Goal: Task Accomplishment & Management: Manage account settings

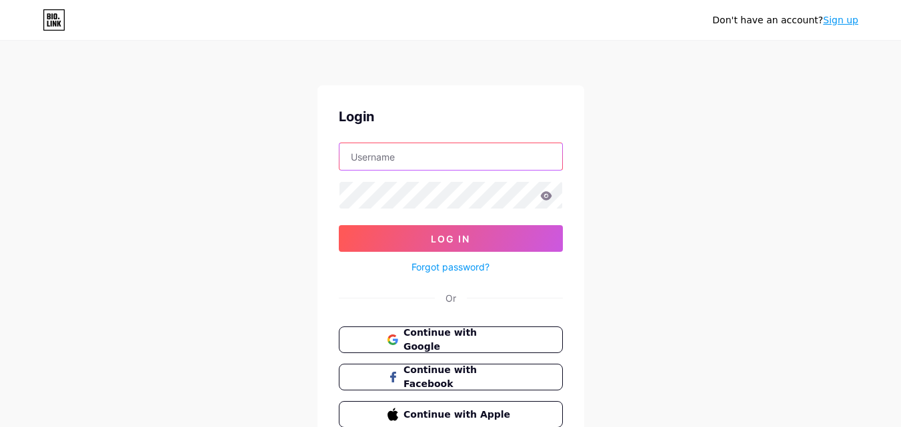
click at [489, 165] on input "text" at bounding box center [450, 156] width 223 height 27
type input "trendanchorpe@gmail.com"
click at [548, 196] on icon at bounding box center [545, 195] width 11 height 9
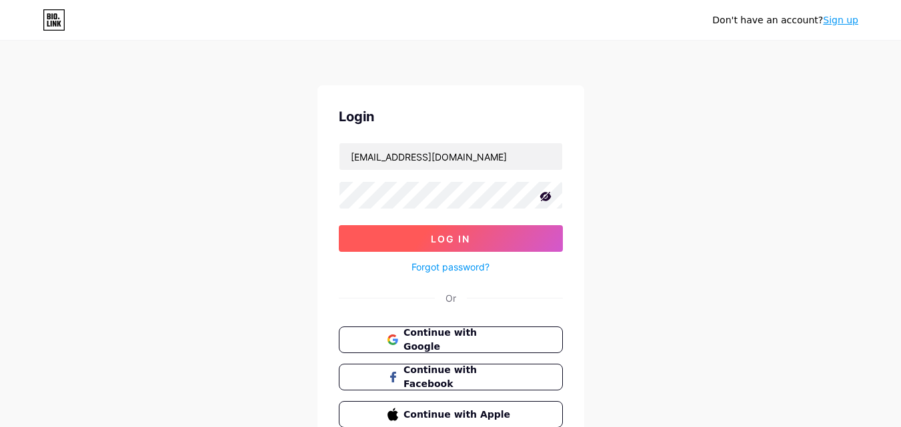
click at [527, 238] on button "Log In" at bounding box center [451, 238] width 224 height 27
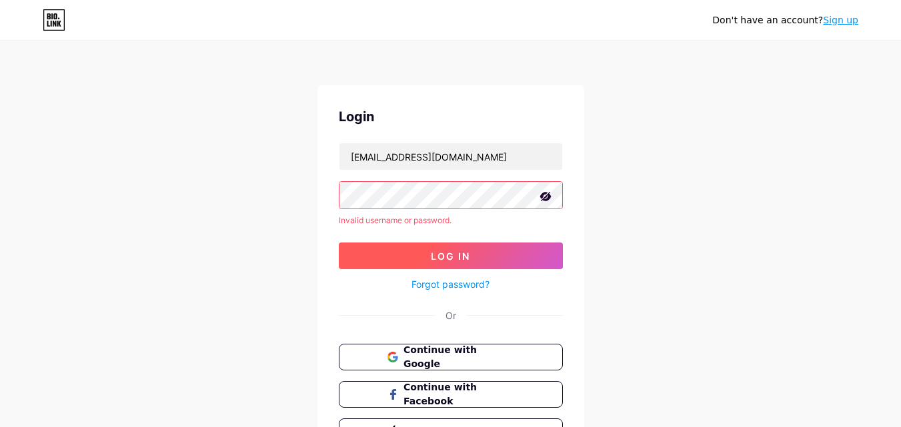
click at [473, 256] on button "Log In" at bounding box center [451, 256] width 224 height 27
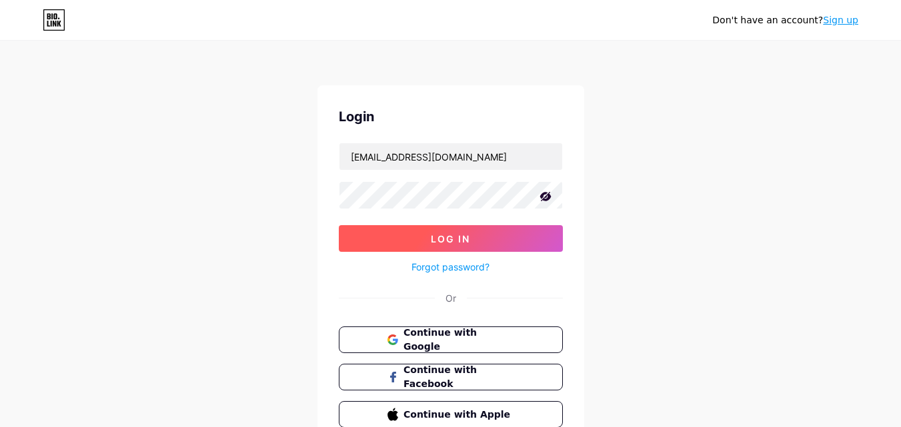
click at [477, 233] on button "Log In" at bounding box center [451, 238] width 224 height 27
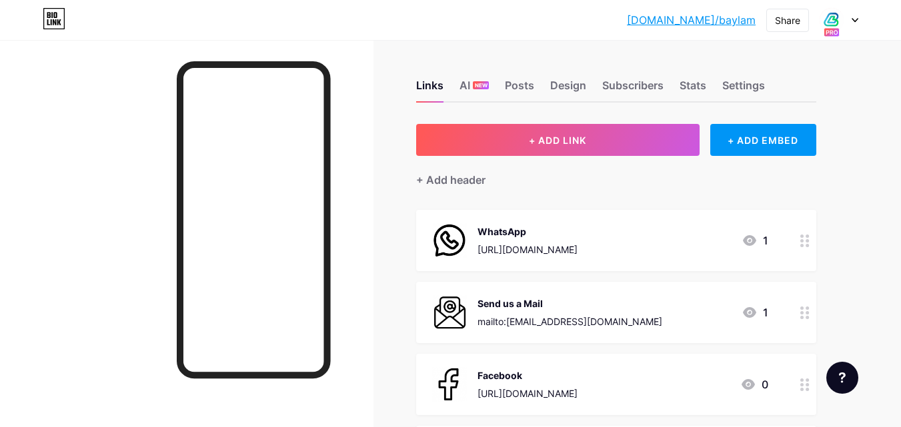
click at [857, 18] on icon at bounding box center [854, 20] width 7 height 5
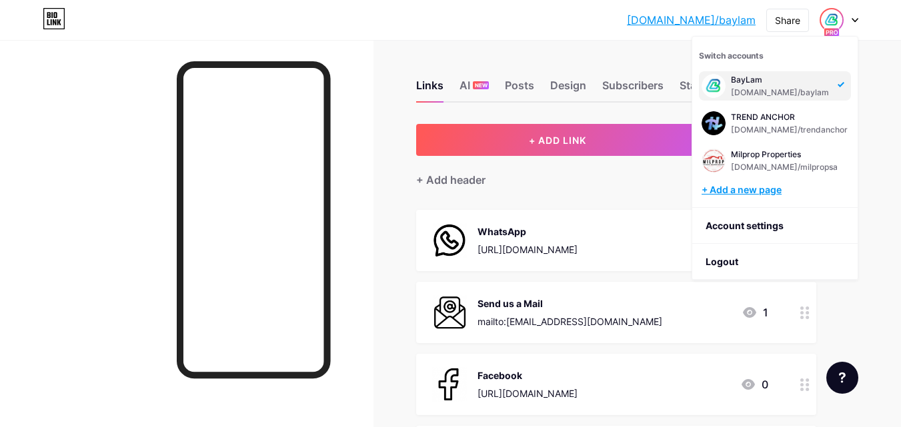
click at [770, 191] on div "+ Add a new page" at bounding box center [775, 189] width 149 height 13
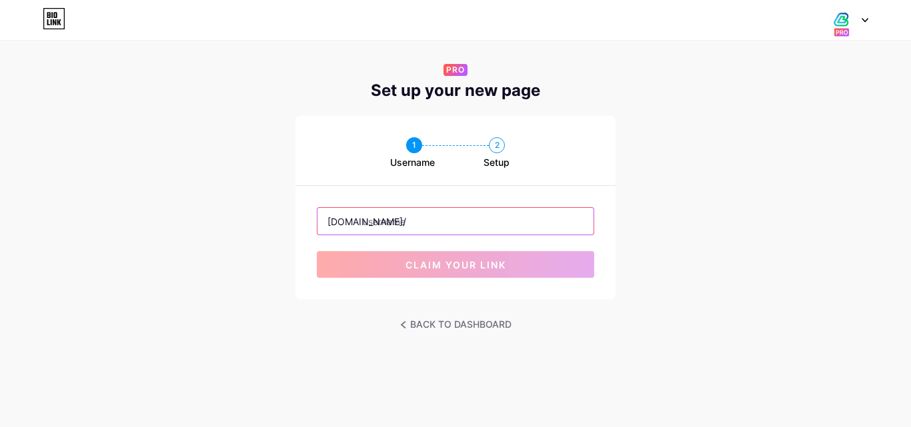
click at [447, 216] on input "text" at bounding box center [455, 221] width 276 height 27
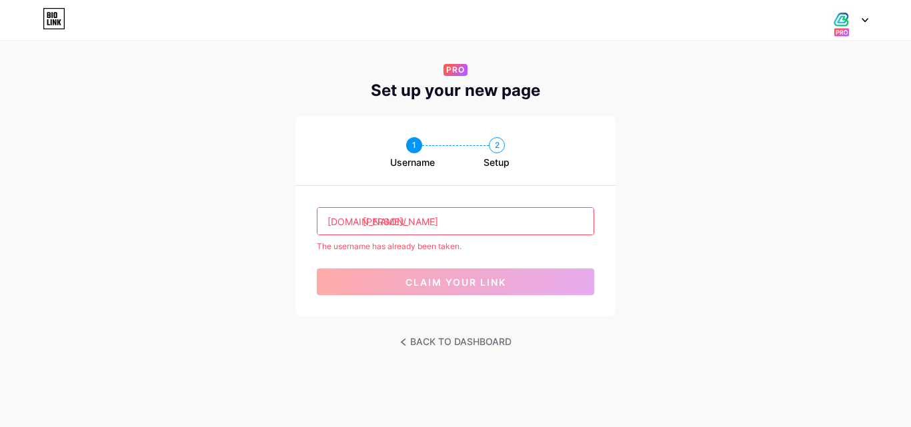
type input "britney"
click at [720, 219] on div "1 Username 2 Setup bio.link/ britney The username has already been taken. claim…" at bounding box center [455, 216] width 911 height 201
click at [486, 219] on input "britney" at bounding box center [455, 221] width 276 height 27
drag, startPoint x: 439, startPoint y: 215, endPoint x: 365, endPoint y: 221, distance: 74.9
click at [365, 221] on input "britney" at bounding box center [455, 221] width 276 height 27
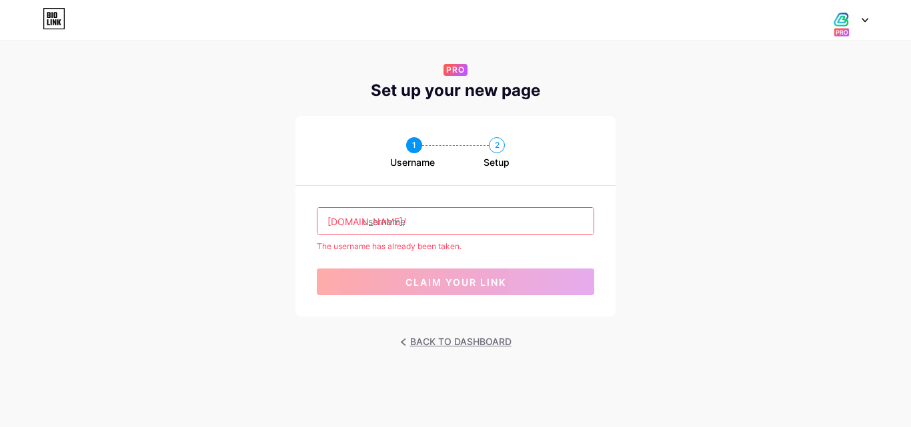
click at [473, 339] on link "BACK TO DASHBOARD" at bounding box center [455, 342] width 111 height 19
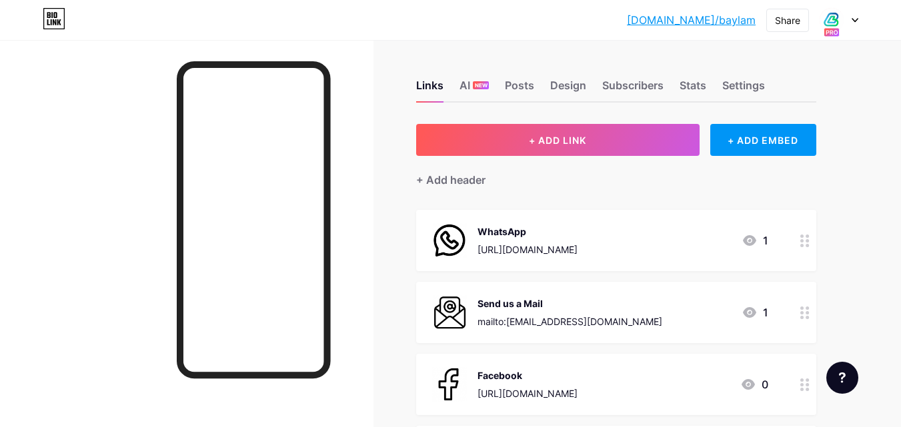
click at [854, 21] on icon at bounding box center [854, 20] width 7 height 5
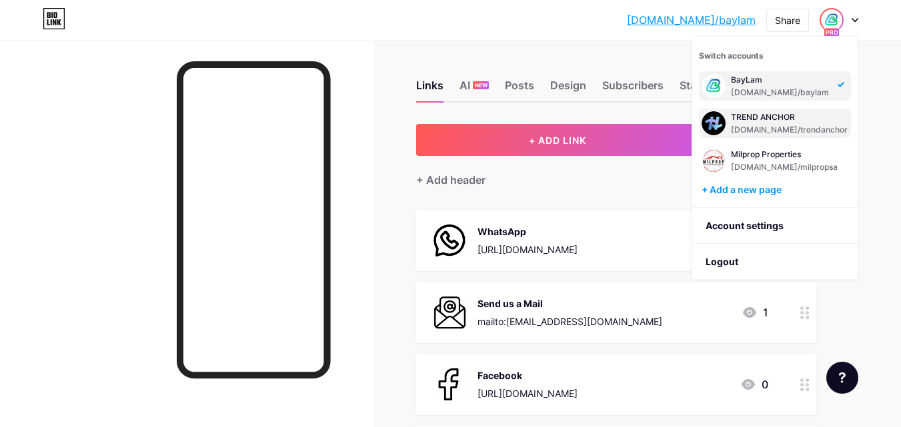
click at [793, 125] on div "[DOMAIN_NAME]/trendanchor" at bounding box center [789, 130] width 117 height 11
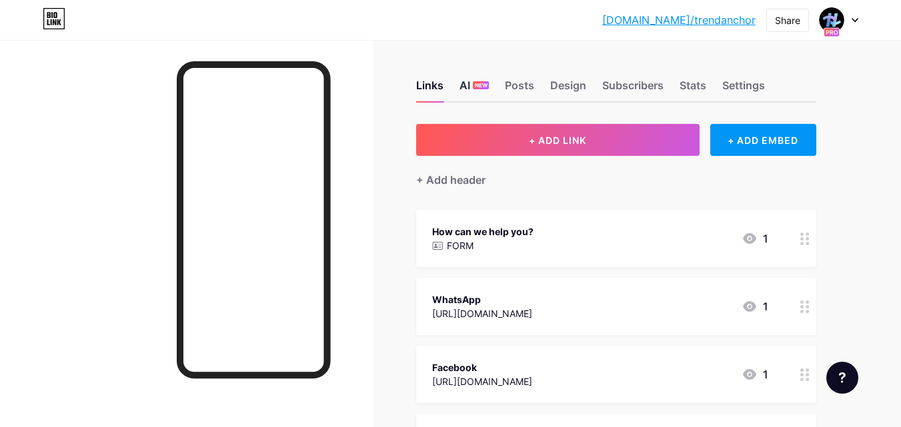
click at [481, 77] on div "AI NEW" at bounding box center [473, 89] width 29 height 24
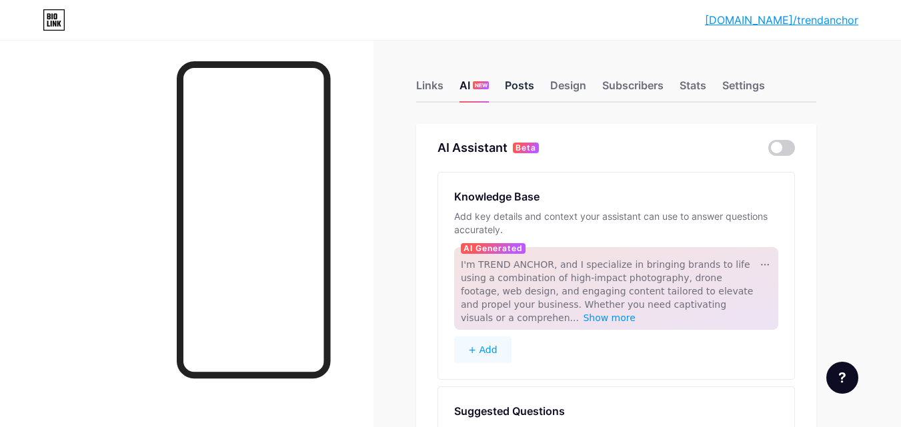
click at [527, 85] on div "Posts" at bounding box center [519, 89] width 29 height 24
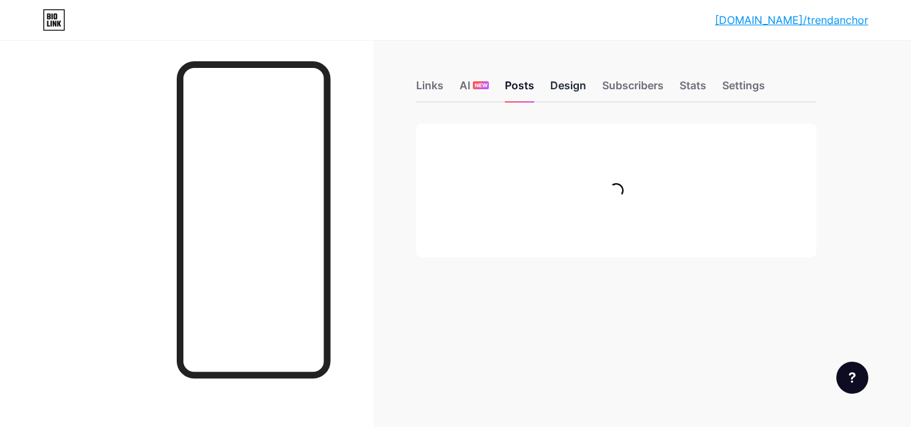
click at [580, 85] on div "Design" at bounding box center [568, 89] width 36 height 24
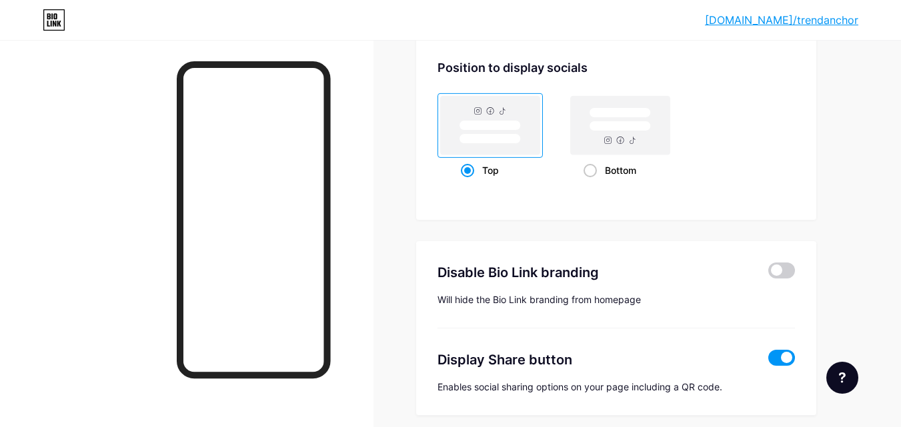
scroll to position [1122, 0]
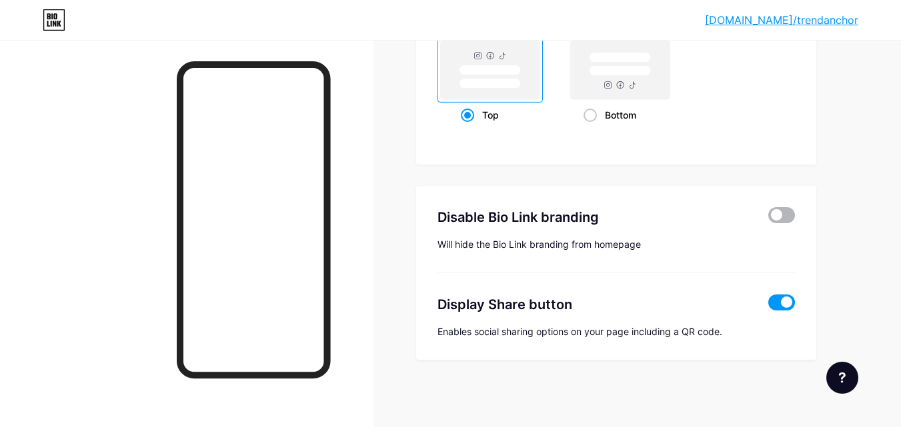
click at [785, 219] on span at bounding box center [781, 215] width 27 height 16
click at [768, 219] on input "checkbox" at bounding box center [768, 219] width 0 height 0
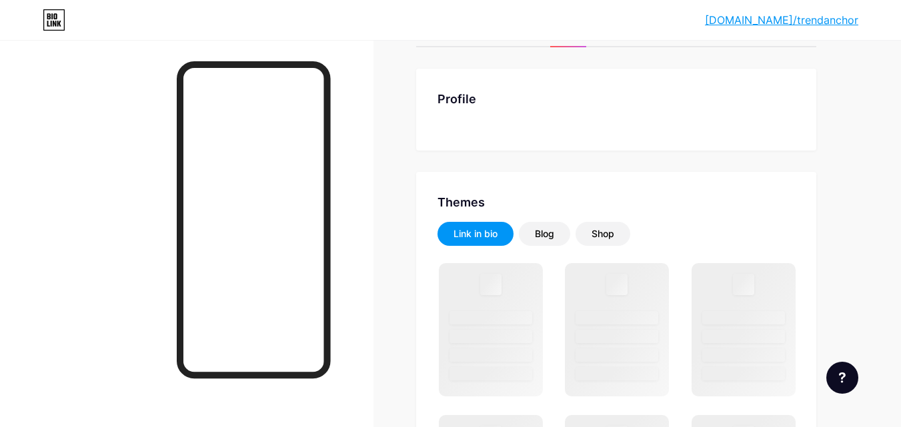
scroll to position [0, 0]
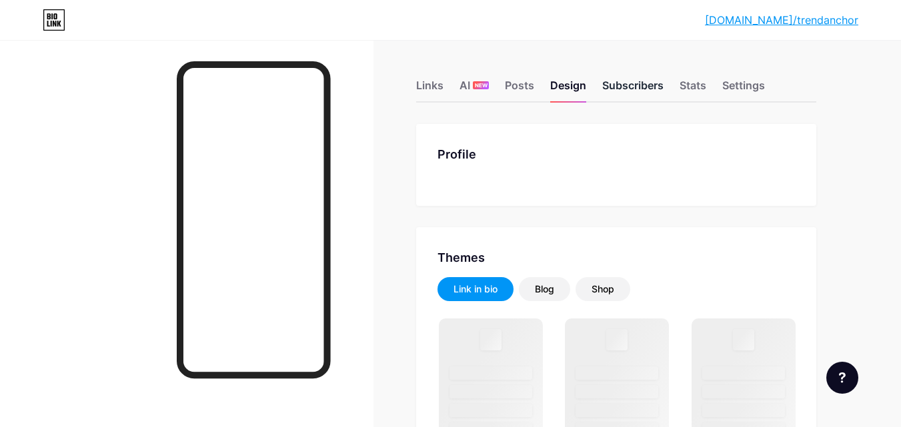
click at [641, 83] on div "Subscribers" at bounding box center [632, 89] width 61 height 24
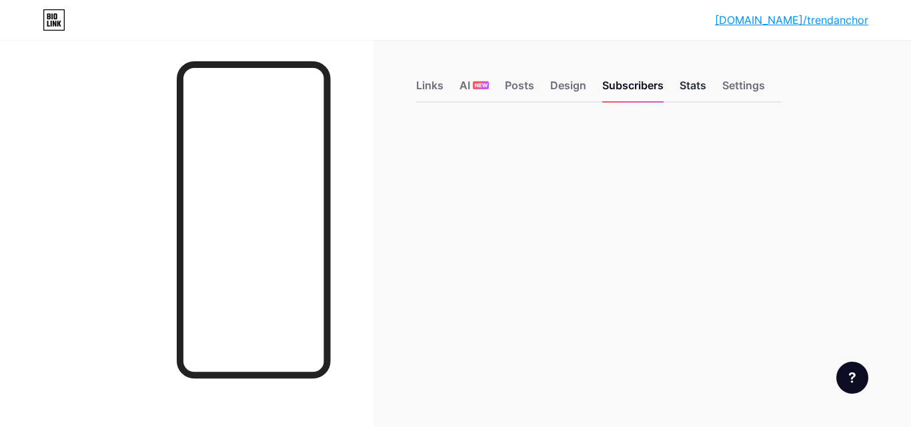
click at [697, 85] on div "Stats" at bounding box center [692, 89] width 27 height 24
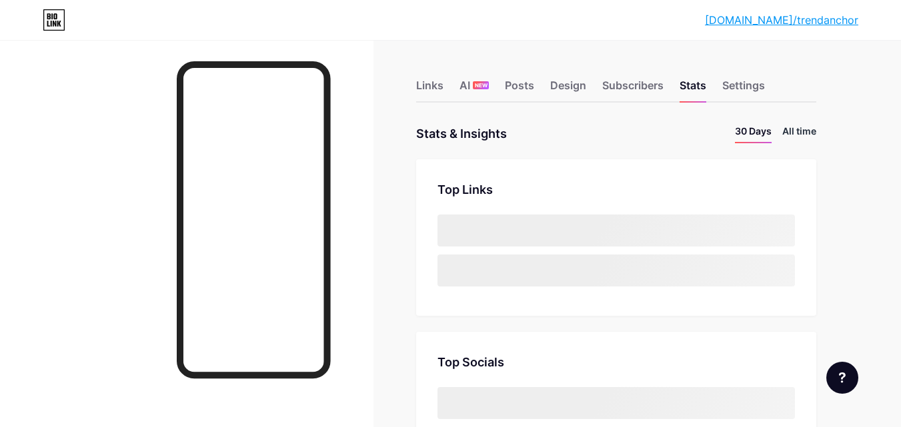
click at [804, 135] on li "All time" at bounding box center [799, 133] width 34 height 19
click at [437, 86] on div "Links" at bounding box center [429, 89] width 27 height 24
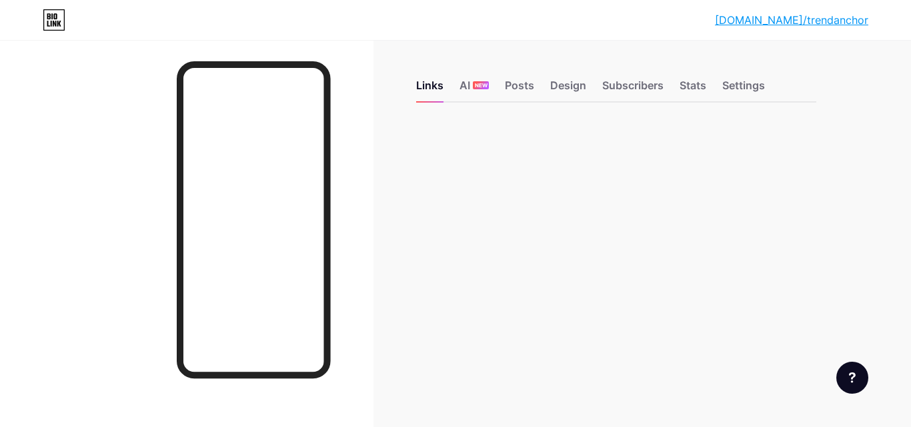
click at [47, 20] on icon at bounding box center [54, 19] width 23 height 21
click at [59, 20] on icon at bounding box center [54, 19] width 23 height 21
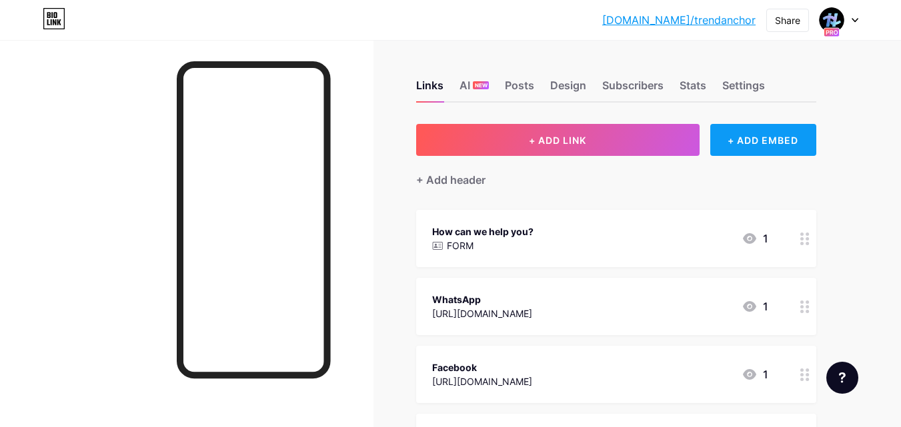
click at [769, 145] on div "+ ADD EMBED" at bounding box center [763, 140] width 106 height 32
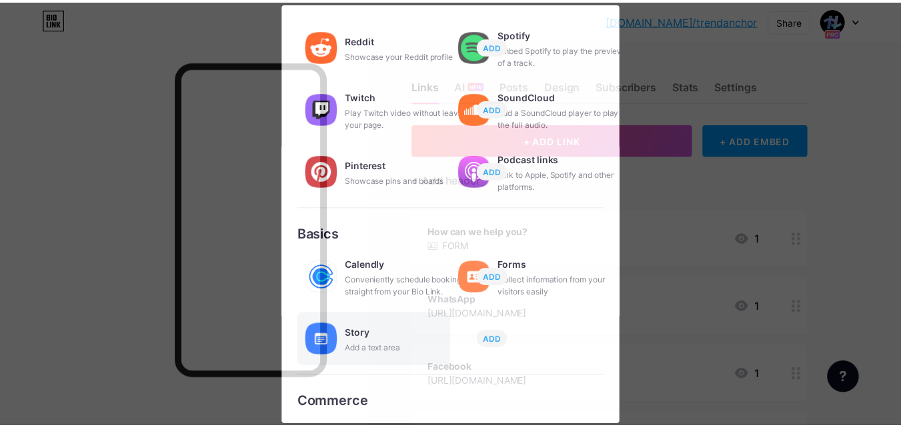
scroll to position [257, 0]
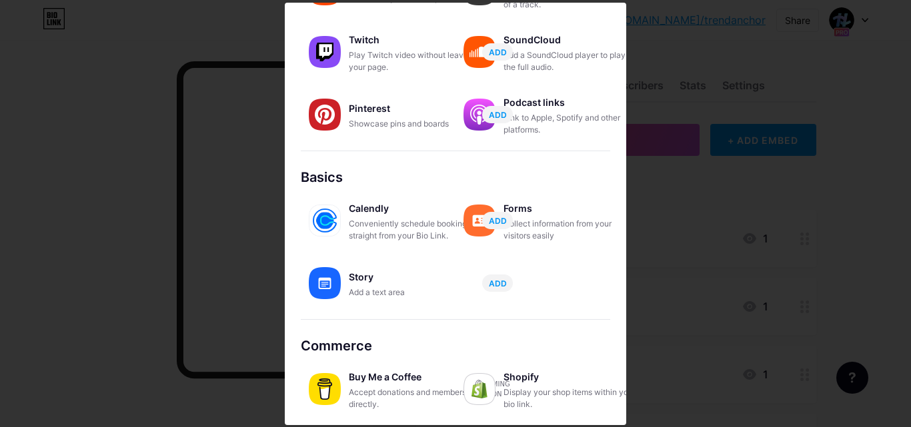
click at [860, 70] on div at bounding box center [455, 213] width 911 height 427
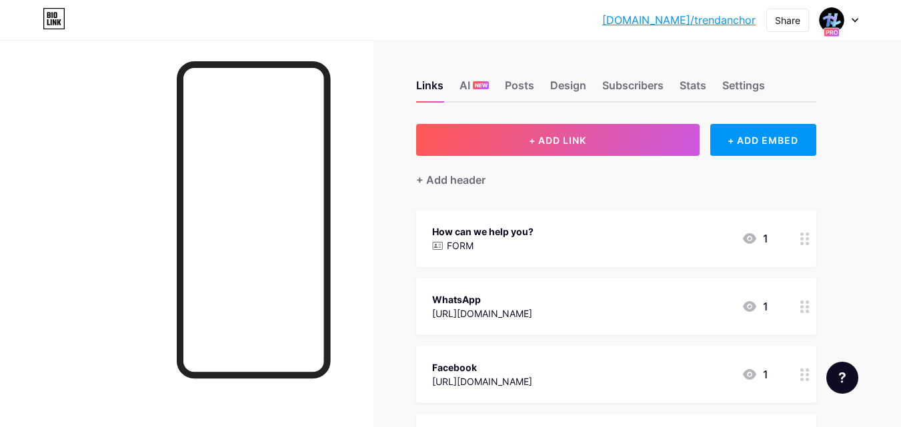
click at [856, 23] on div at bounding box center [838, 20] width 39 height 24
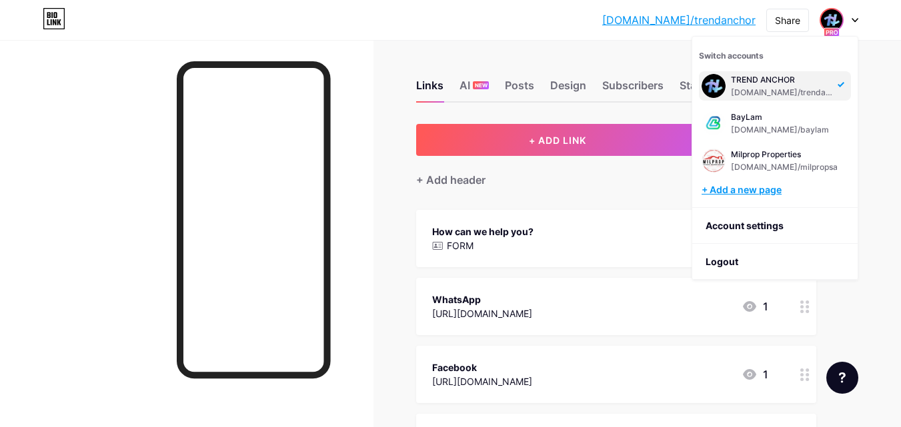
click at [797, 193] on div "+ Add a new page" at bounding box center [775, 189] width 149 height 13
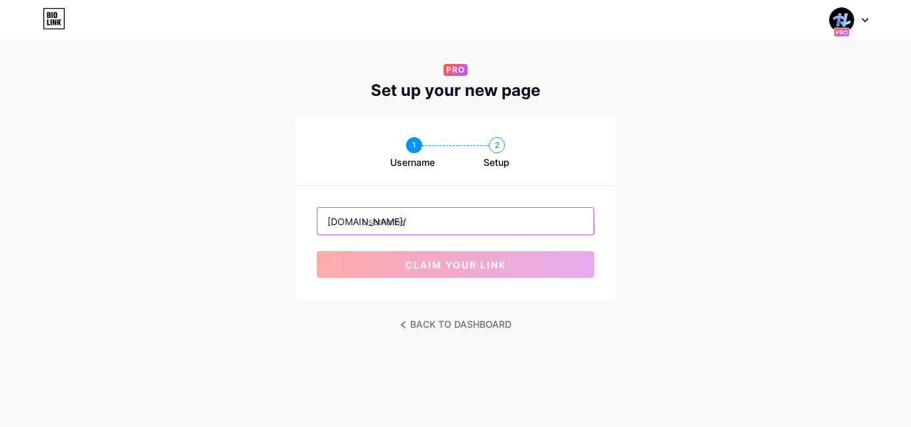
click at [409, 221] on input "text" at bounding box center [455, 221] width 276 height 27
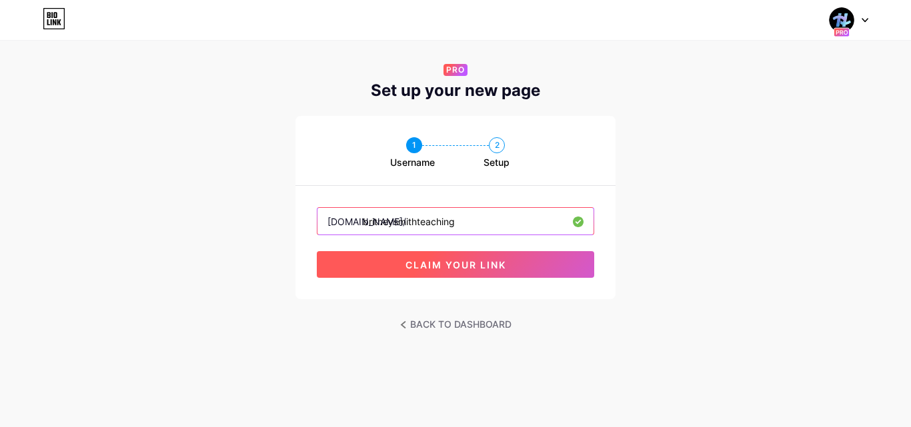
type input "britneysmithteaching"
click at [489, 269] on span "claim your link" at bounding box center [455, 264] width 101 height 11
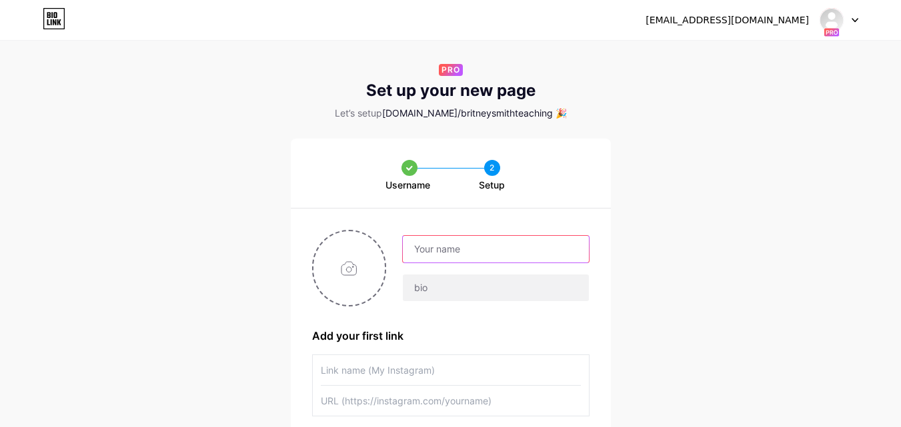
click at [505, 252] on input "text" at bounding box center [495, 249] width 185 height 27
type input "[PERSON_NAME]"
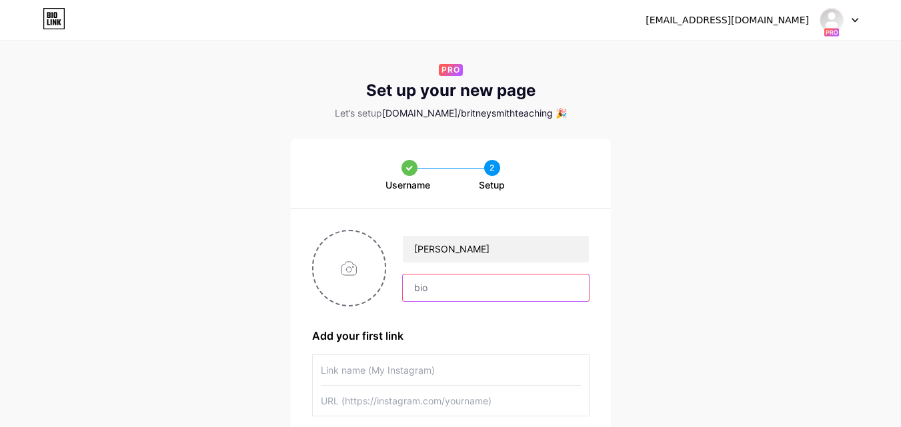
click at [477, 285] on input "text" at bounding box center [495, 288] width 185 height 27
type input "u"
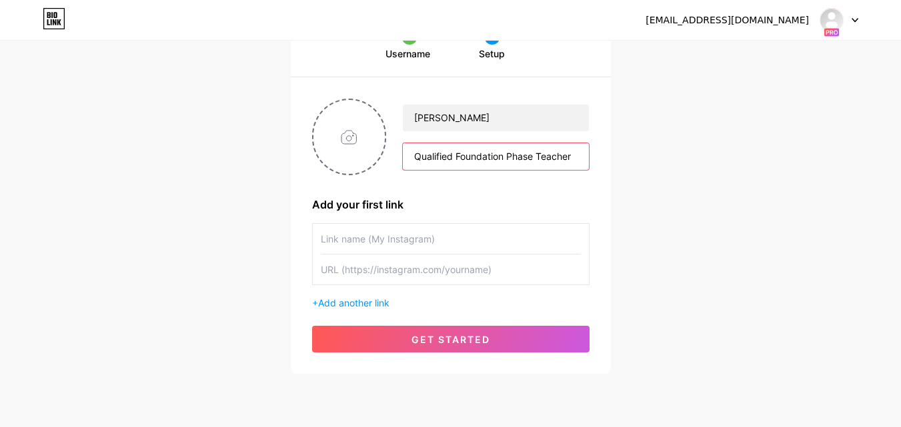
type input "Qualified Foundation Phase Teacher"
click at [421, 242] on input "text" at bounding box center [451, 239] width 260 height 30
type input "Study Buddies Fcebook"
click at [430, 276] on input "text" at bounding box center [451, 270] width 260 height 30
paste input "[URL][DOMAIN_NAME]"
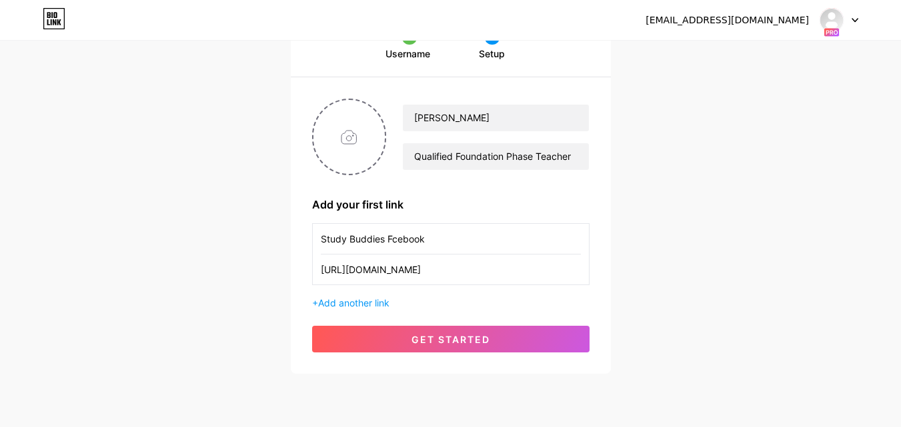
scroll to position [0, 6]
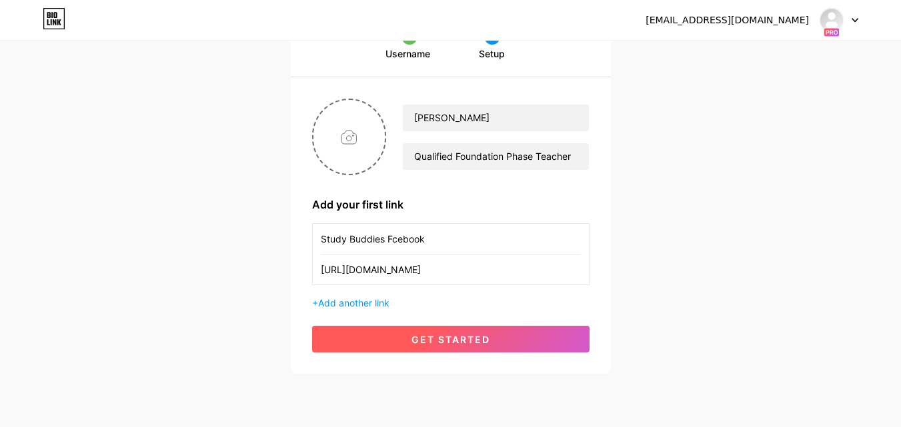
type input "[URL][DOMAIN_NAME]"
click at [456, 343] on span "get started" at bounding box center [450, 339] width 79 height 11
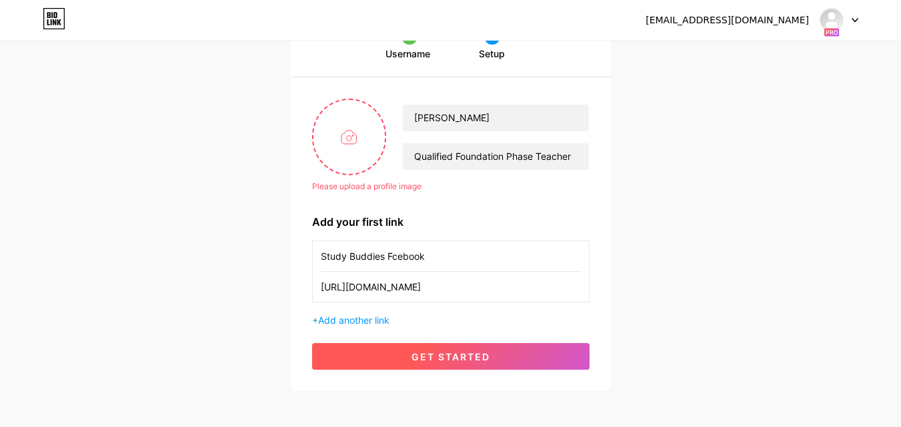
scroll to position [0, 0]
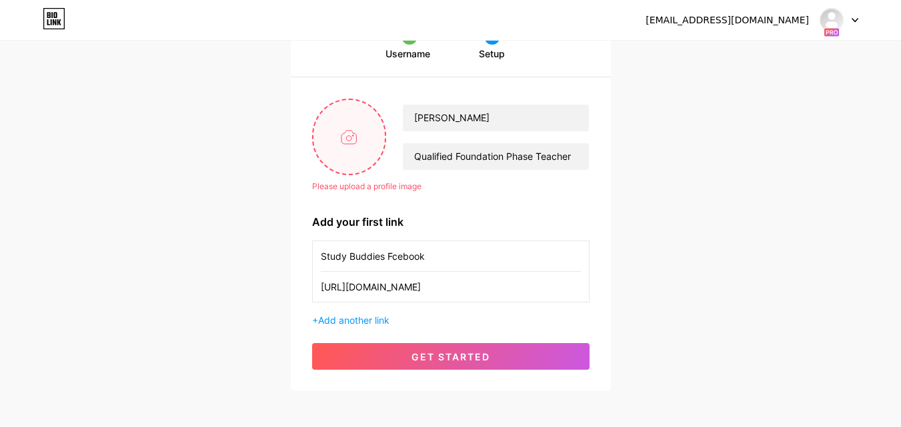
click at [344, 137] on input "file" at bounding box center [349, 137] width 72 height 74
click at [359, 141] on input "file" at bounding box center [349, 137] width 72 height 74
type input "C:\fakepath\Britney Smith.jpg"
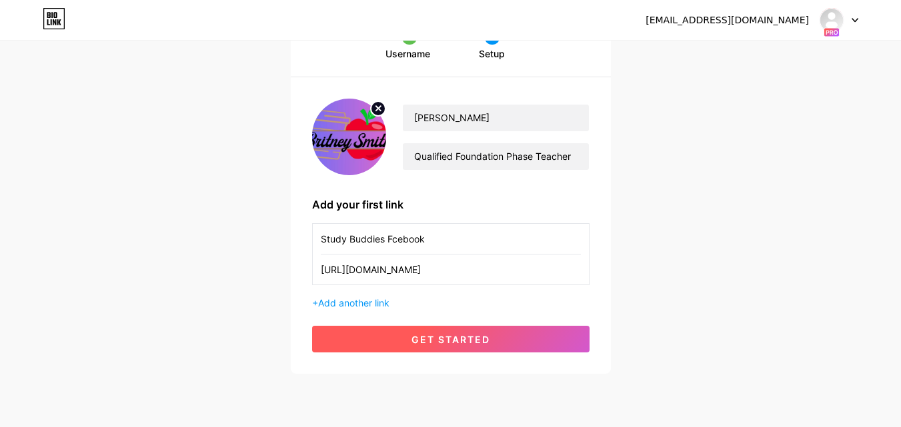
click at [446, 334] on span "get started" at bounding box center [450, 339] width 79 height 11
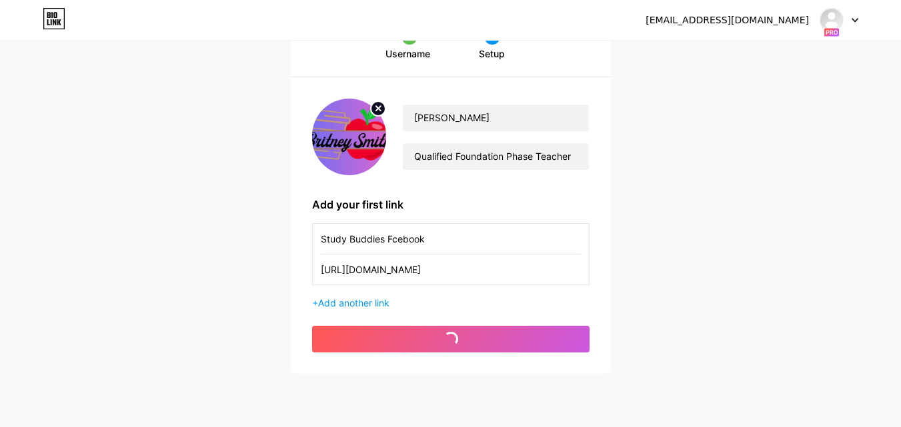
click at [393, 239] on input "Study Buddies Fcebook" at bounding box center [451, 239] width 260 height 30
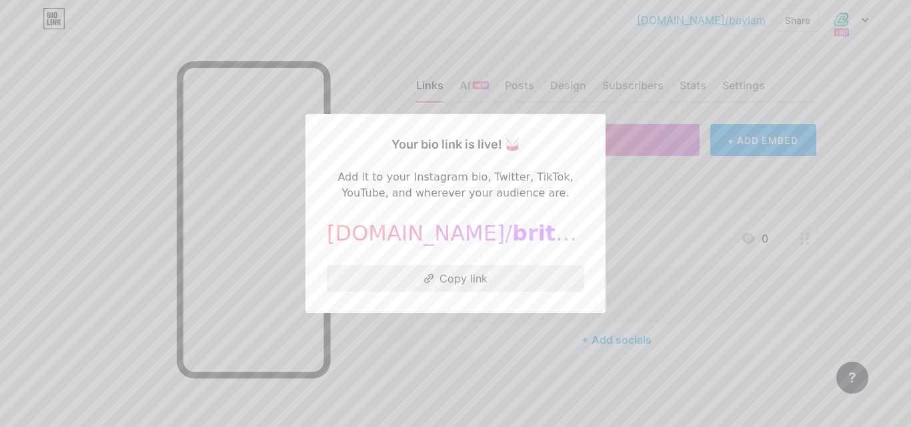
click at [551, 271] on button "Copy link" at bounding box center [455, 278] width 257 height 27
click at [623, 192] on div at bounding box center [455, 213] width 911 height 427
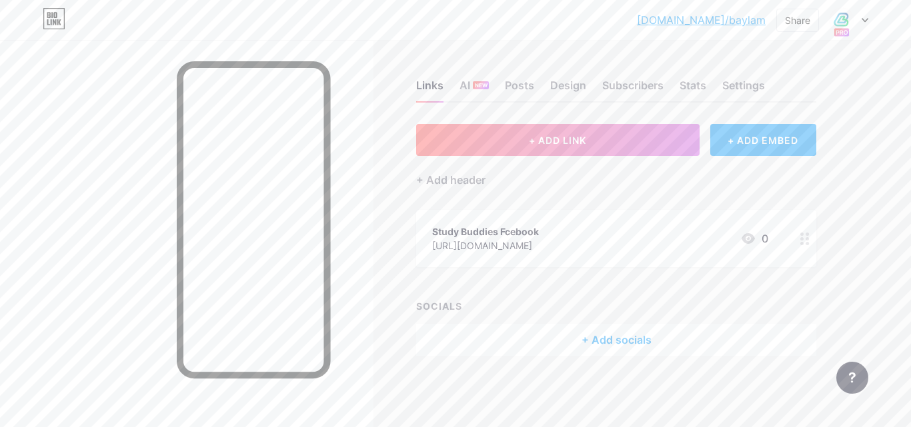
click at [865, 13] on div at bounding box center [848, 20] width 39 height 24
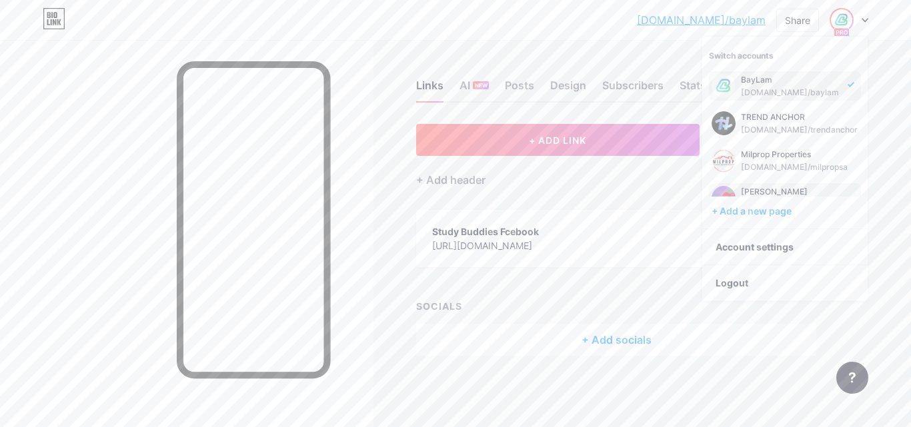
click at [779, 185] on div "Britney Smith bio.link/britneysmithteaching" at bounding box center [785, 197] width 152 height 29
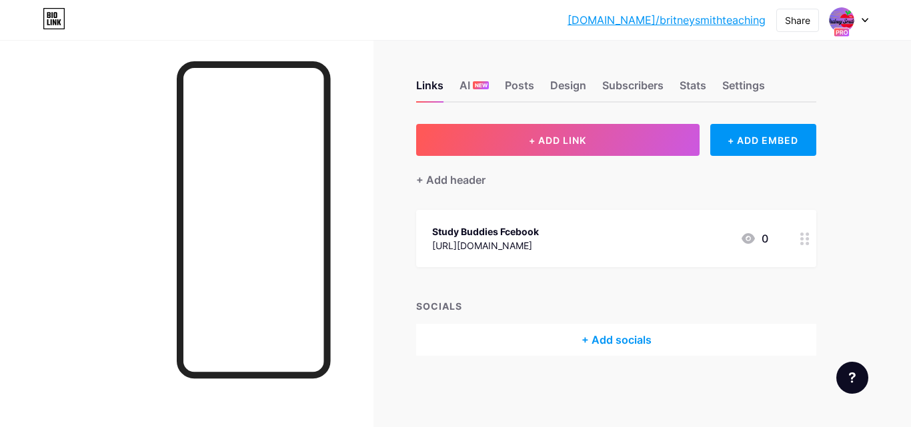
click at [539, 226] on div "Study Buddies Fcebook" at bounding box center [485, 232] width 107 height 14
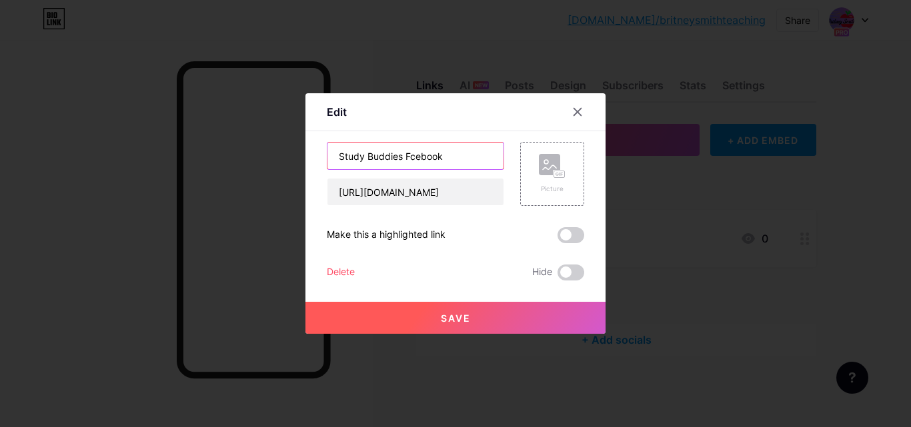
click at [411, 159] on input "Study Buddies Fcebook" at bounding box center [415, 156] width 176 height 27
type input "Study Buddies Tutoring Facebook"
click at [483, 317] on button "Save" at bounding box center [455, 318] width 300 height 32
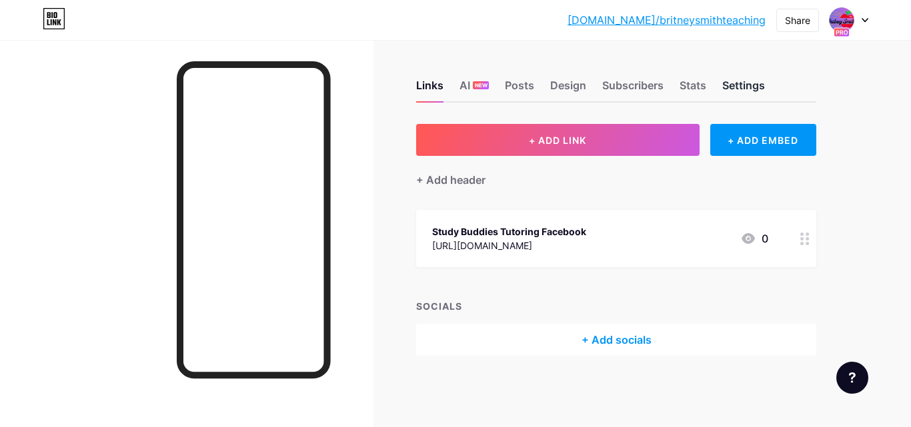
click at [743, 89] on div "Settings" at bounding box center [743, 89] width 43 height 24
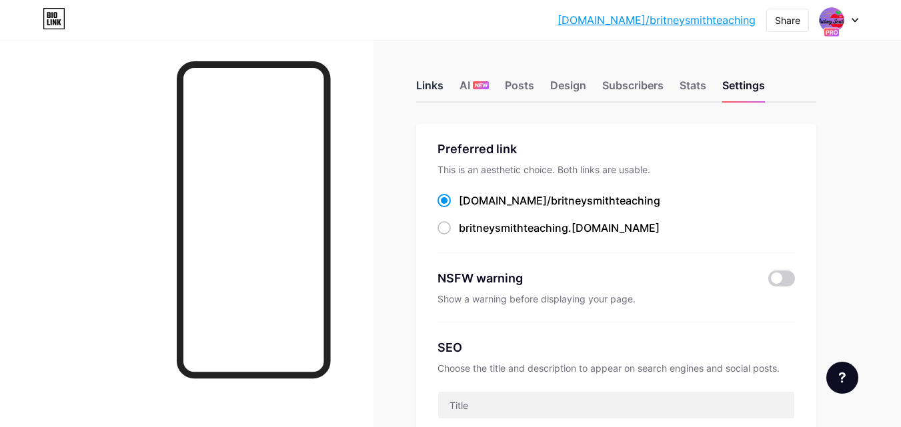
click at [429, 88] on div "Links" at bounding box center [429, 89] width 27 height 24
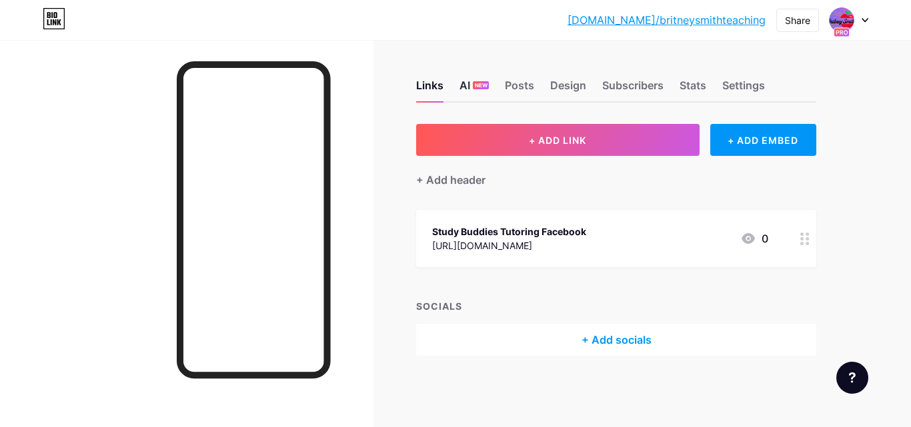
click at [482, 87] on span "NEW" at bounding box center [481, 85] width 13 height 8
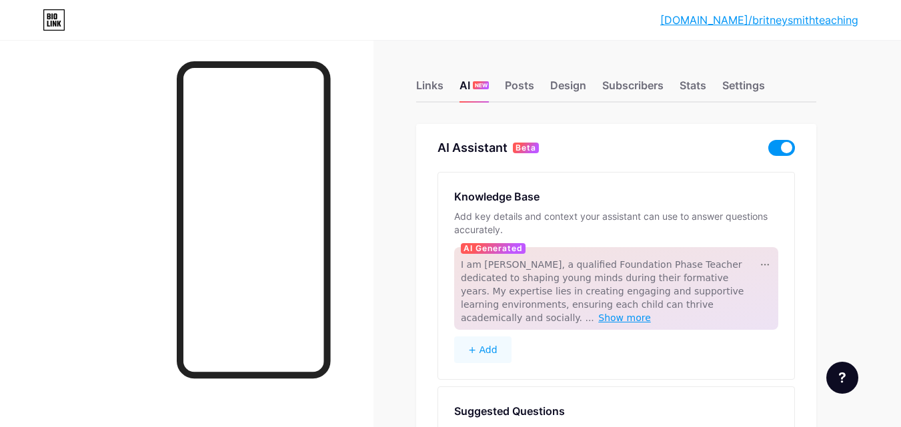
click at [651, 313] on span "Show more" at bounding box center [624, 318] width 53 height 11
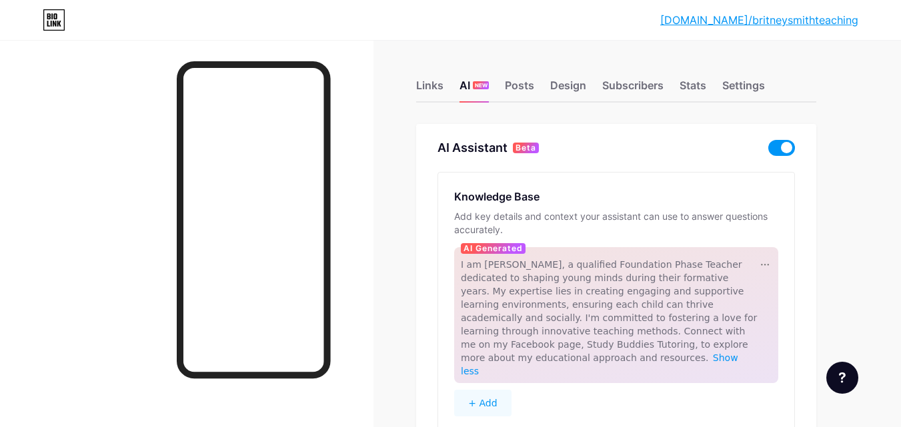
scroll to position [67, 0]
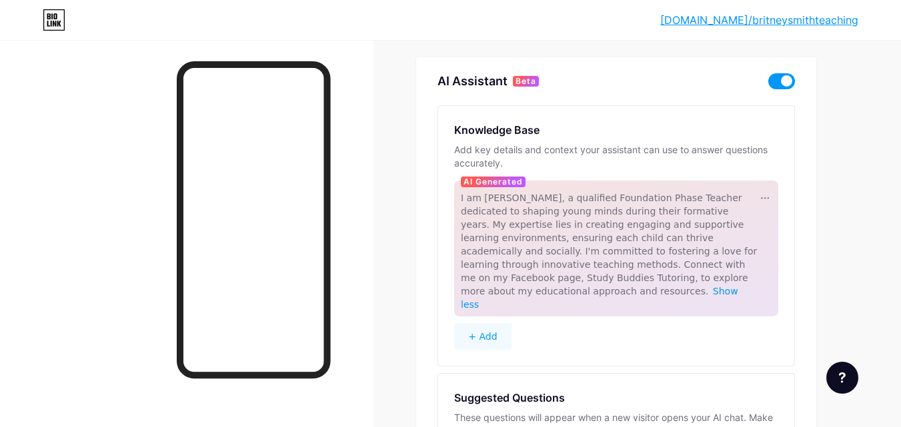
click at [485, 323] on button "+ Add" at bounding box center [482, 336] width 57 height 27
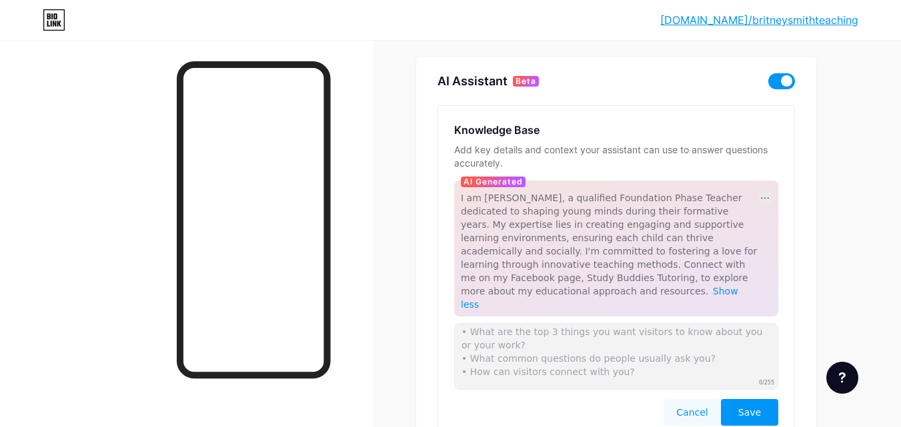
click at [766, 195] on div at bounding box center [764, 197] width 13 height 13
click at [766, 195] on div "Disable Regenerate" at bounding box center [764, 197] width 13 height 13
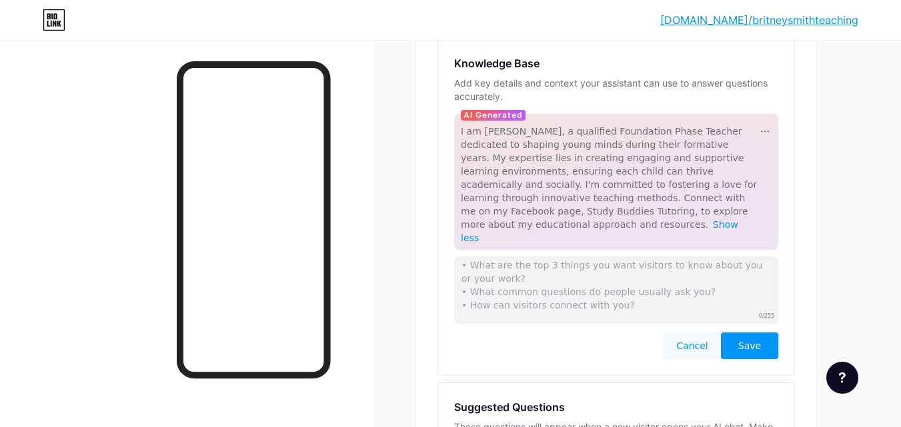
scroll to position [200, 0]
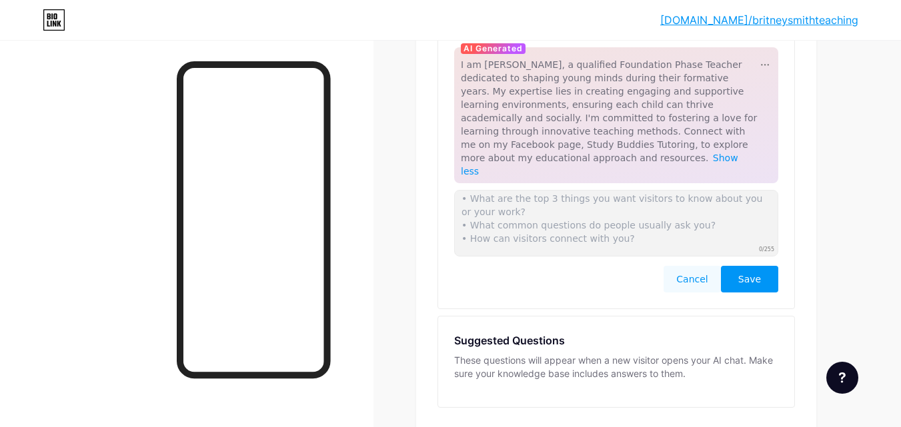
click at [678, 266] on button "Cancel" at bounding box center [691, 279] width 57 height 27
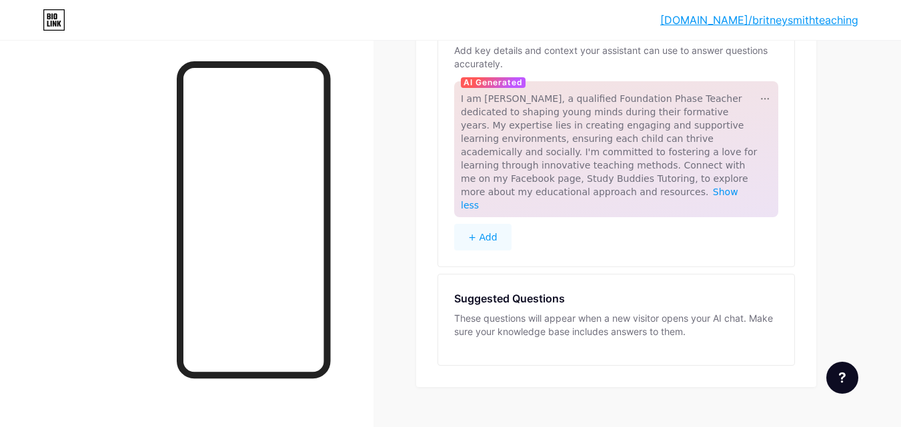
scroll to position [99, 0]
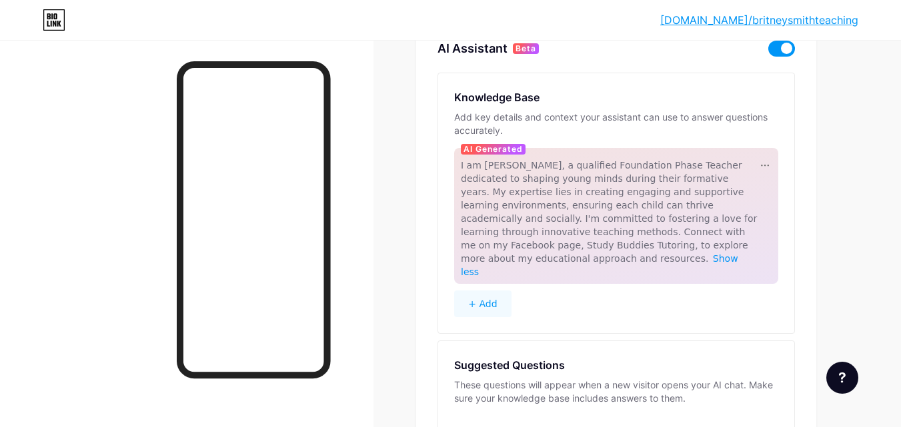
click at [566, 207] on span "I am Britney Smith, a qualified Foundation Phase Teacher dedicated to shaping y…" at bounding box center [609, 212] width 296 height 104
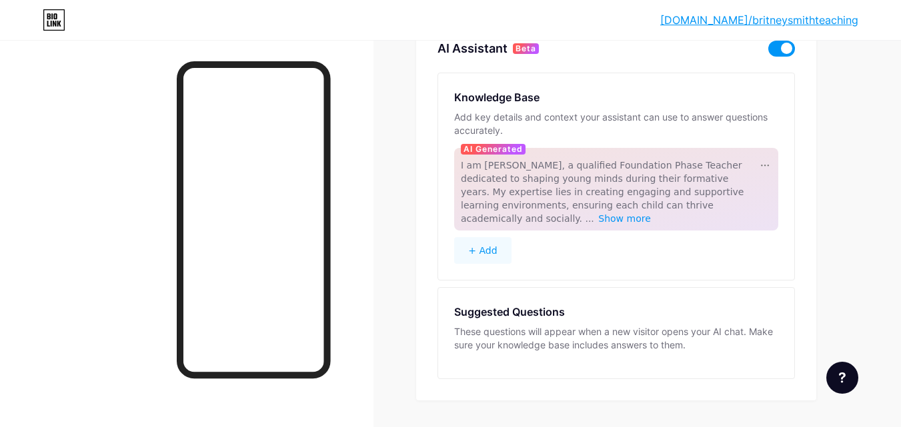
click at [577, 195] on span "I am Britney Smith, a qualified Foundation Phase Teacher dedicated to shaping y…" at bounding box center [602, 192] width 283 height 64
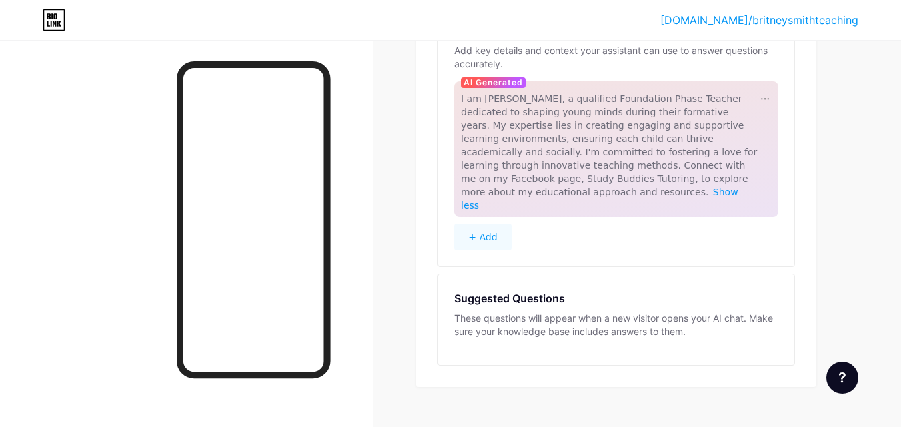
scroll to position [0, 0]
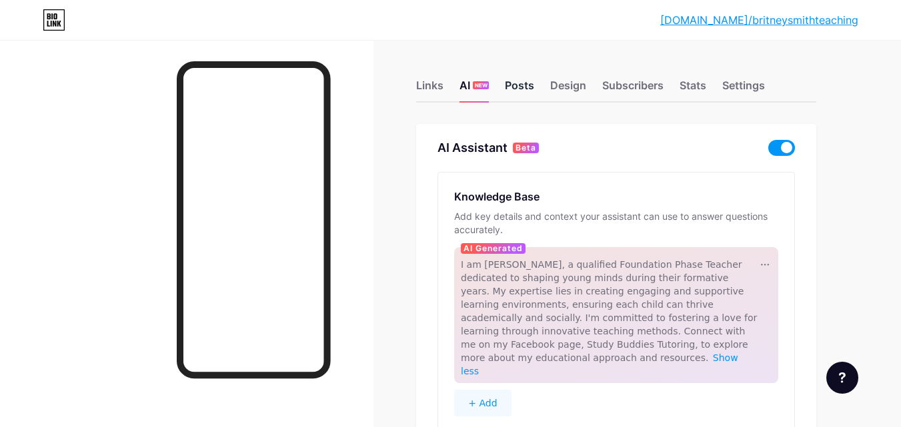
click at [531, 91] on div "Posts" at bounding box center [519, 89] width 29 height 24
click at [577, 88] on div "Design" at bounding box center [568, 89] width 36 height 24
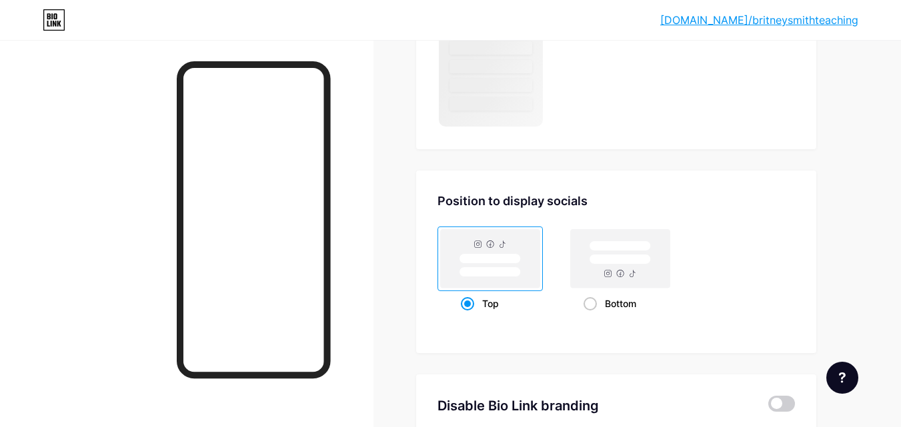
scroll to position [1067, 0]
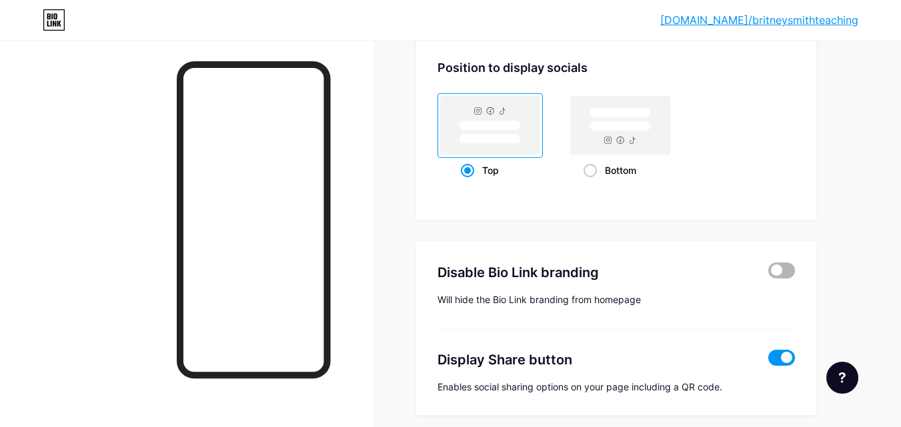
click at [788, 267] on span at bounding box center [781, 271] width 27 height 16
click at [768, 274] on input "checkbox" at bounding box center [768, 274] width 0 height 0
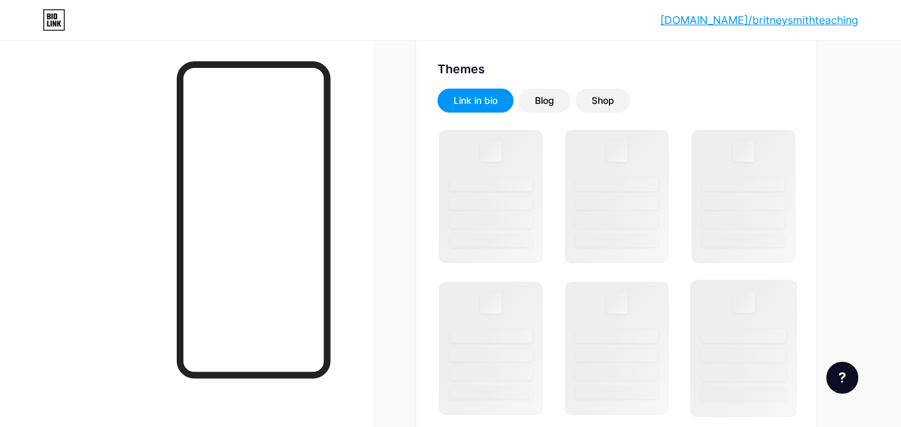
scroll to position [0, 0]
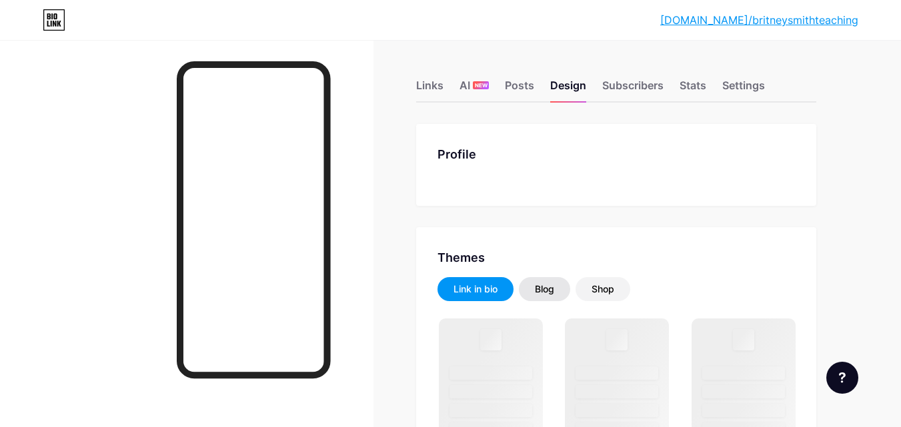
click at [549, 291] on div "Blog" at bounding box center [544, 289] width 19 height 13
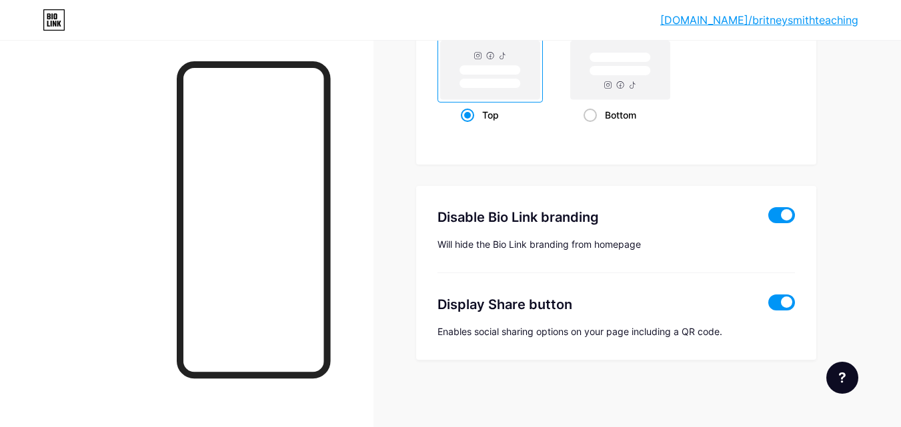
scroll to position [111, 0]
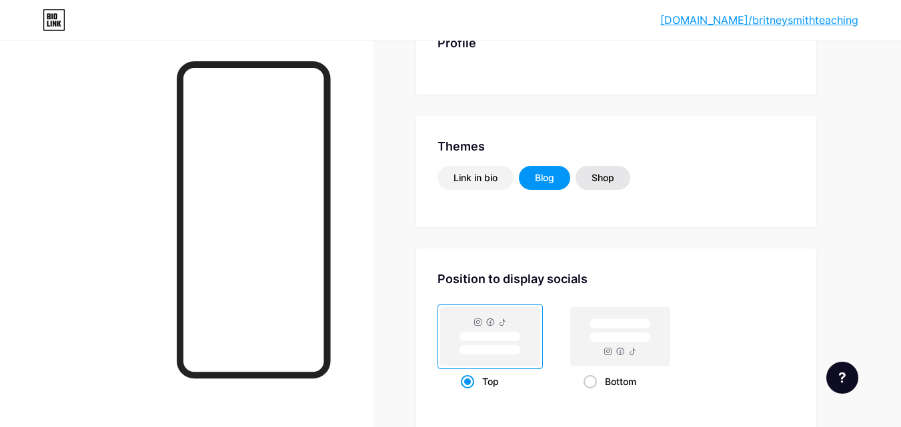
click at [618, 171] on div "Shop" at bounding box center [602, 178] width 55 height 24
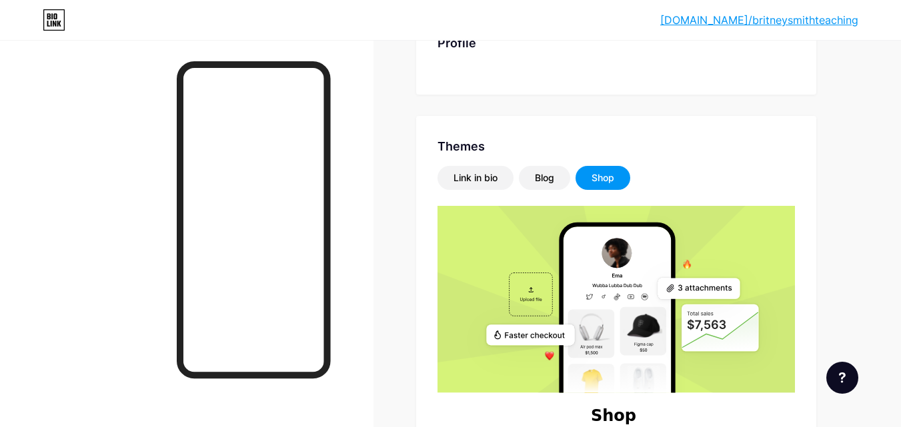
scroll to position [45, 0]
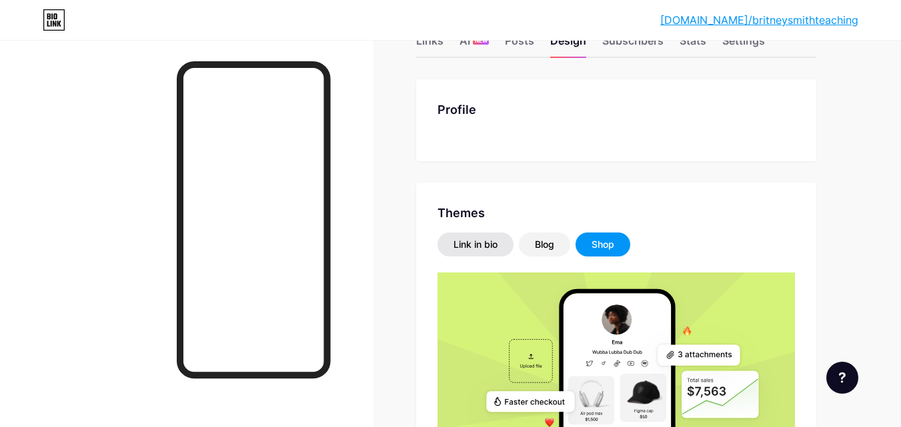
click at [461, 239] on div "Link in bio" at bounding box center [475, 244] width 44 height 13
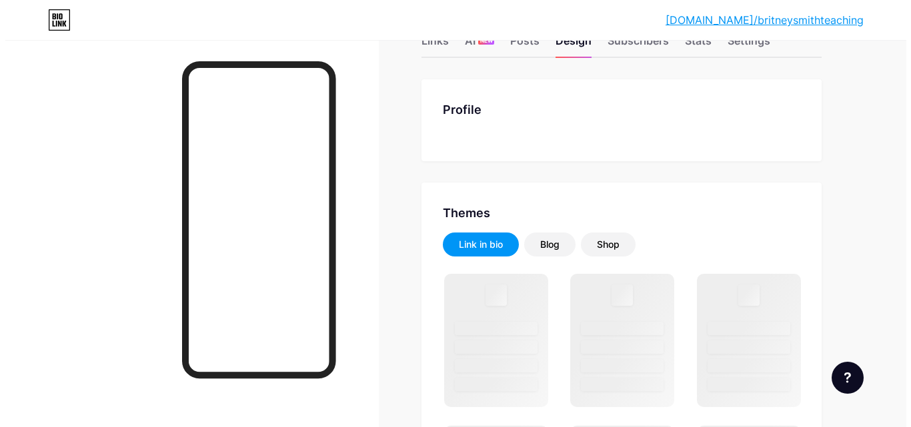
scroll to position [0, 0]
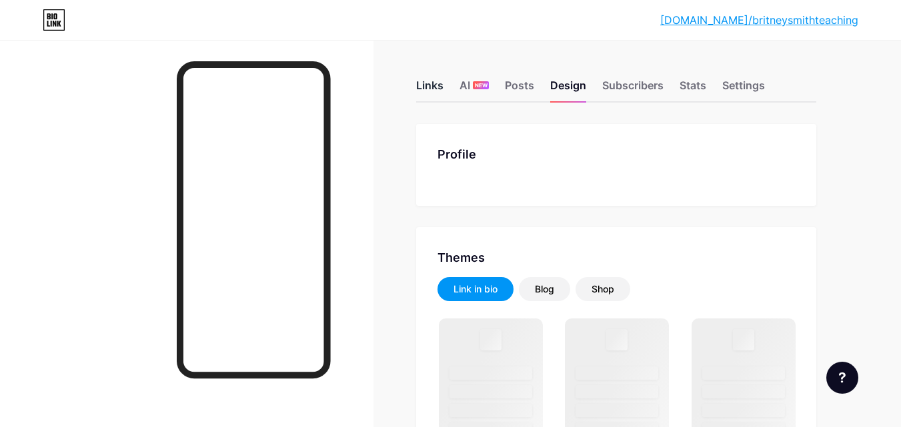
click at [433, 87] on div "Links" at bounding box center [429, 89] width 27 height 24
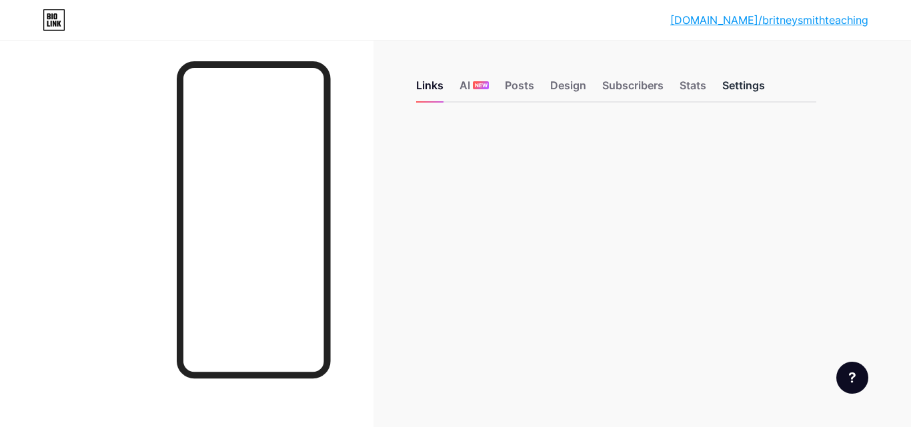
click at [740, 87] on div "Settings" at bounding box center [743, 89] width 43 height 24
click at [437, 87] on div "Links" at bounding box center [429, 89] width 27 height 24
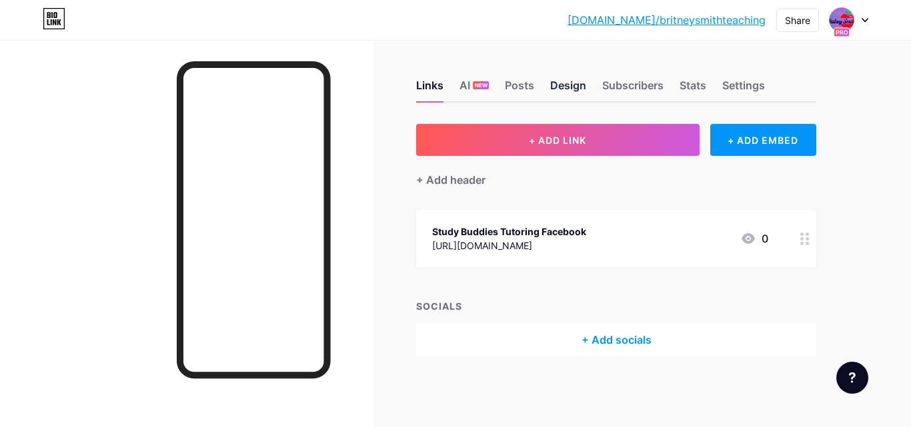
click at [563, 88] on div "Design" at bounding box center [568, 89] width 36 height 24
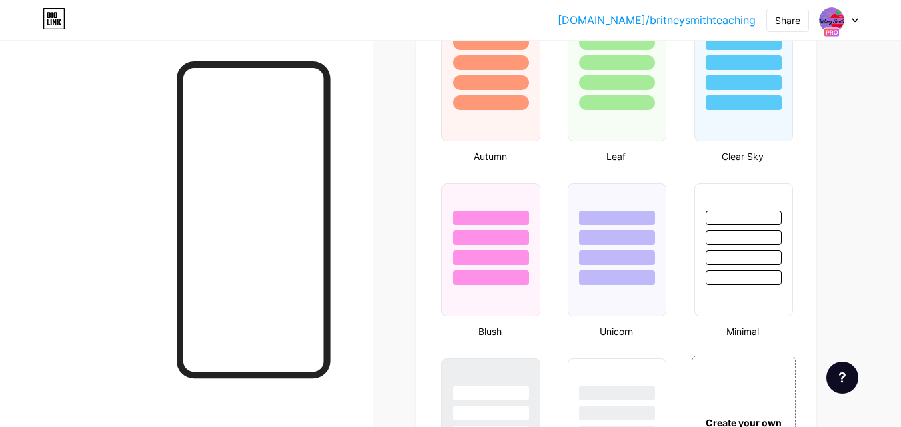
scroll to position [1400, 0]
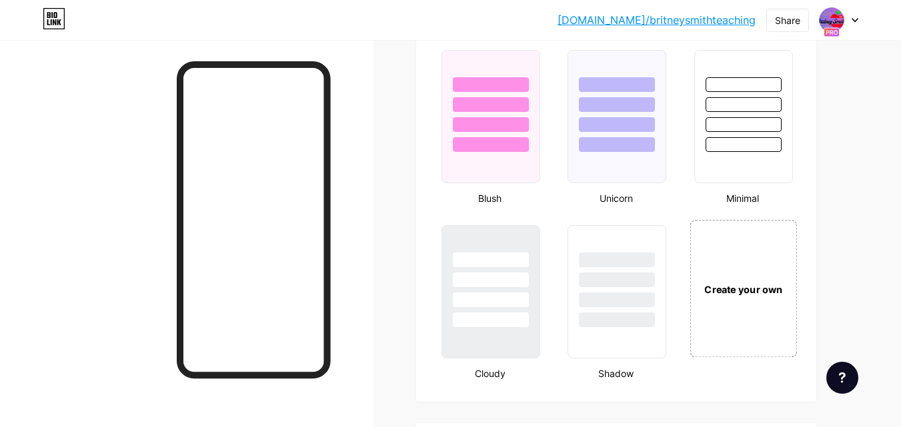
click at [753, 274] on div "Create your own" at bounding box center [742, 288] width 107 height 137
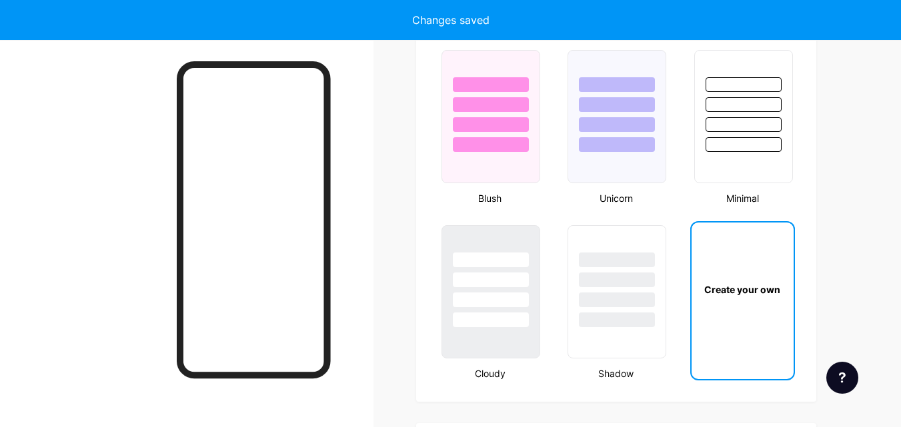
scroll to position [1770, 0]
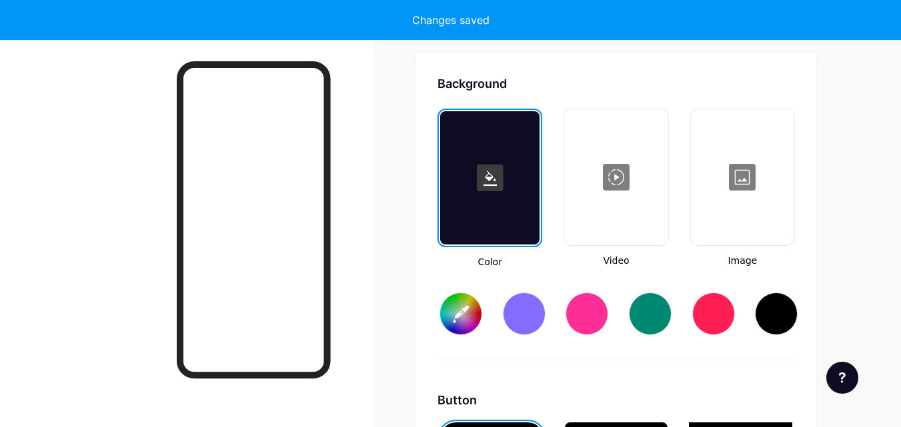
type input "#ffffff"
type input "#000000"
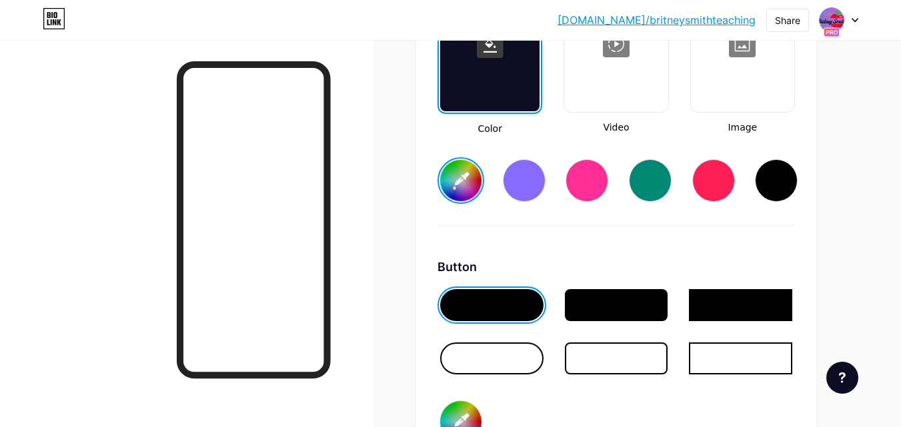
scroll to position [2037, 0]
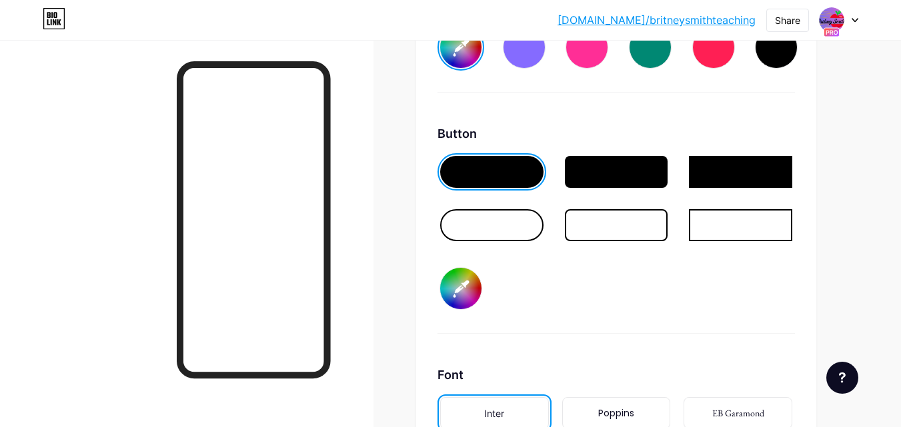
click at [524, 225] on div at bounding box center [491, 225] width 103 height 32
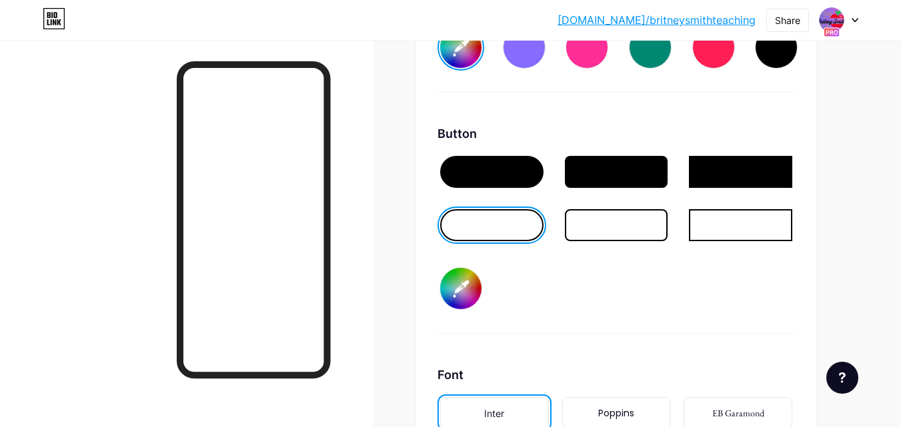
scroll to position [1903, 0]
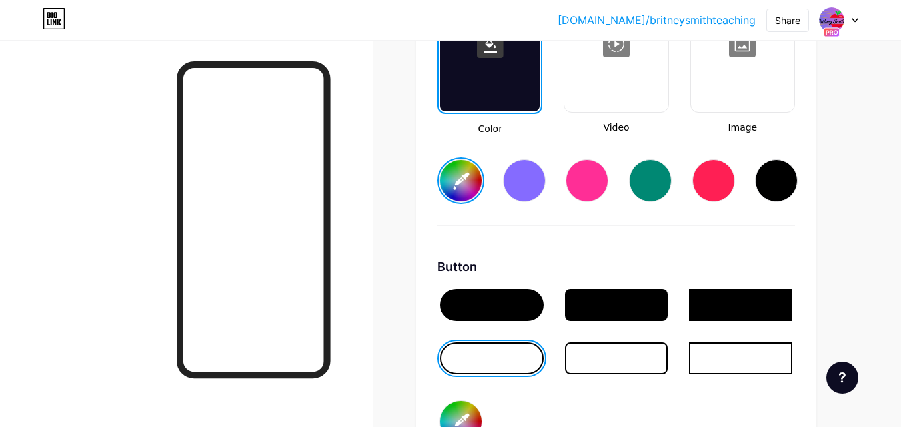
click at [470, 181] on input "#ffffff" at bounding box center [460, 180] width 41 height 41
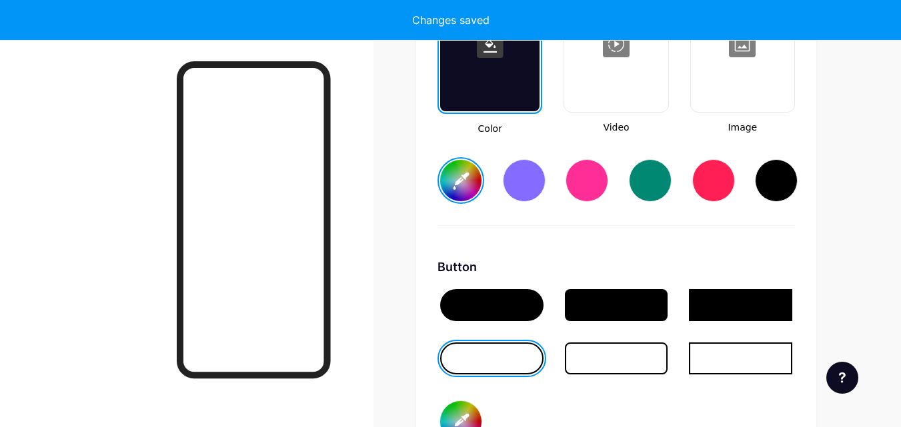
click at [641, 241] on div "Background Color Video Image #d400ff Button #000000 Font Inter Poppins EB Garam…" at bounding box center [615, 335] width 357 height 789
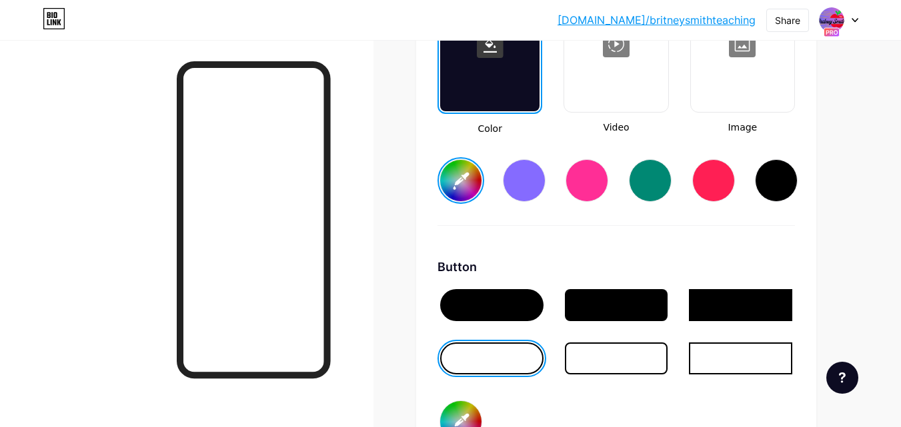
click at [513, 182] on div at bounding box center [524, 180] width 43 height 43
click at [468, 171] on input "#856bff" at bounding box center [460, 180] width 41 height 41
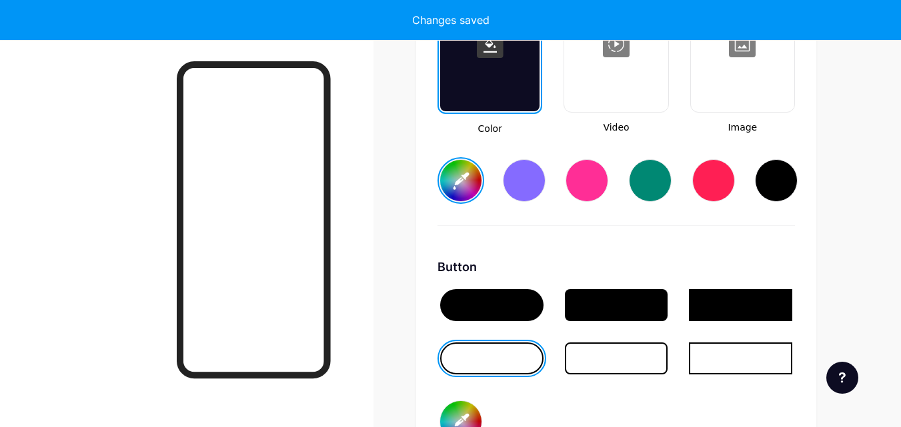
click at [658, 239] on div "Background Color Video Image #ffffff Button #000000 Font Inter Poppins EB Garam…" at bounding box center [615, 335] width 357 height 789
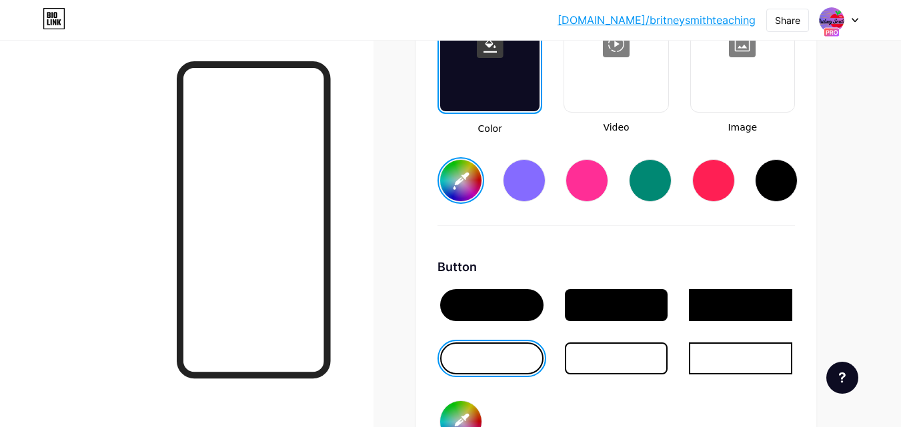
scroll to position [1970, 0]
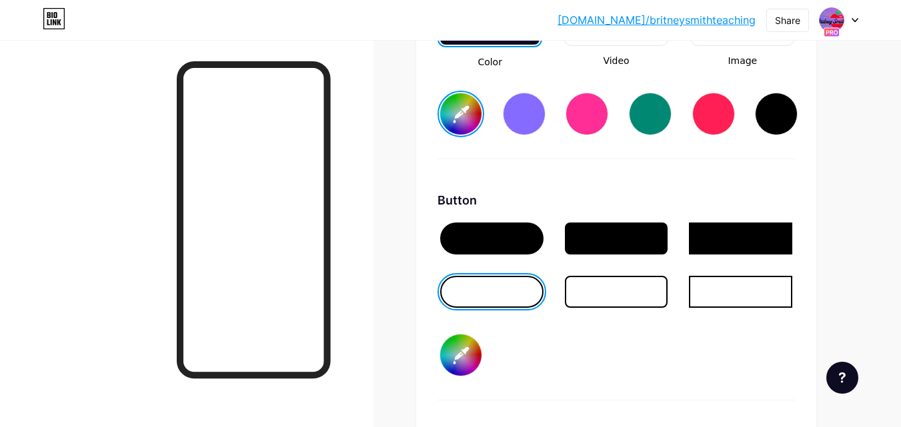
click at [641, 283] on div at bounding box center [616, 292] width 103 height 32
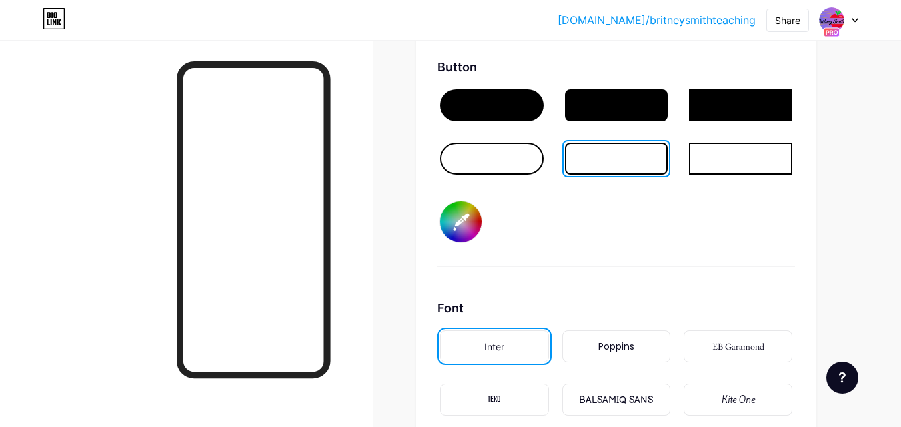
scroll to position [2237, 0]
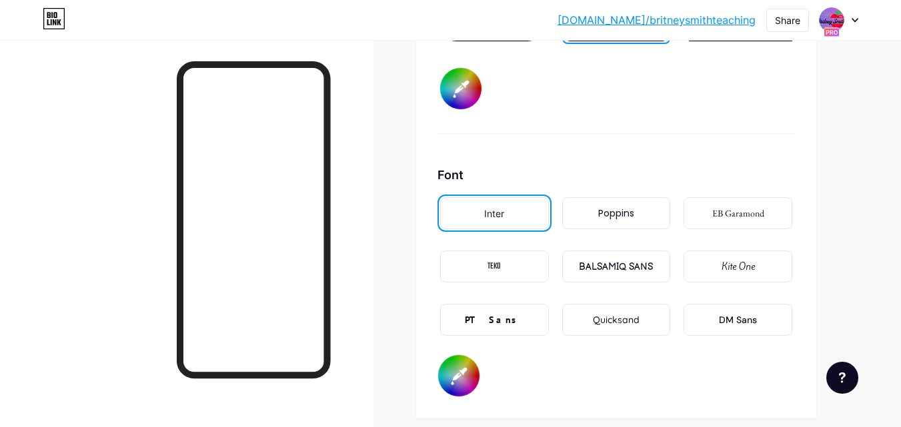
click at [510, 319] on div "PT Sans" at bounding box center [494, 320] width 109 height 32
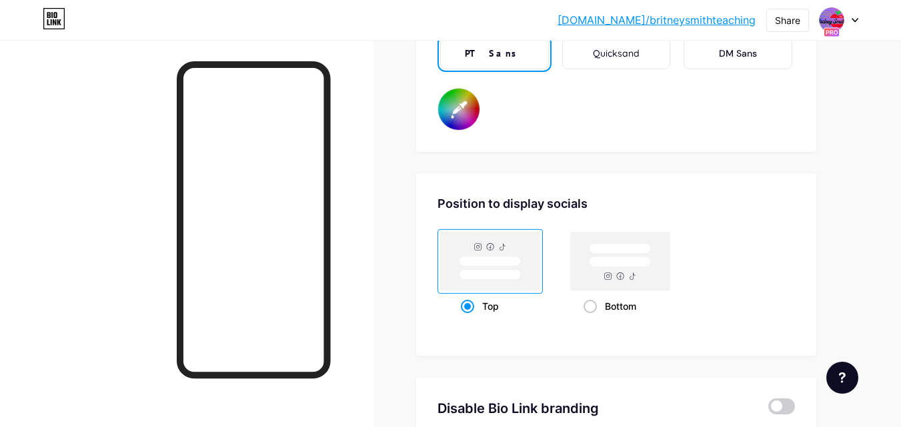
scroll to position [2570, 0]
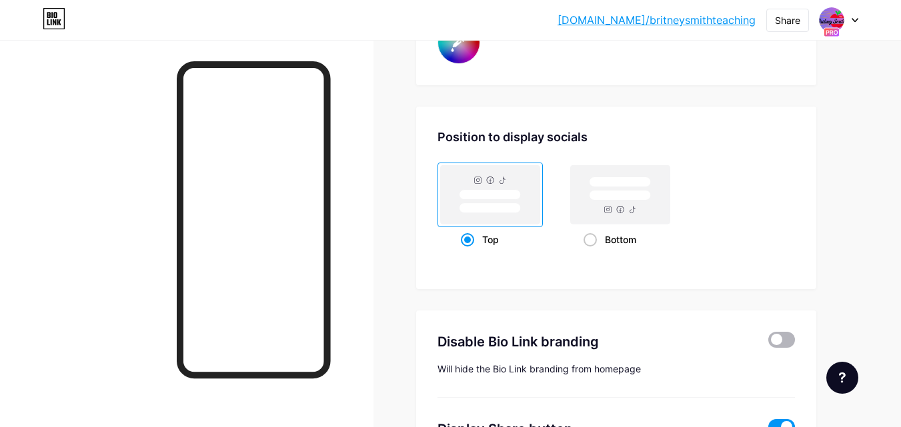
click at [791, 339] on span at bounding box center [781, 340] width 27 height 16
click at [768, 343] on input "checkbox" at bounding box center [768, 343] width 0 height 0
type input "#ffffff"
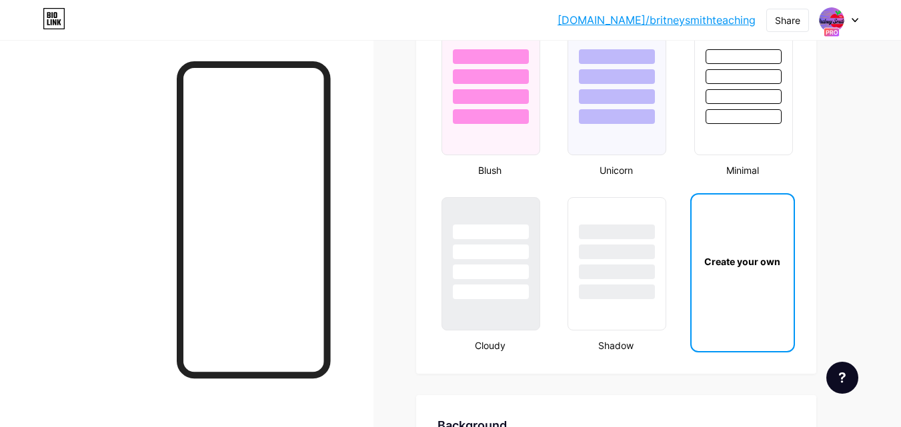
scroll to position [1361, 0]
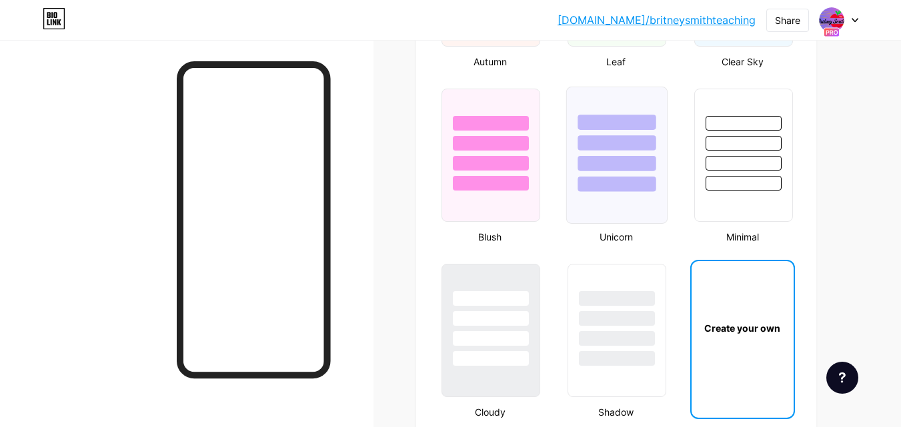
click at [591, 166] on div at bounding box center [617, 163] width 78 height 15
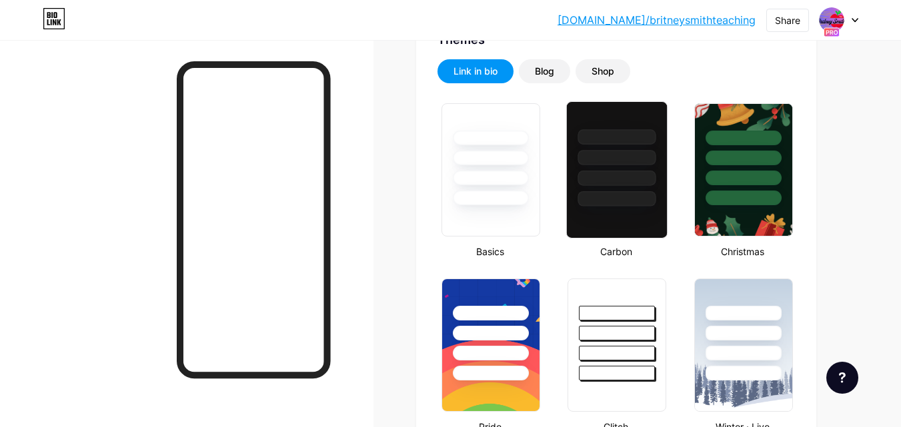
scroll to position [161, 0]
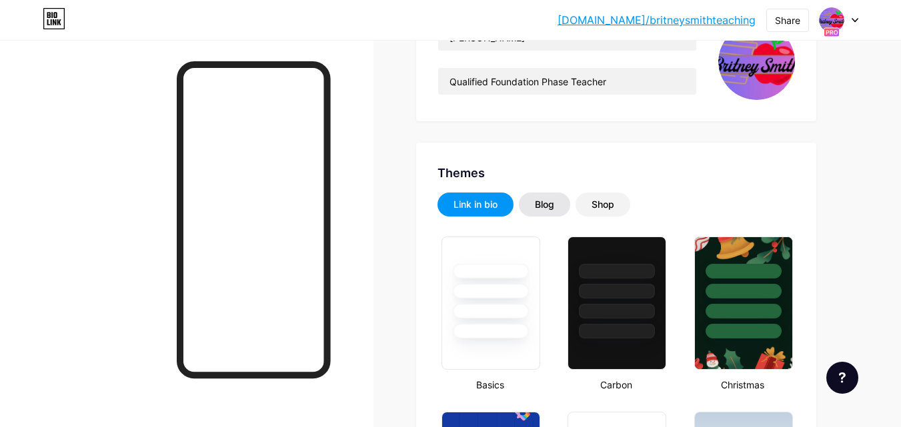
click at [557, 213] on div "Blog" at bounding box center [544, 205] width 51 height 24
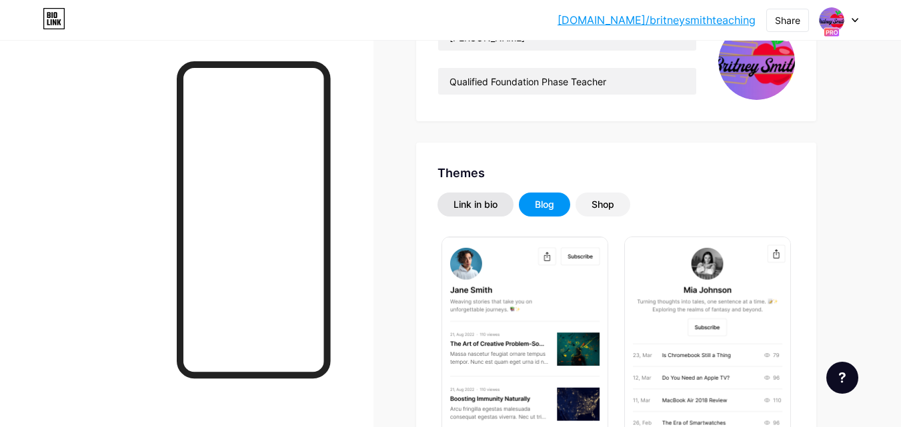
click at [496, 207] on div "Link in bio" at bounding box center [475, 204] width 44 height 13
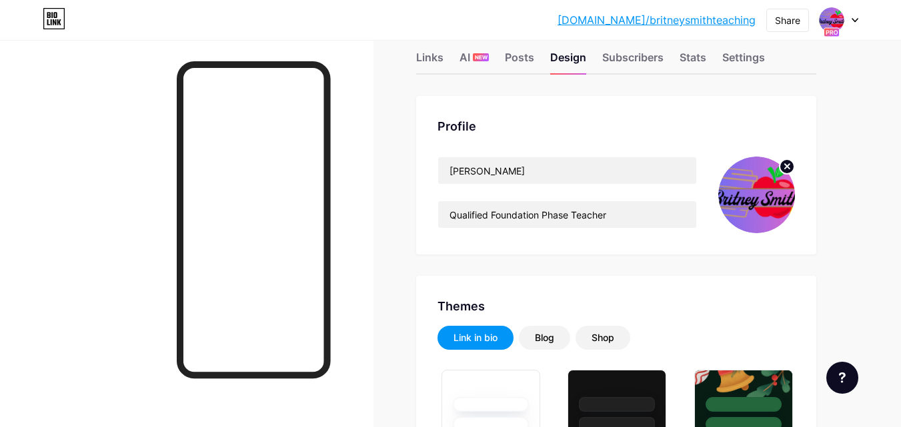
scroll to position [0, 0]
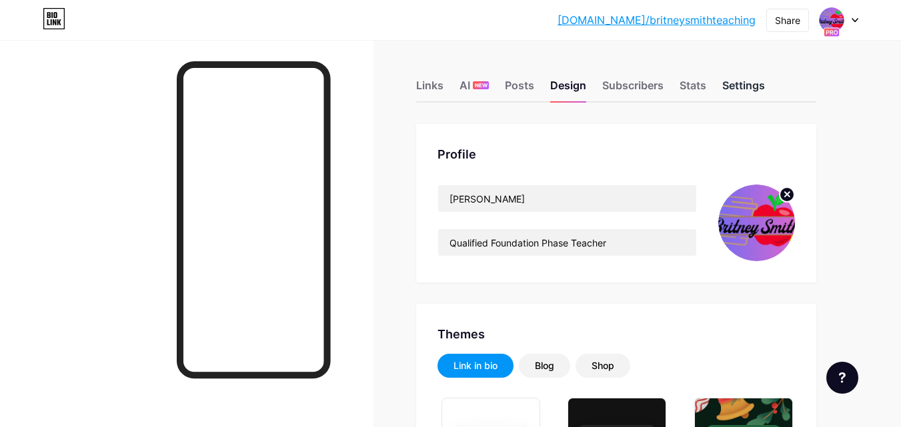
click at [749, 86] on div "Settings" at bounding box center [743, 89] width 43 height 24
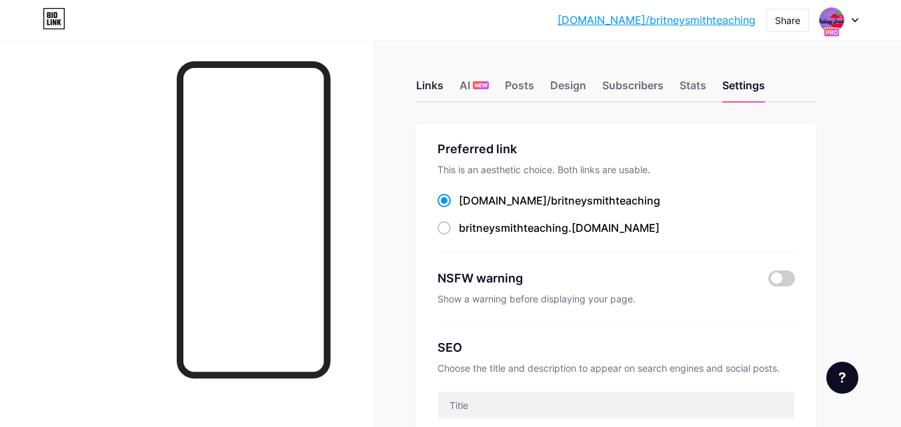
click at [438, 87] on div "Links" at bounding box center [429, 89] width 27 height 24
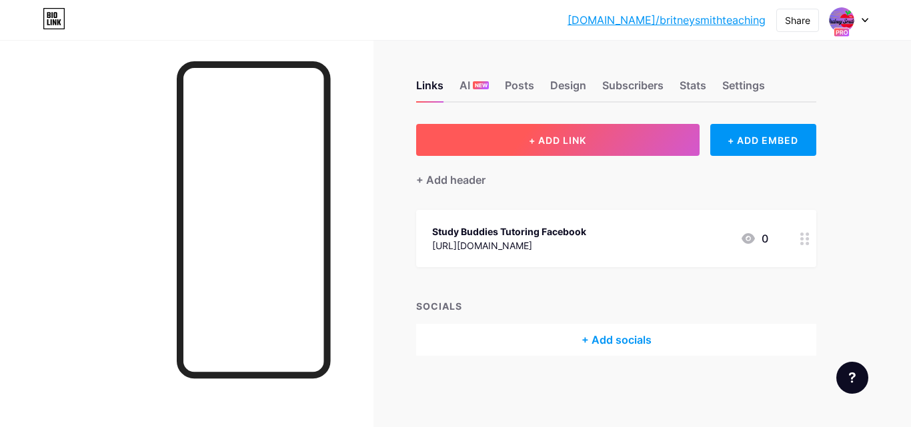
click at [568, 141] on span "+ ADD LINK" at bounding box center [557, 140] width 57 height 11
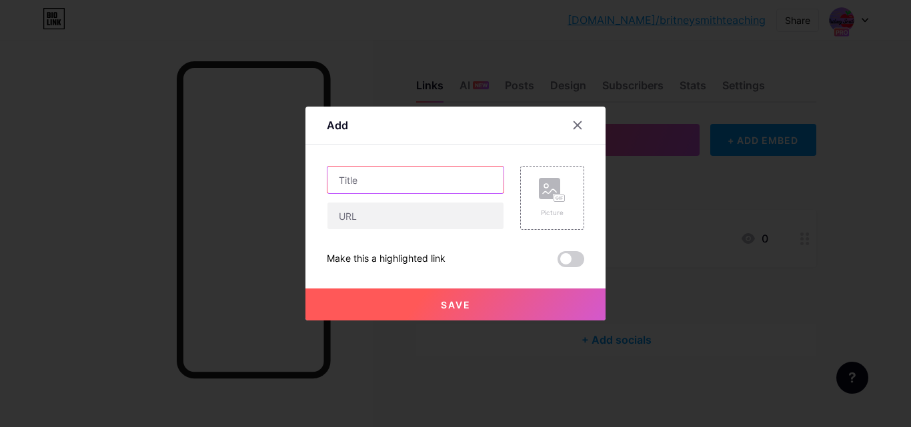
click at [408, 184] on input "text" at bounding box center [415, 180] width 176 height 27
type input "Whatsapp"
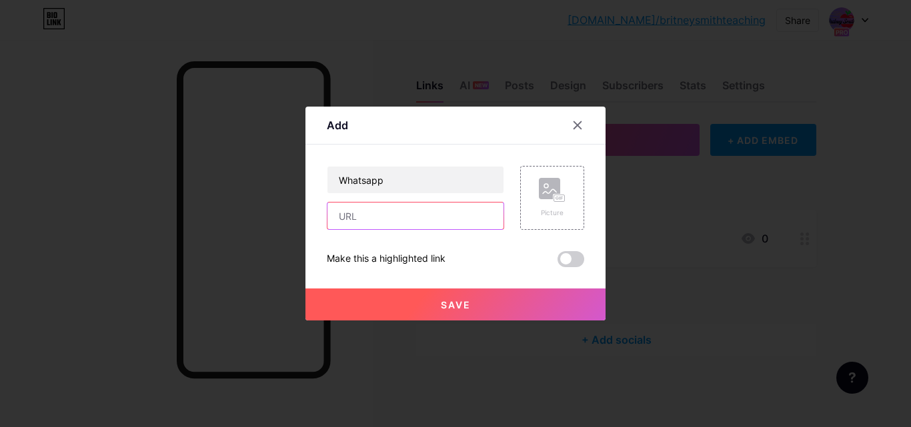
click at [386, 226] on input "text" at bounding box center [415, 216] width 176 height 27
type input "081 470 6463"
click at [484, 305] on button "Save" at bounding box center [455, 305] width 300 height 32
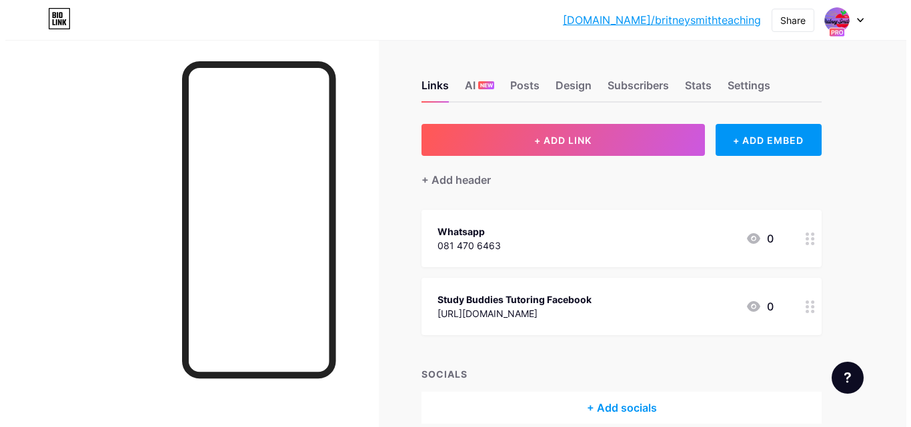
scroll to position [63, 0]
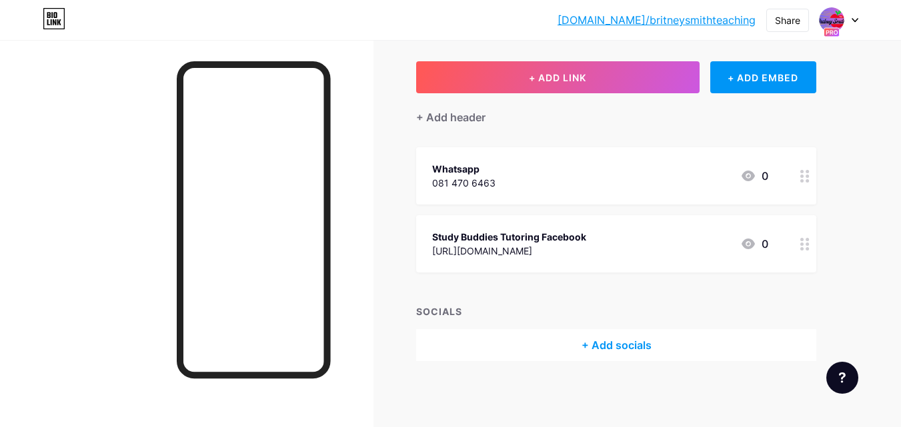
click at [613, 344] on div "+ Add socials" at bounding box center [616, 345] width 400 height 32
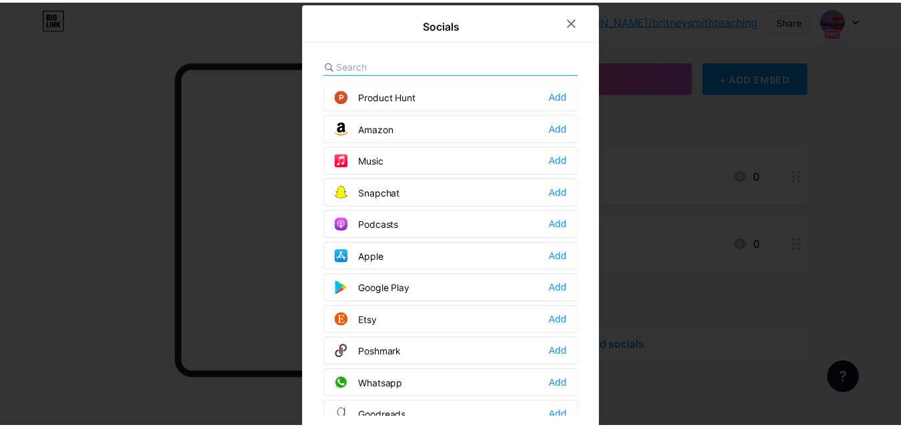
scroll to position [933, 0]
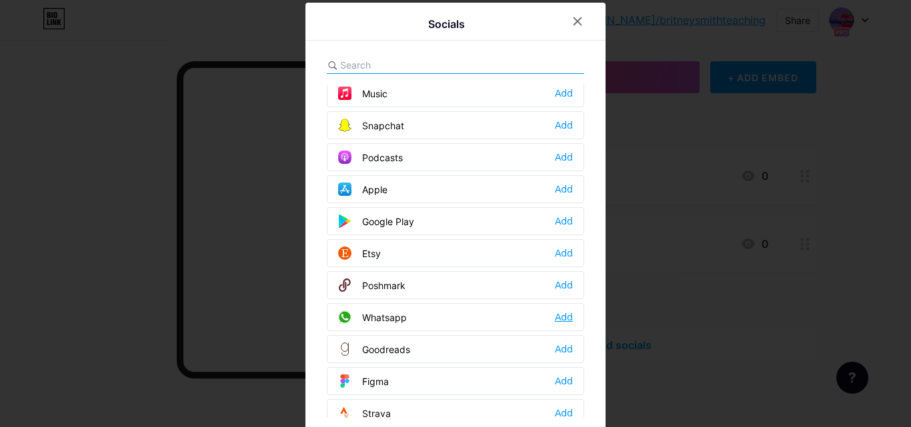
click at [559, 313] on div "Add" at bounding box center [564, 317] width 18 height 13
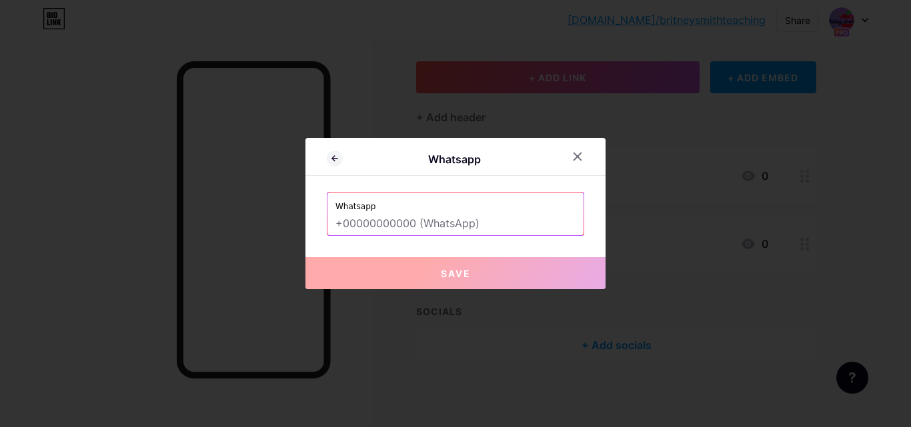
click at [396, 229] on input "text" at bounding box center [455, 224] width 240 height 23
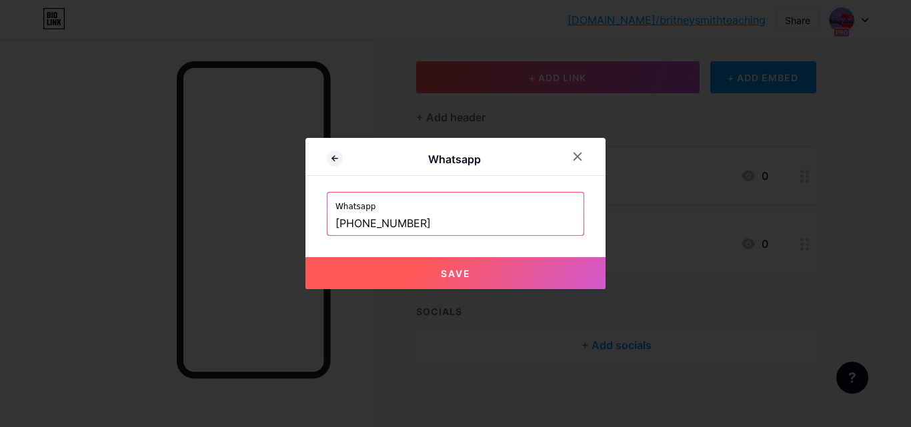
click at [465, 268] on span "Save" at bounding box center [456, 273] width 30 height 11
type input "[URL][DOMAIN_NAME] 814706463"
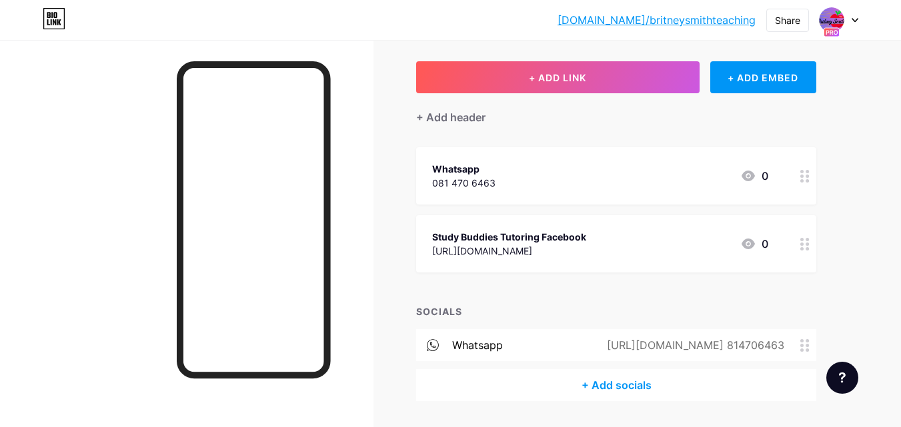
click at [651, 178] on div "Whatsapp 081 470 6463 0" at bounding box center [600, 176] width 336 height 31
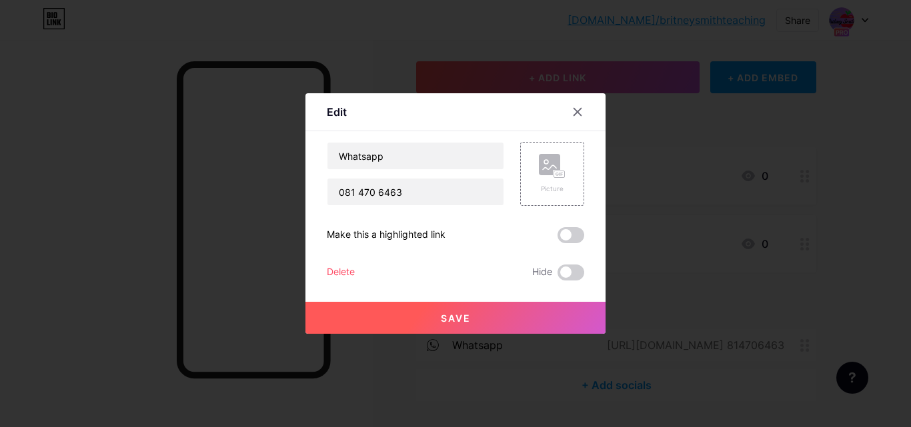
click at [347, 273] on div "Delete" at bounding box center [341, 273] width 28 height 16
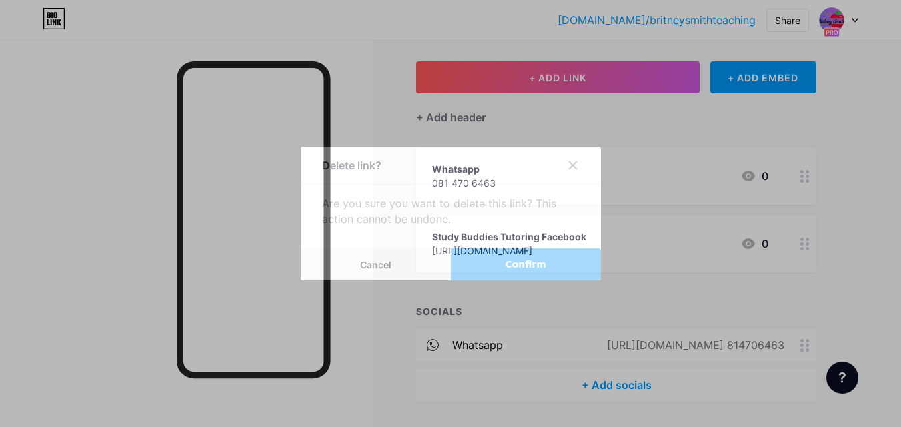
click at [508, 268] on button "Confirm" at bounding box center [526, 265] width 150 height 32
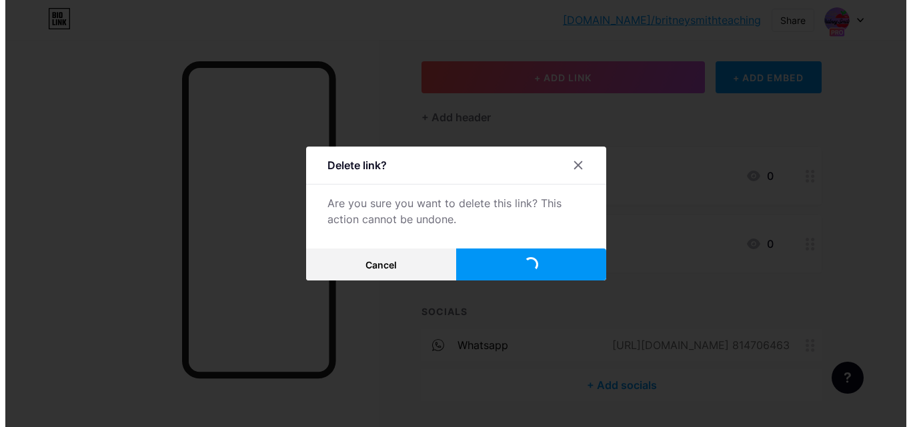
scroll to position [35, 0]
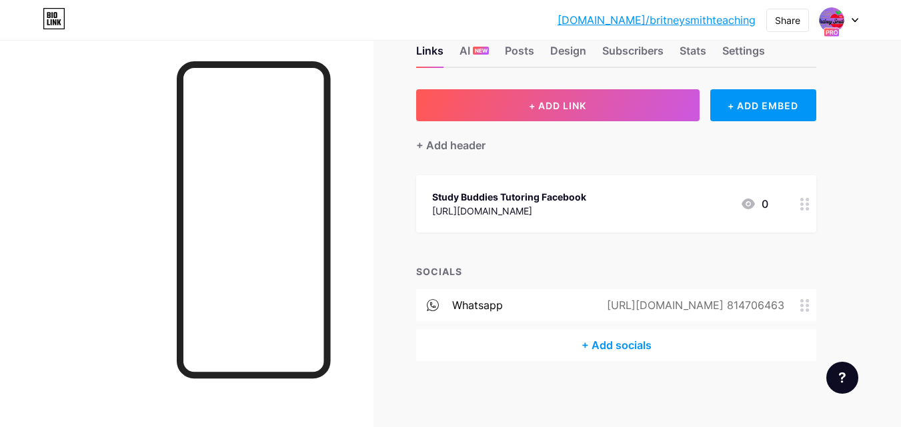
click at [635, 347] on div "+ Add socials" at bounding box center [616, 345] width 400 height 32
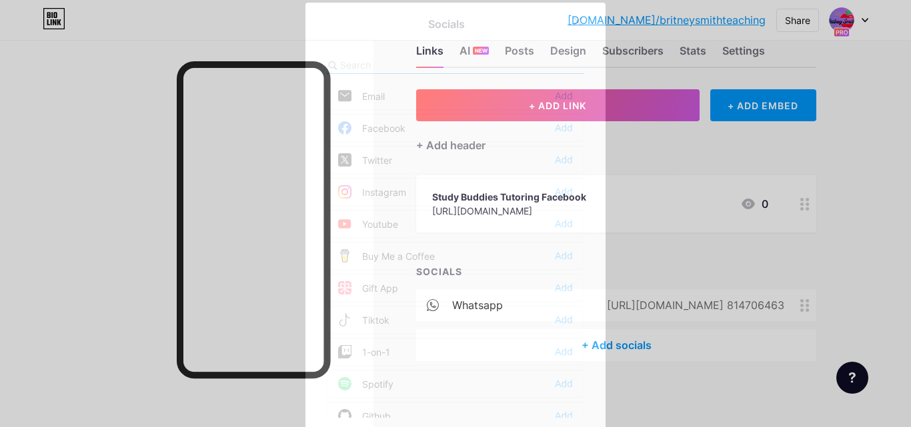
scroll to position [0, 0]
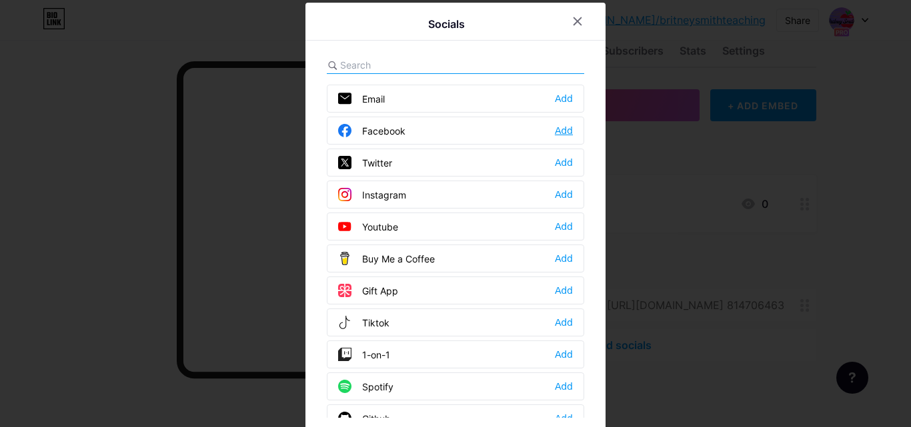
click at [566, 129] on div "Add" at bounding box center [564, 130] width 18 height 13
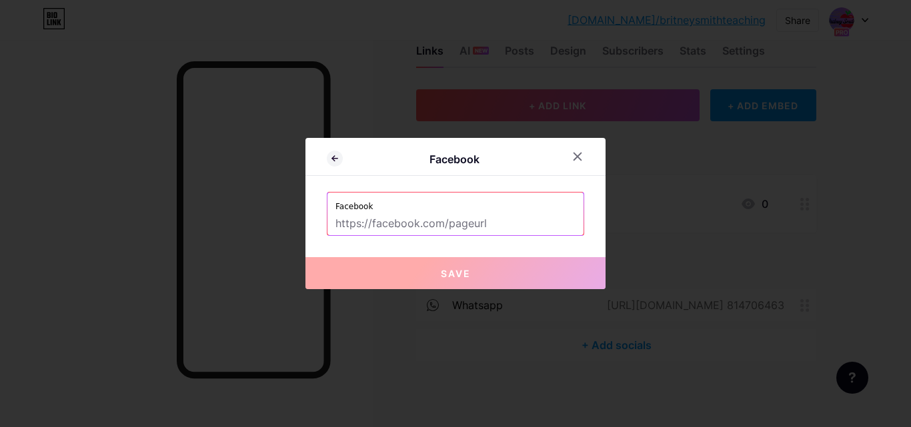
click at [445, 219] on input "text" at bounding box center [455, 224] width 240 height 23
paste input "[URL][DOMAIN_NAME]"
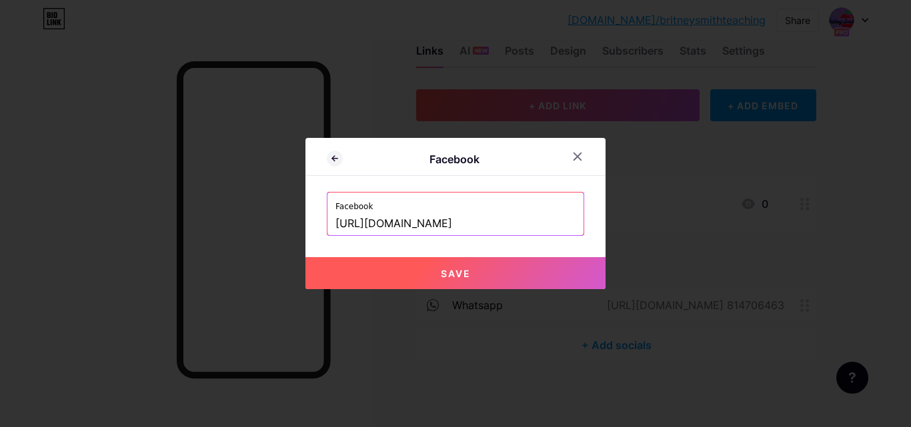
type input "[URL][DOMAIN_NAME]"
click at [489, 269] on button "Save" at bounding box center [455, 273] width 300 height 32
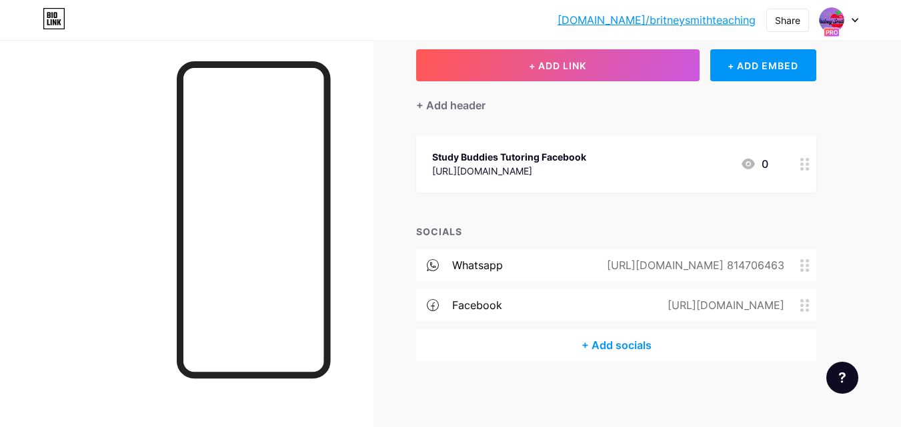
scroll to position [0, 0]
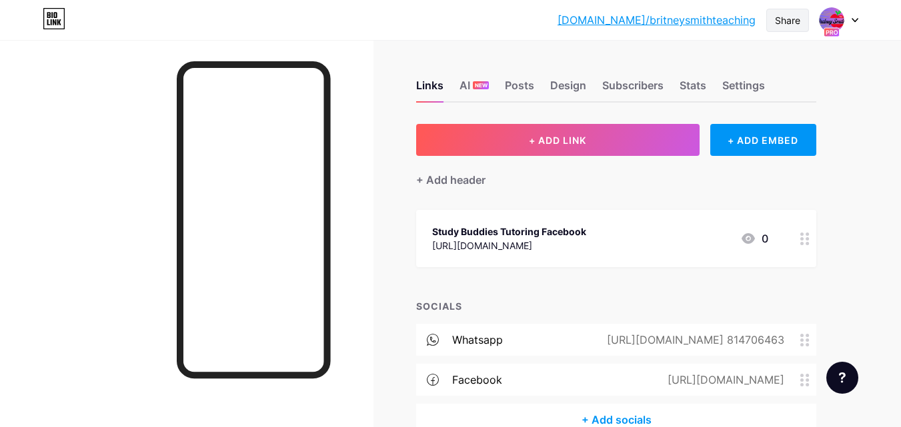
click at [797, 27] on div "Share" at bounding box center [787, 20] width 43 height 23
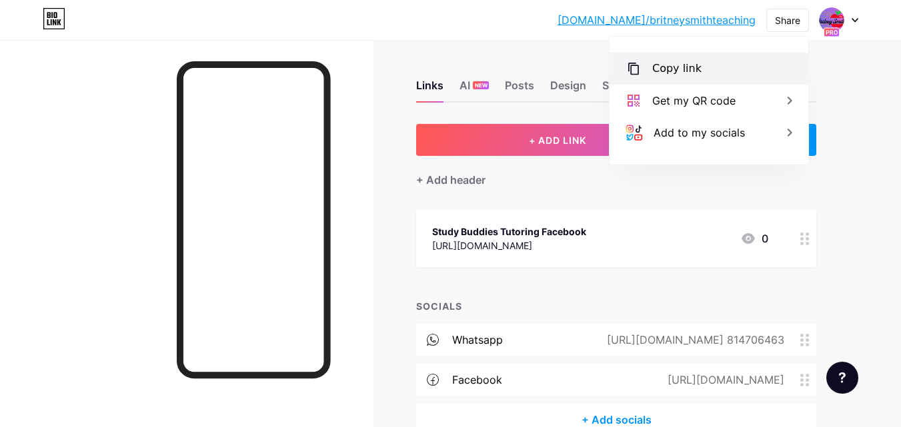
click at [702, 69] on div "Copy link" at bounding box center [708, 69] width 199 height 32
click at [874, 135] on div "bio.link/britne... bio.link/britneysmithteaching Share Copy link https://bio.li…" at bounding box center [450, 251] width 901 height 503
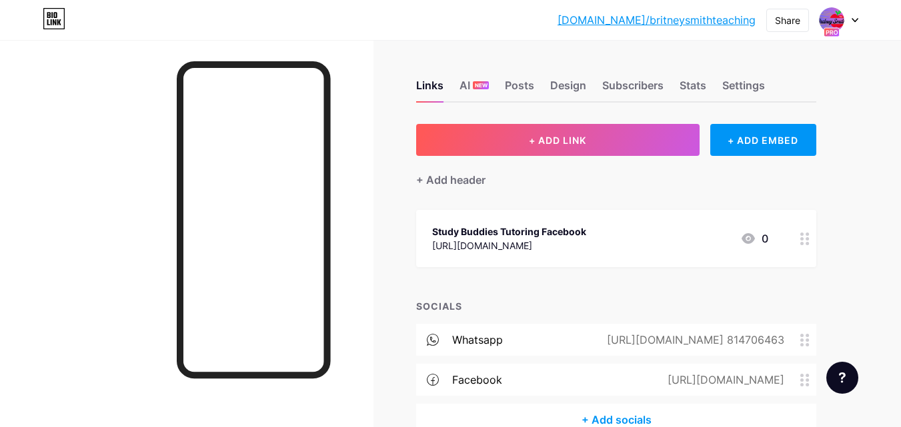
click at [852, 19] on icon at bounding box center [854, 20] width 5 height 3
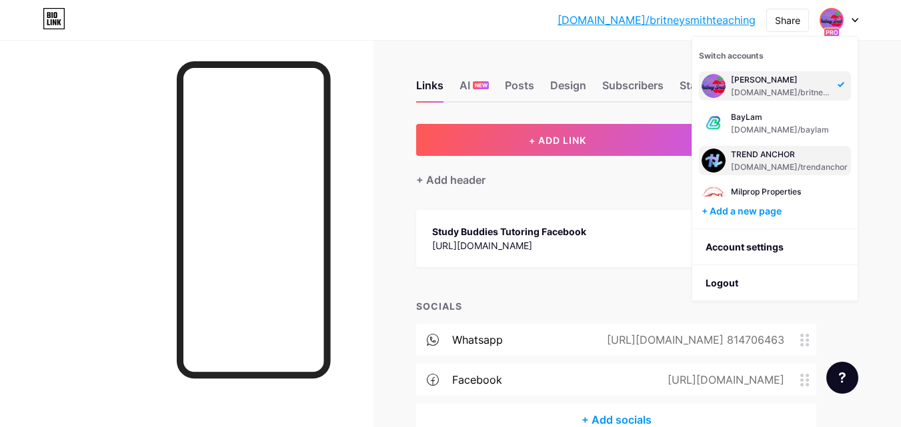
click at [795, 163] on div "[DOMAIN_NAME]/trendanchor" at bounding box center [789, 167] width 117 height 11
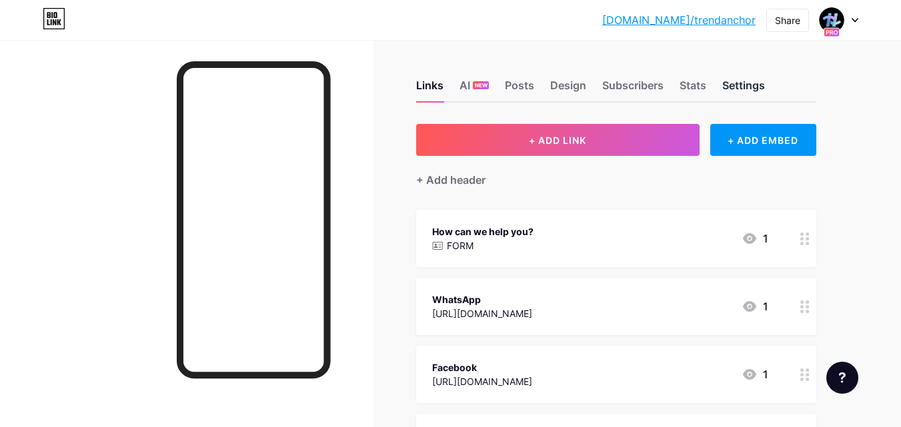
click at [761, 91] on div "Settings" at bounding box center [743, 89] width 43 height 24
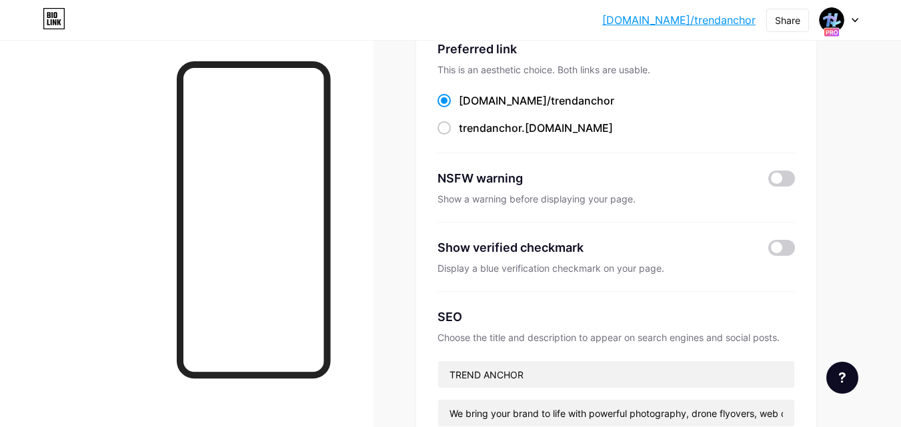
scroll to position [33, 0]
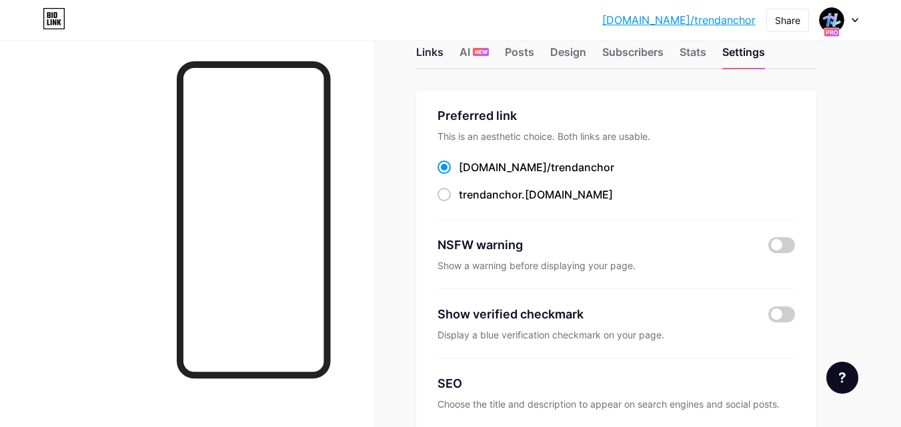
click at [425, 49] on div "Links" at bounding box center [429, 56] width 27 height 24
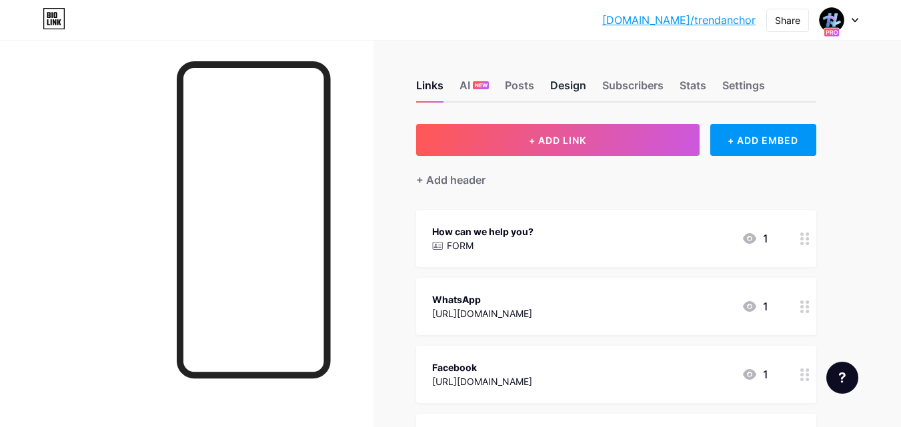
click at [563, 88] on div "Design" at bounding box center [568, 89] width 36 height 24
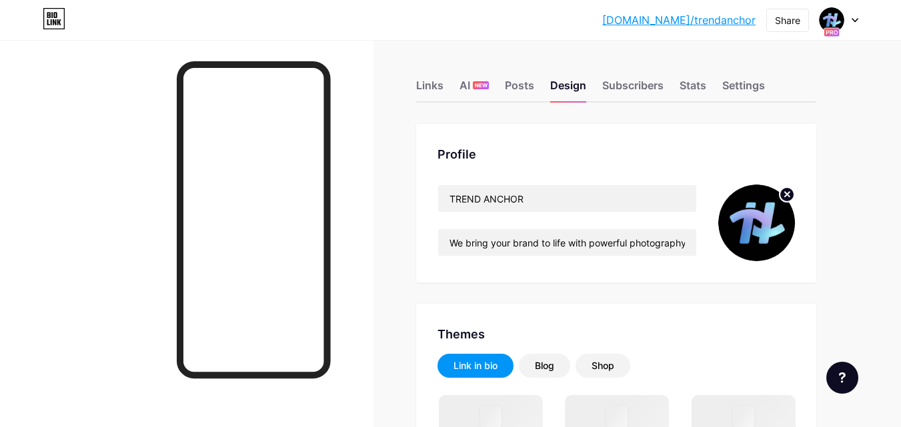
scroll to position [200, 0]
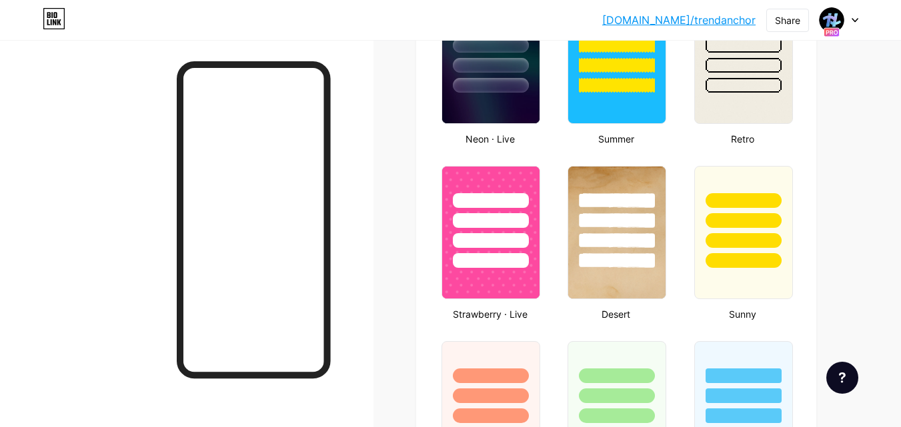
type input "#000000"
type input "#ffffff"
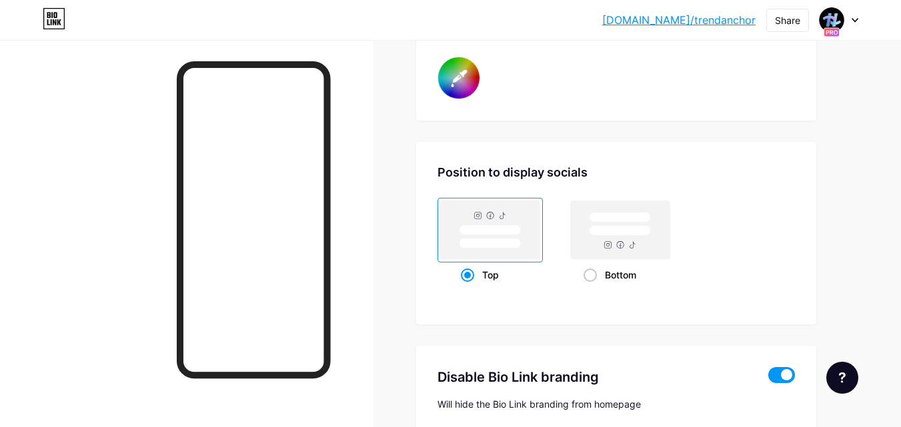
scroll to position [2627, 0]
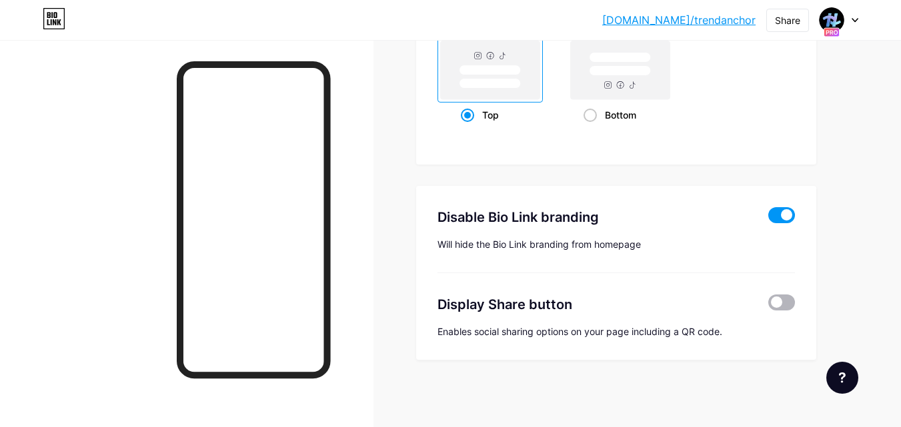
click at [787, 303] on span at bounding box center [781, 303] width 27 height 16
click at [768, 306] on input "checkbox" at bounding box center [768, 306] width 0 height 0
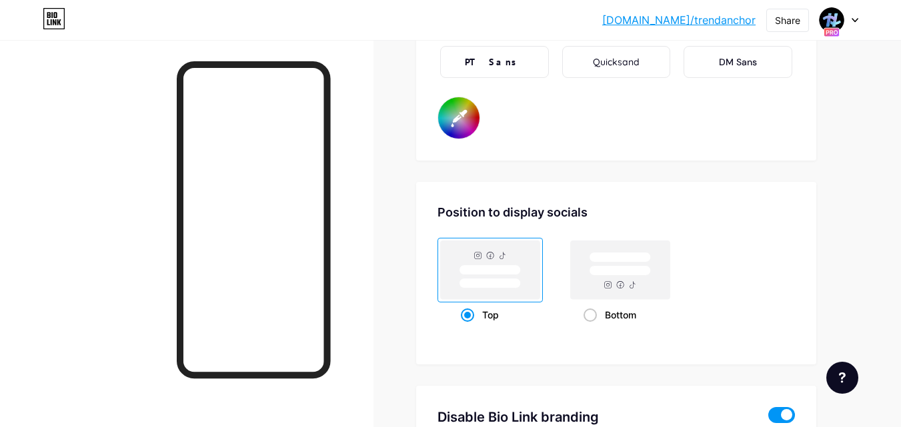
type input "#000000"
type input "#ffffff"
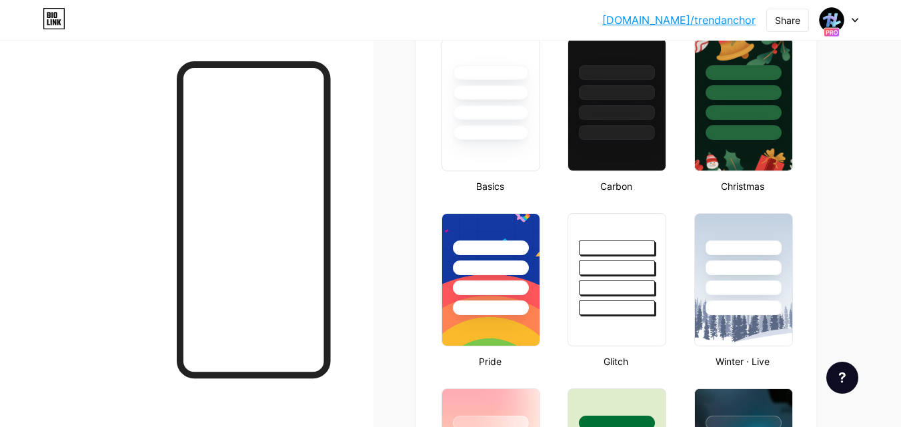
scroll to position [160, 0]
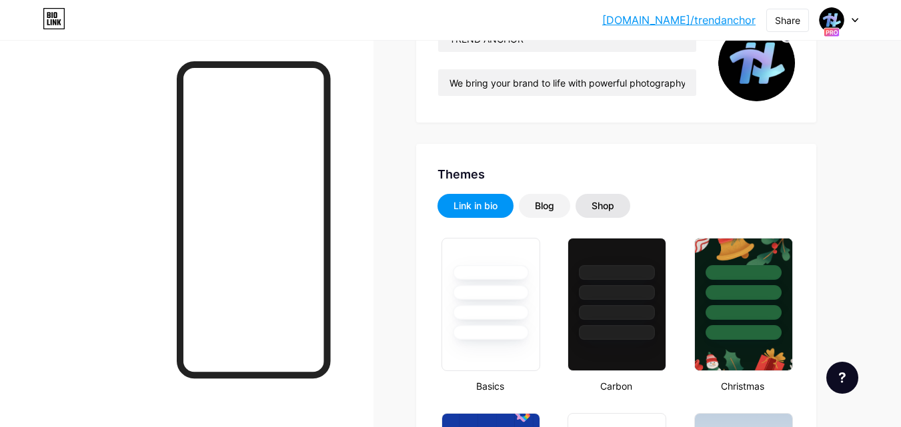
click at [602, 205] on div "Shop" at bounding box center [602, 205] width 23 height 13
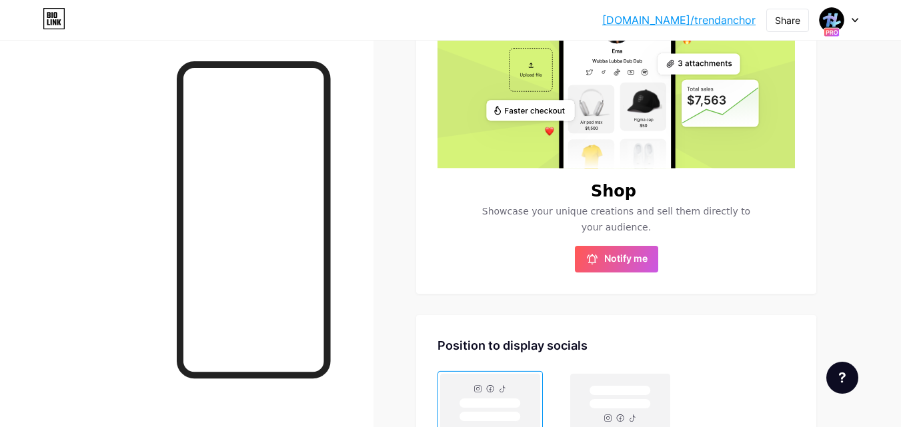
scroll to position [279, 0]
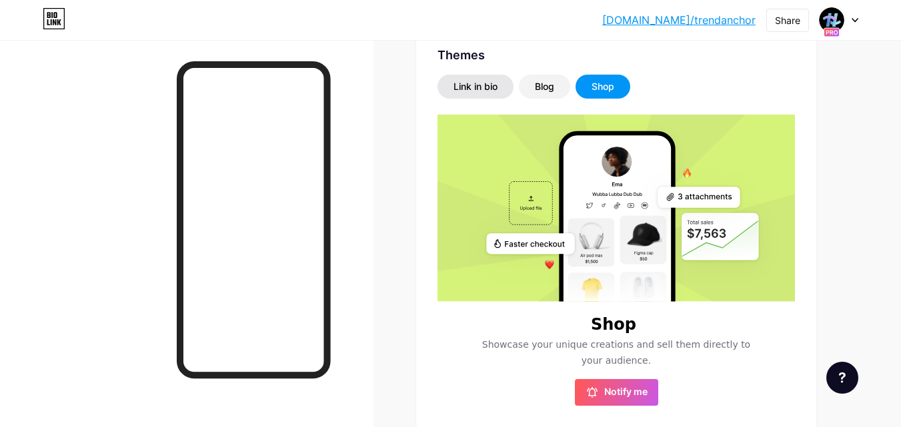
click at [499, 87] on div "Link in bio" at bounding box center [475, 87] width 76 height 24
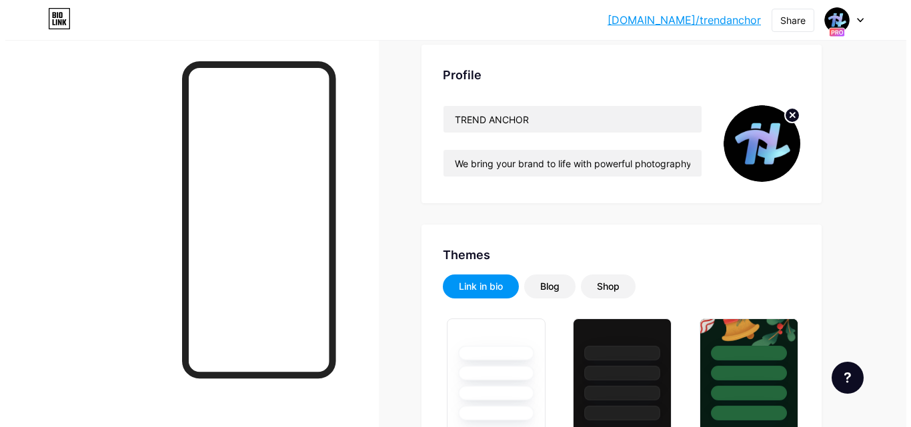
scroll to position [0, 0]
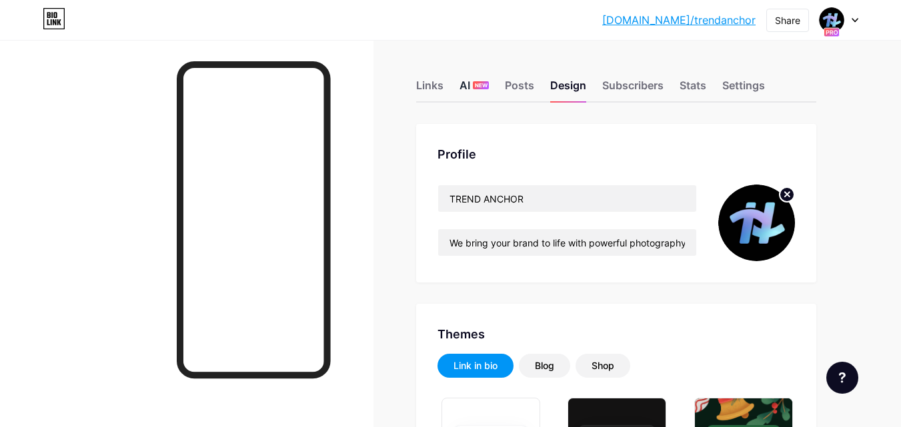
click at [485, 91] on div "AI NEW" at bounding box center [473, 89] width 29 height 24
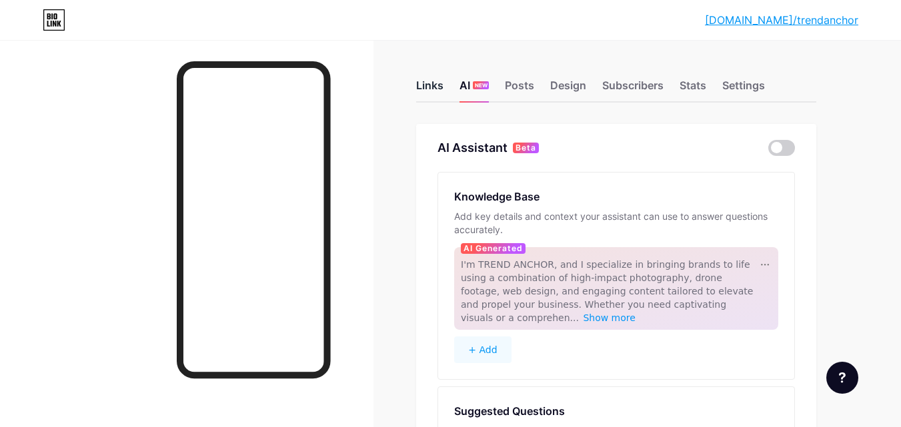
click at [438, 88] on div "Links" at bounding box center [429, 89] width 27 height 24
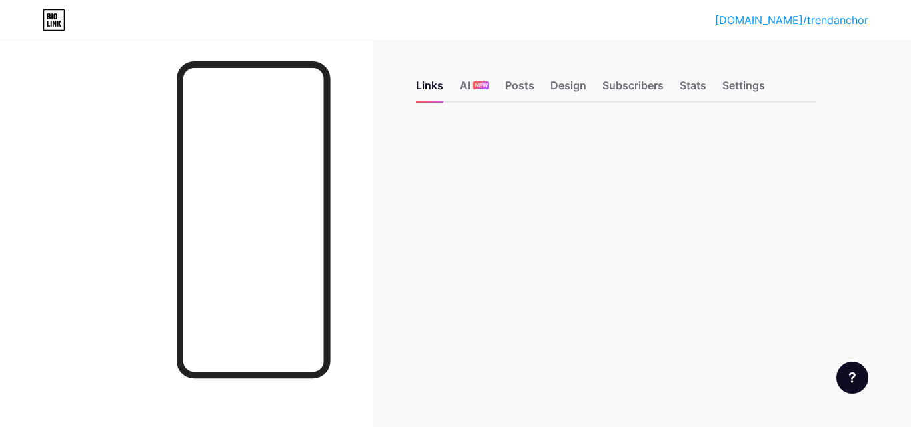
click at [61, 18] on icon at bounding box center [54, 19] width 23 height 21
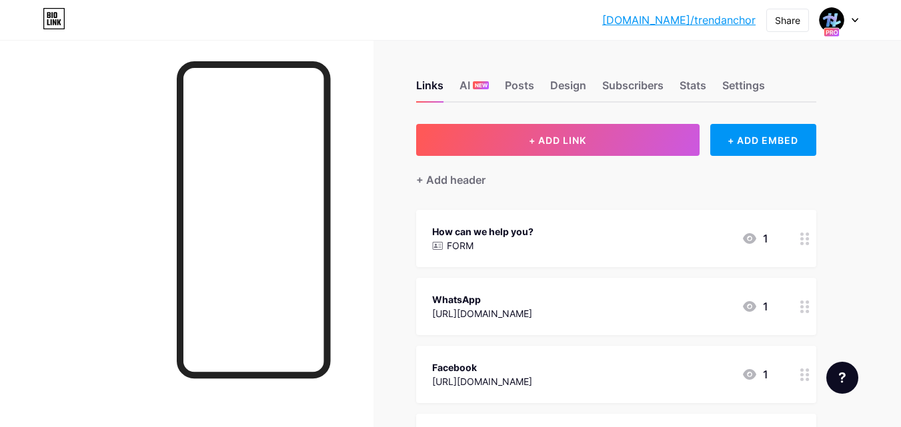
click at [857, 19] on icon at bounding box center [854, 20] width 5 height 3
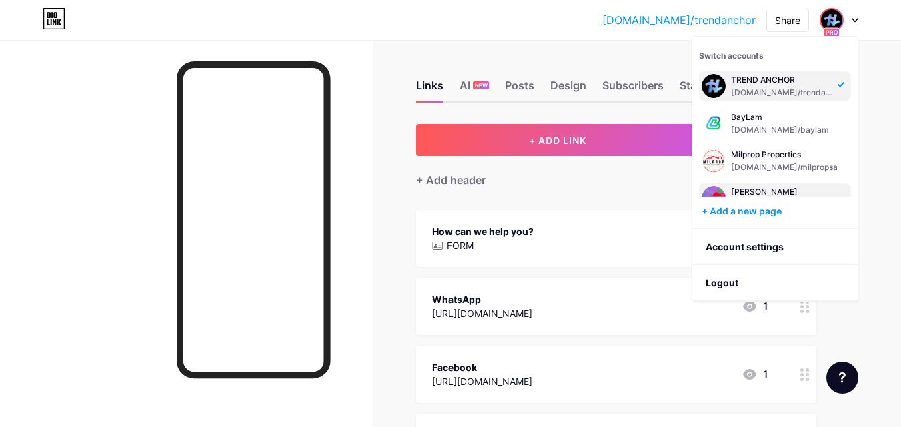
click at [802, 190] on div "[PERSON_NAME]" at bounding box center [789, 192] width 117 height 11
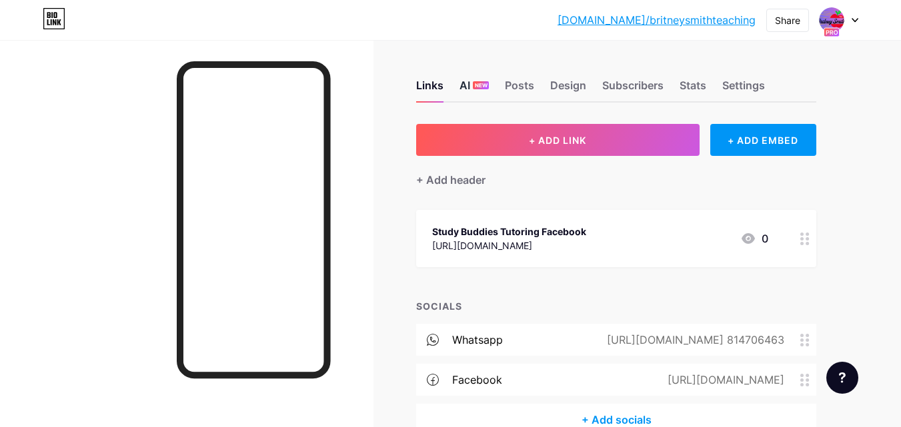
click at [481, 89] on span "NEW" at bounding box center [481, 85] width 13 height 8
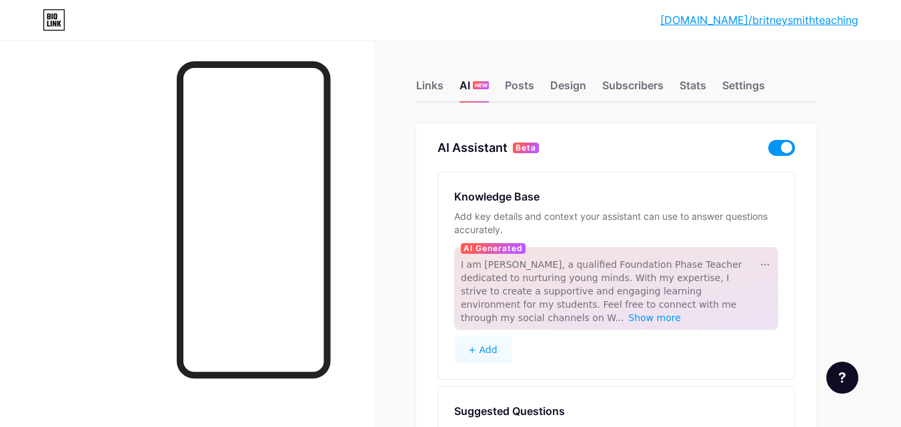
click at [585, 268] on span "I am Britney Smith, a qualified Foundation Phase Teacher dedicated to nurturing…" at bounding box center [601, 291] width 281 height 64
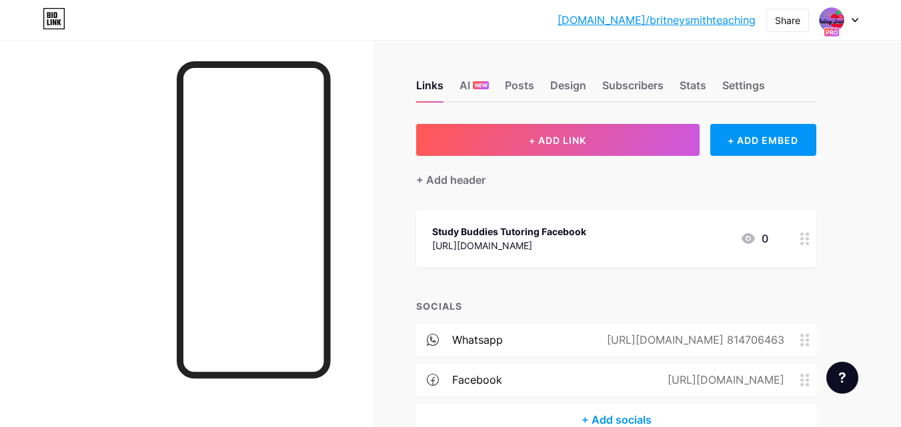
click at [855, 13] on div at bounding box center [838, 20] width 39 height 24
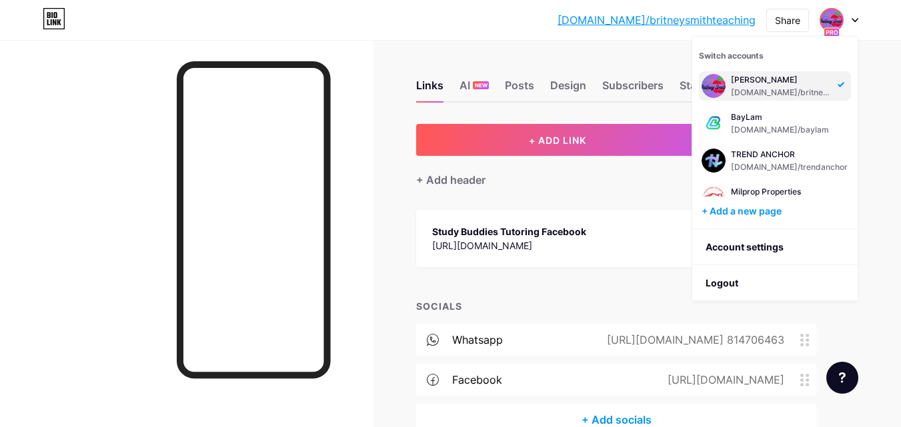
scroll to position [16, 0]
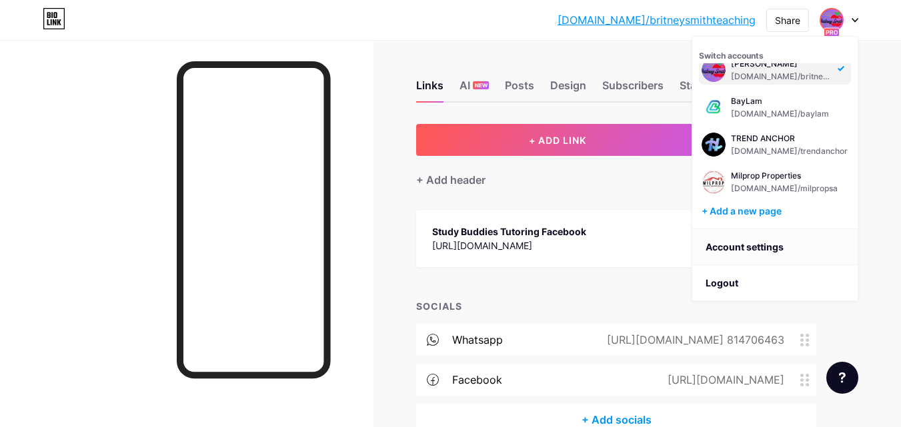
click at [782, 245] on link "Account settings" at bounding box center [774, 247] width 165 height 36
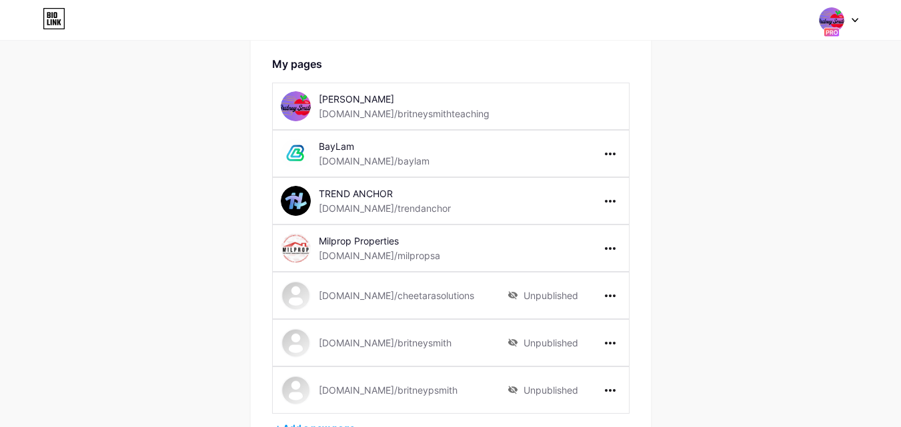
scroll to position [133, 0]
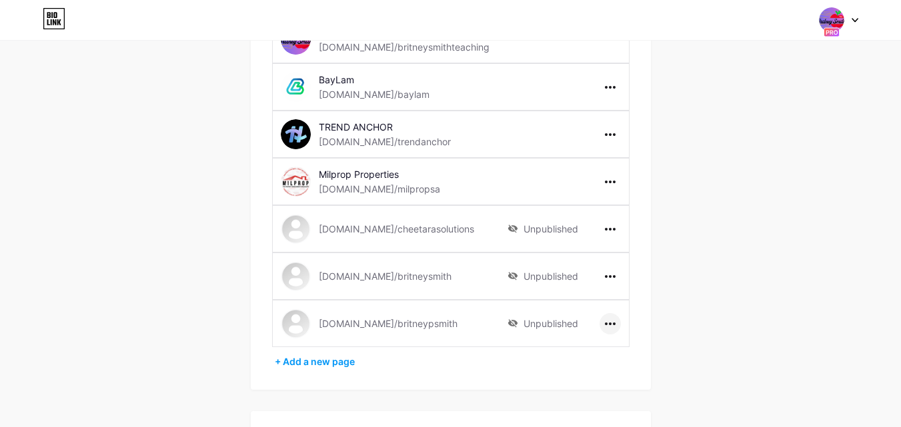
click at [614, 321] on div at bounding box center [609, 323] width 21 height 21
click at [640, 374] on li "Delete page" at bounding box center [651, 376] width 102 height 25
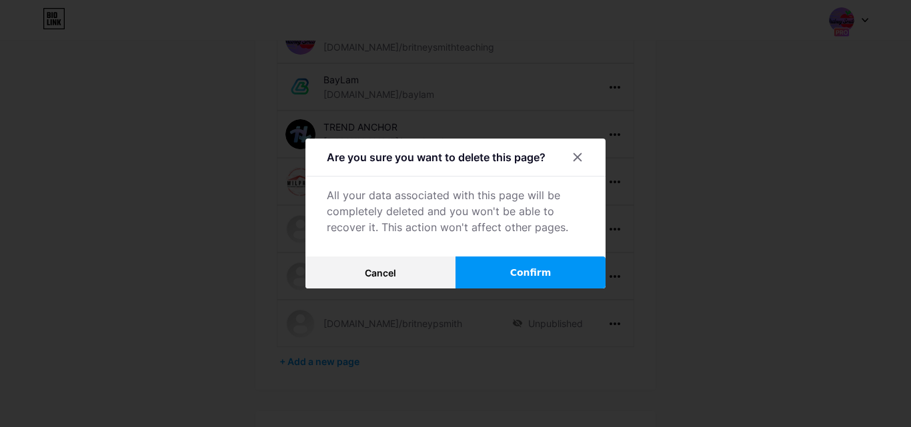
click at [563, 279] on button "Confirm" at bounding box center [530, 273] width 150 height 32
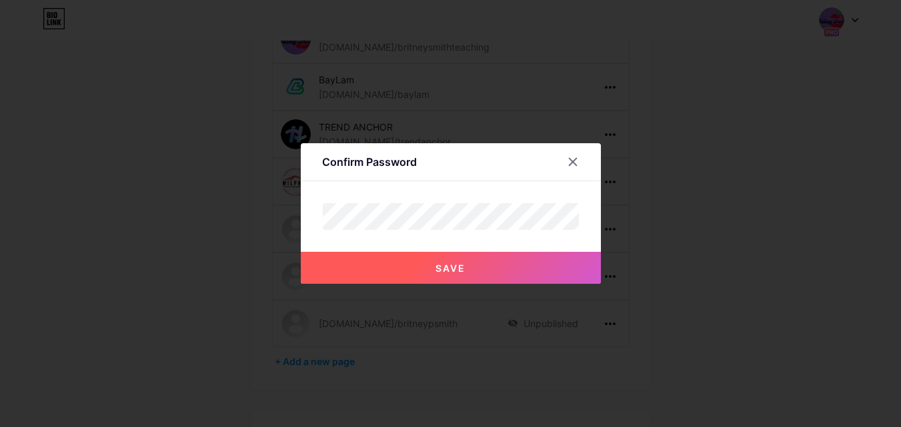
click at [555, 269] on button "Save" at bounding box center [451, 268] width 300 height 32
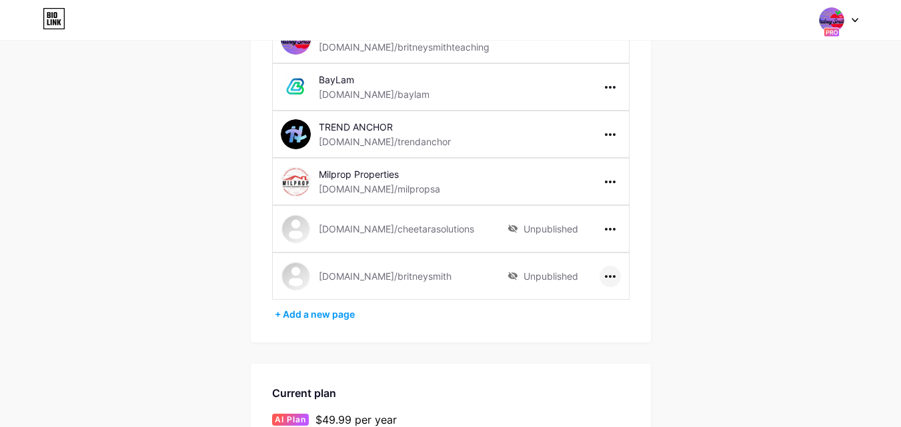
click at [609, 275] on icon at bounding box center [610, 276] width 11 height 3
click at [644, 327] on li "Delete page" at bounding box center [651, 329] width 102 height 25
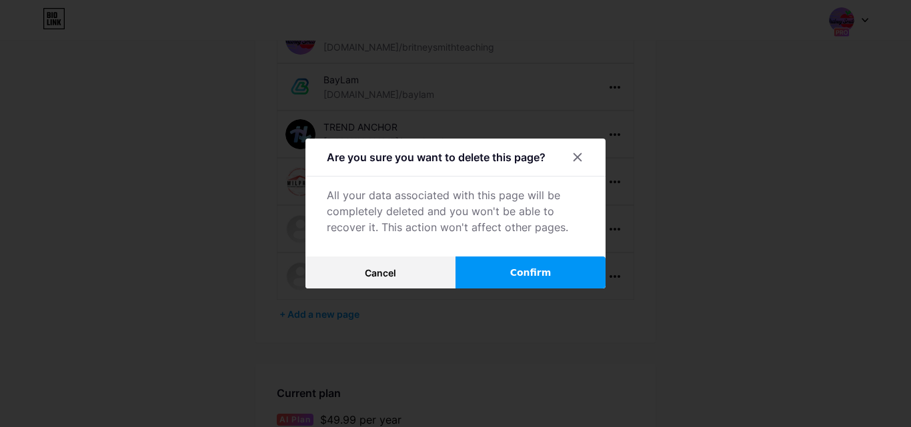
click at [574, 271] on button "Confirm" at bounding box center [530, 273] width 150 height 32
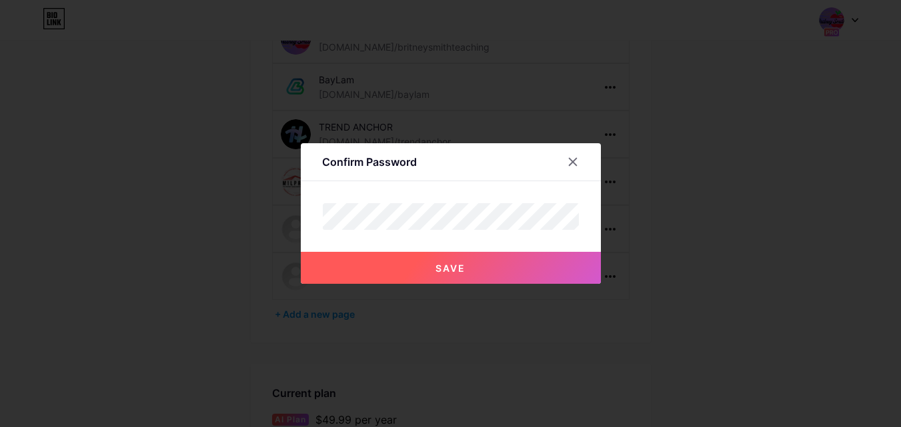
click at [533, 263] on button "Save" at bounding box center [451, 268] width 300 height 32
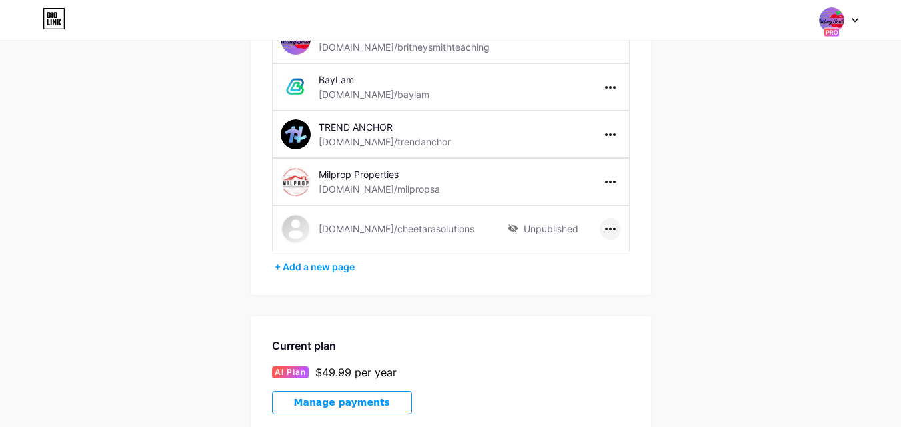
click at [610, 229] on icon at bounding box center [610, 229] width 11 height 3
click at [659, 285] on li "Delete page" at bounding box center [651, 281] width 102 height 25
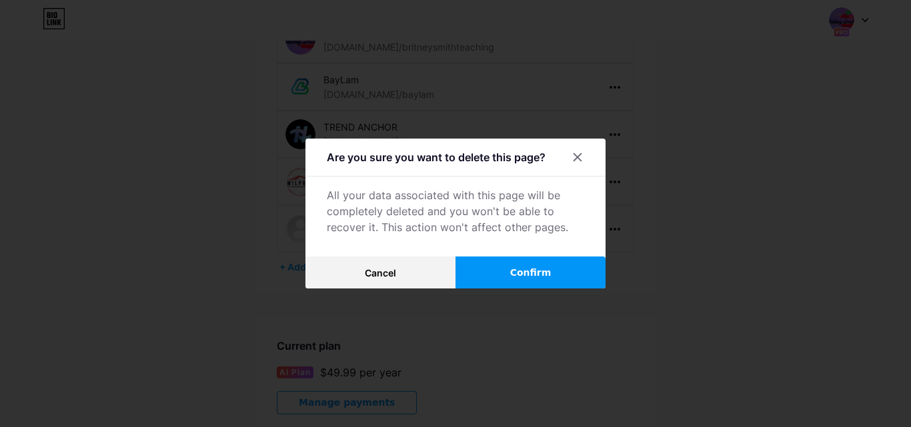
click at [543, 266] on span "Confirm" at bounding box center [530, 273] width 41 height 14
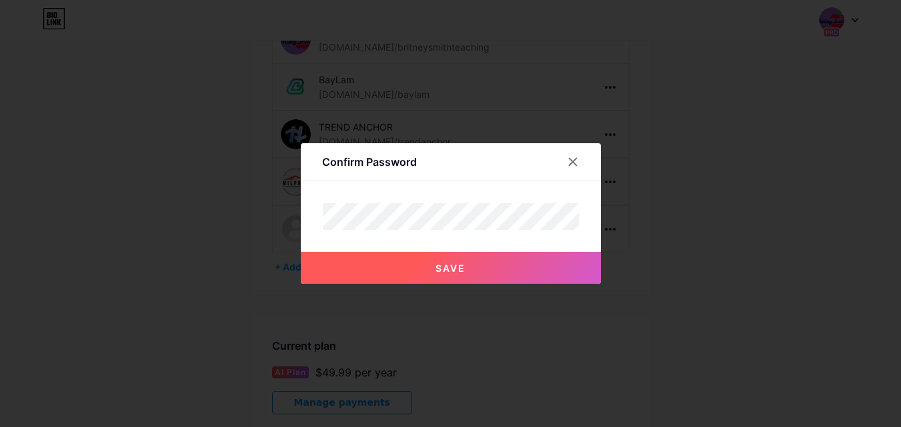
click at [554, 267] on button "Save" at bounding box center [451, 268] width 300 height 32
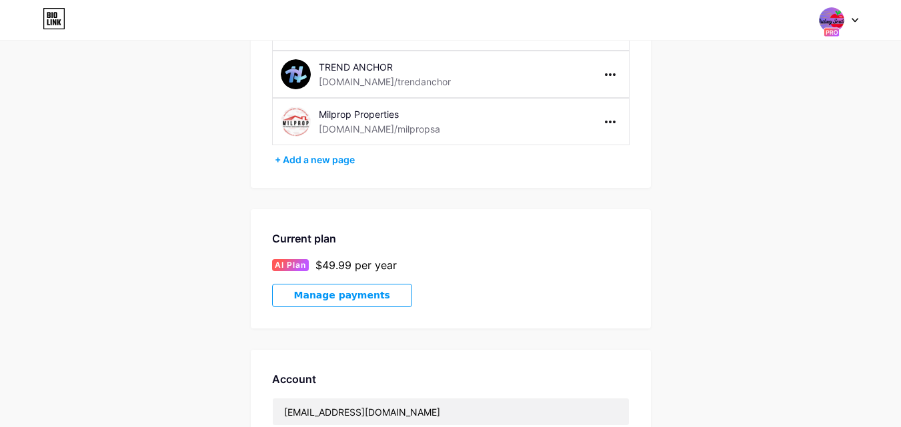
scroll to position [0, 0]
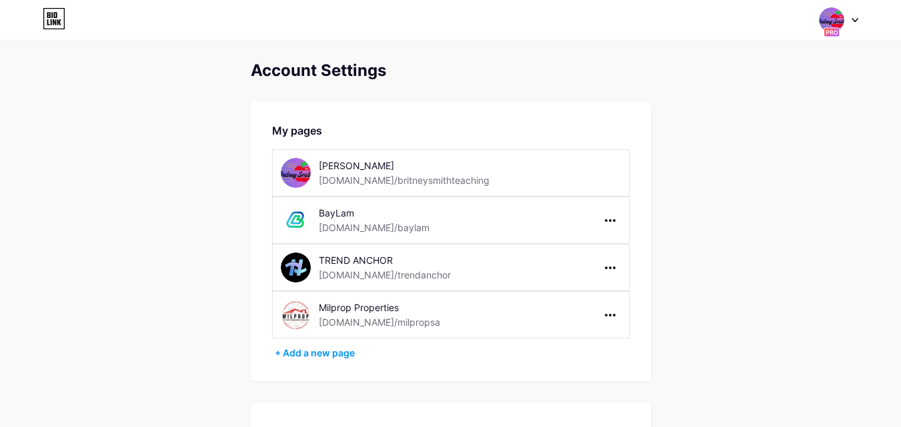
click at [853, 19] on icon at bounding box center [854, 20] width 7 height 5
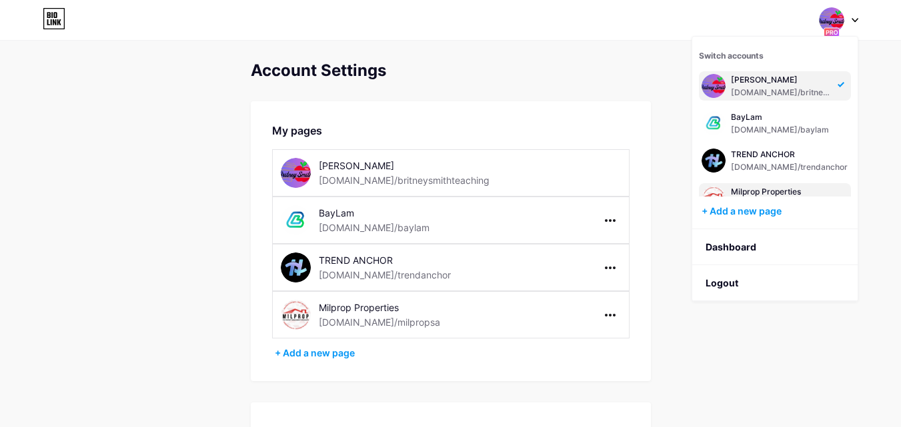
click at [783, 196] on div "Milprop Properties" at bounding box center [784, 192] width 107 height 11
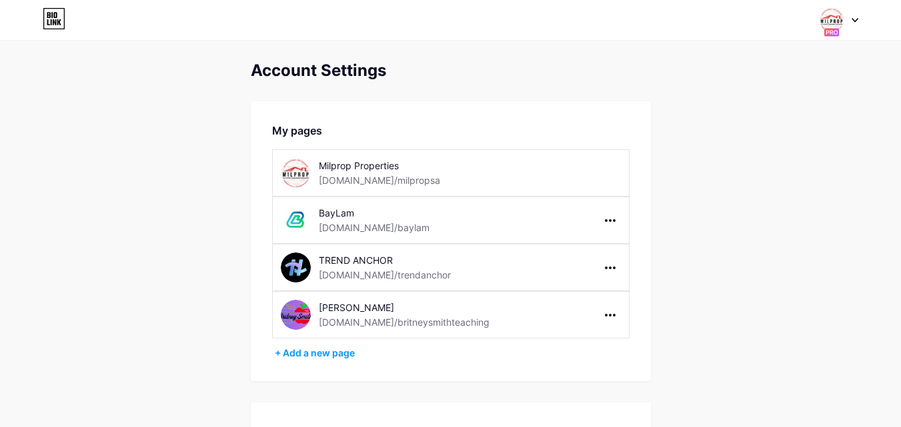
click at [833, 20] on img at bounding box center [831, 19] width 25 height 25
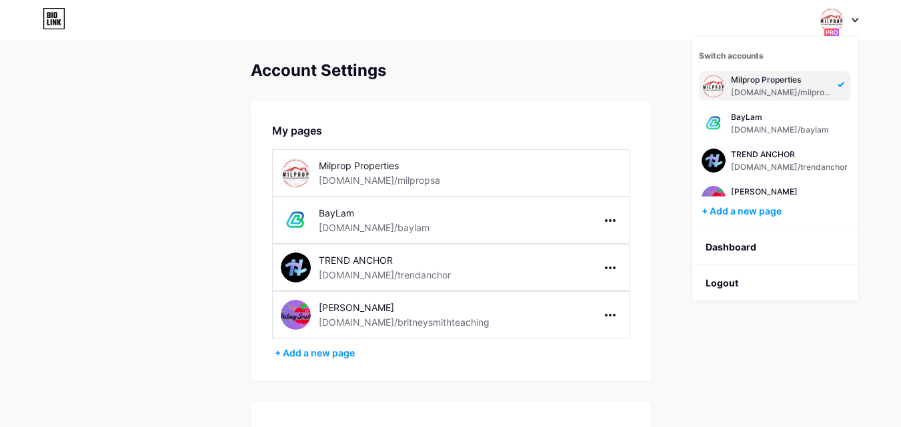
click at [768, 87] on div "[DOMAIN_NAME]/milpropsa" at bounding box center [782, 92] width 103 height 11
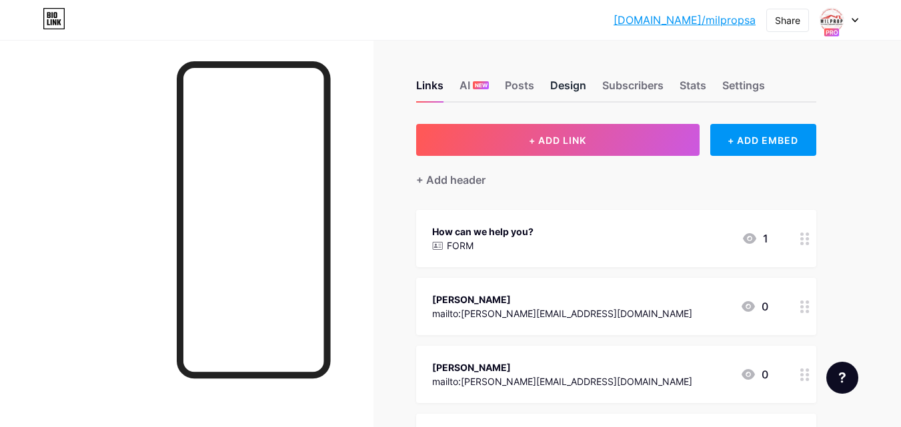
click at [575, 89] on div "Design" at bounding box center [568, 89] width 36 height 24
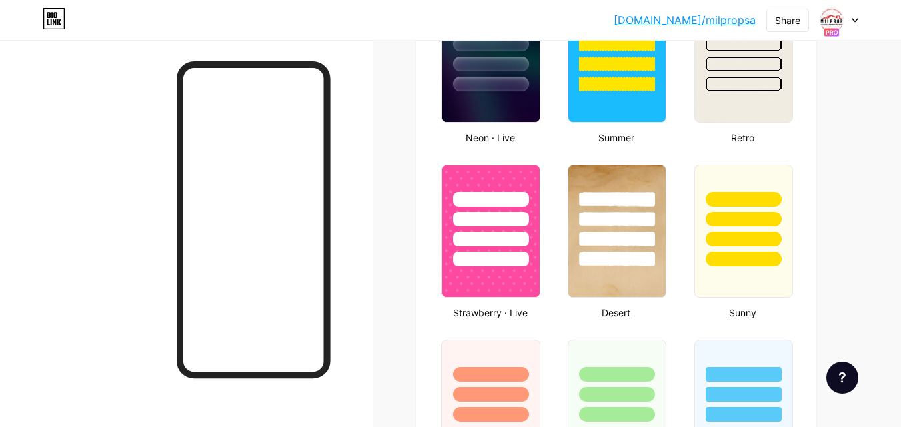
type input "#ff0000"
type input "#000000"
type input "#ffffff"
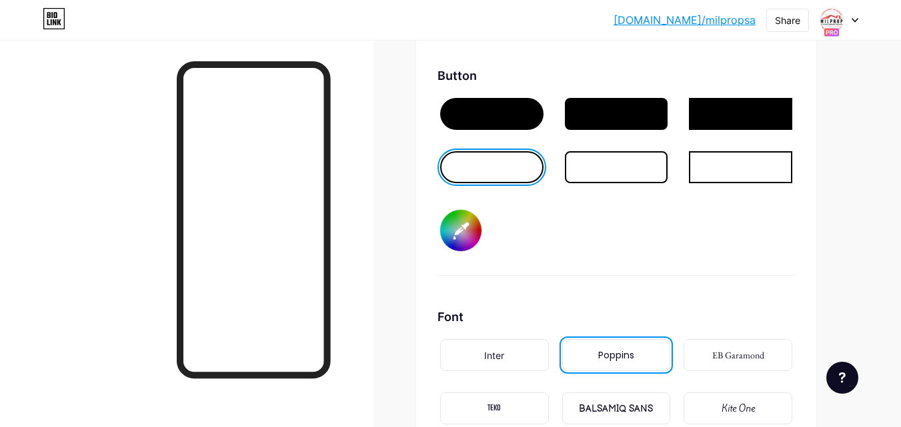
scroll to position [2228, 0]
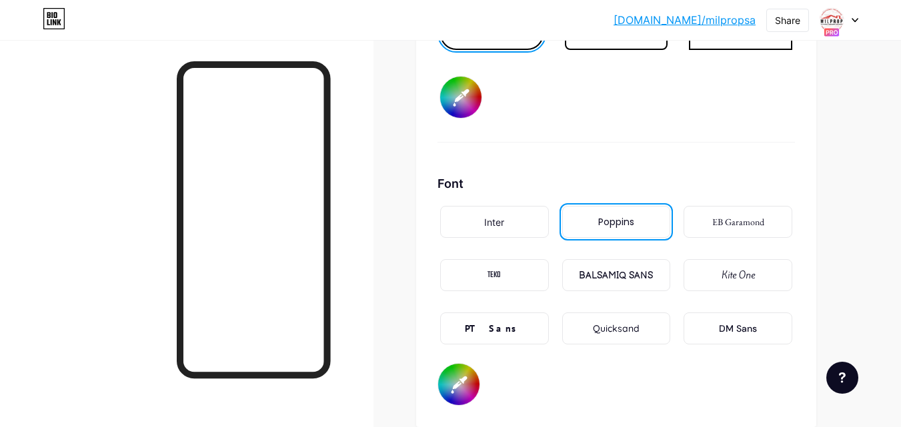
click at [504, 330] on div "PT Sans" at bounding box center [494, 329] width 59 height 14
type input "#000000"
type input "#ffffff"
type input "#000000"
type input "#ffffff"
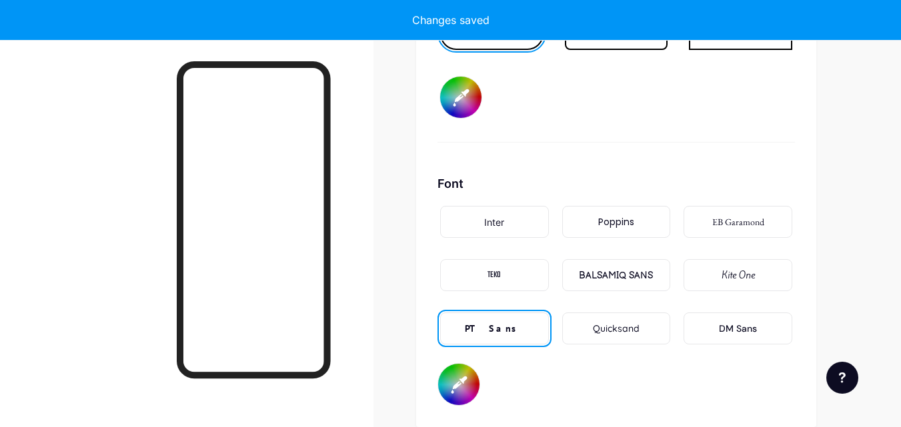
type input "#000000"
type input "#ffffff"
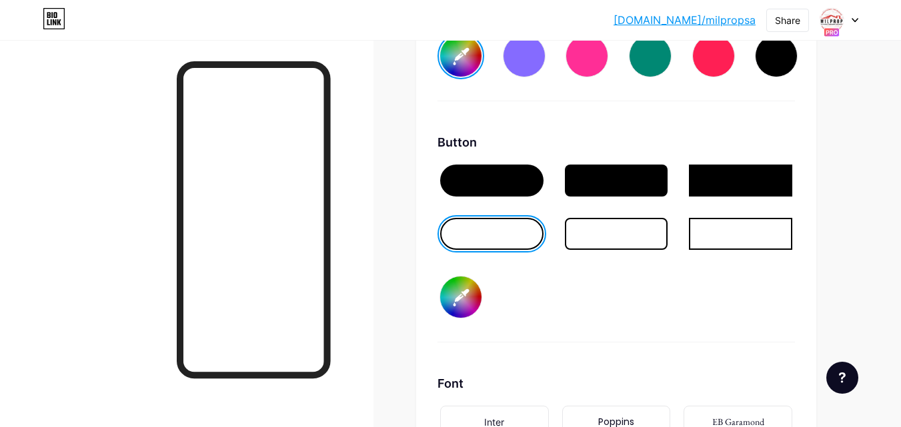
scroll to position [1895, 0]
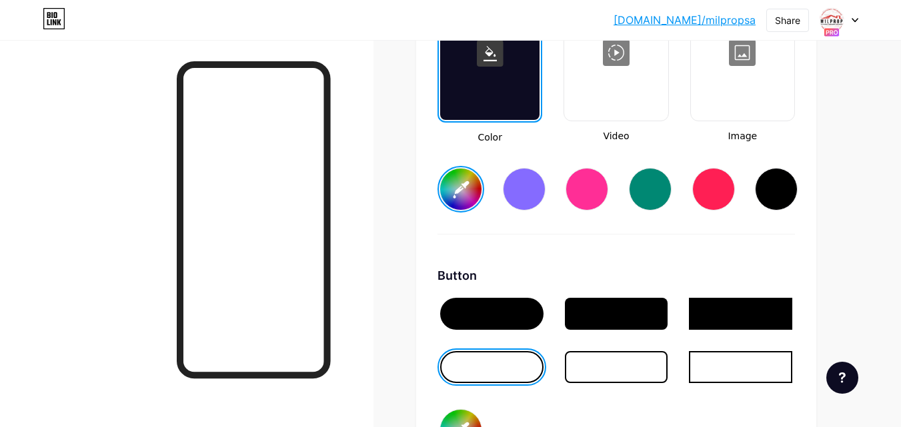
click at [449, 187] on input "#ff0000" at bounding box center [460, 189] width 41 height 41
type input "#f70202"
type input "#000000"
type input "#ffffff"
type input "#fb0404"
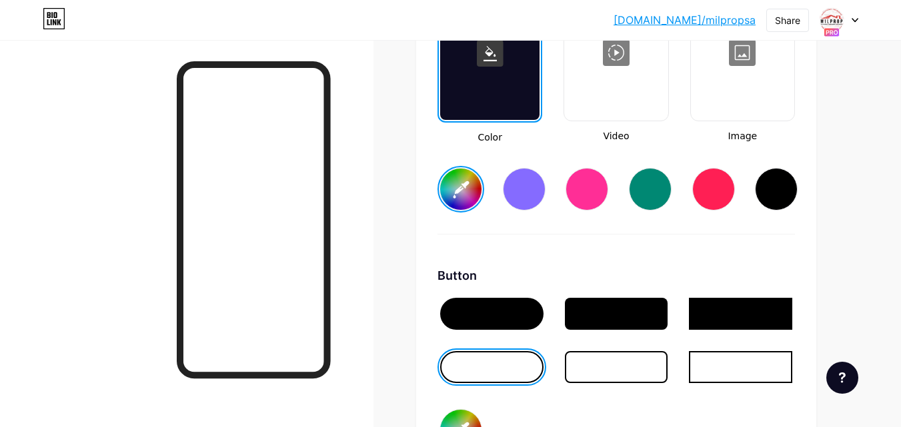
type input "#000000"
type input "#ffffff"
type input "#f90606"
type input "#000000"
type input "#ffffff"
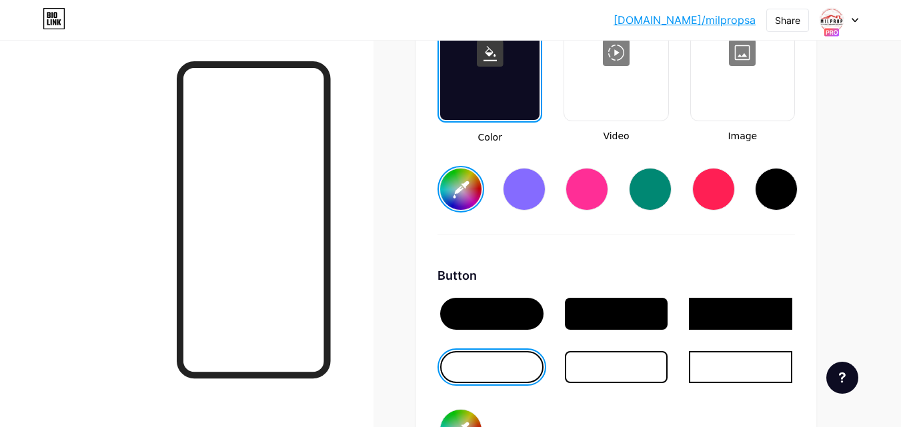
type input "#f91010"
type input "#000000"
type input "#ffffff"
type input "#f92424"
type input "#000000"
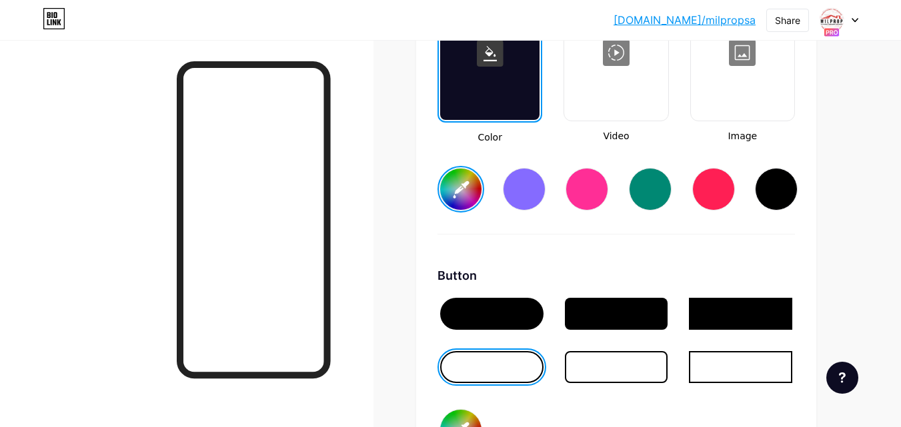
type input "#ffffff"
type input "#f94343"
type input "#000000"
type input "#ffffff"
type input "#ff6b6b"
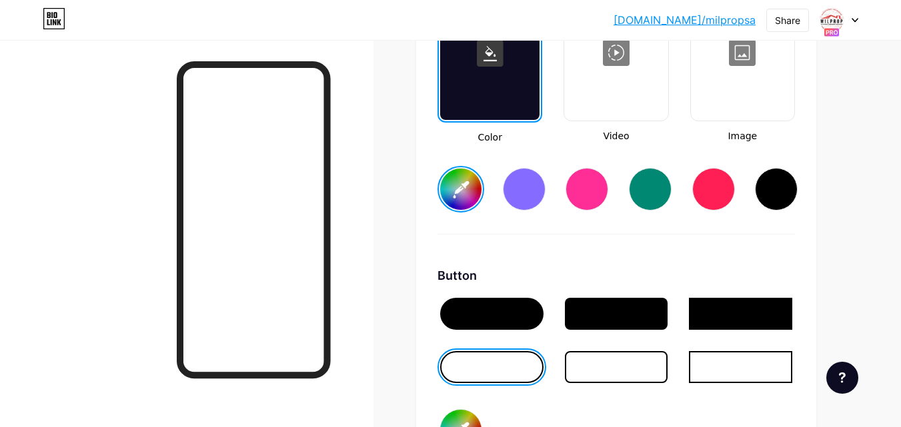
type input "#000000"
type input "#ffffff"
type input "#ff7575"
type input "#000000"
type input "#ffffff"
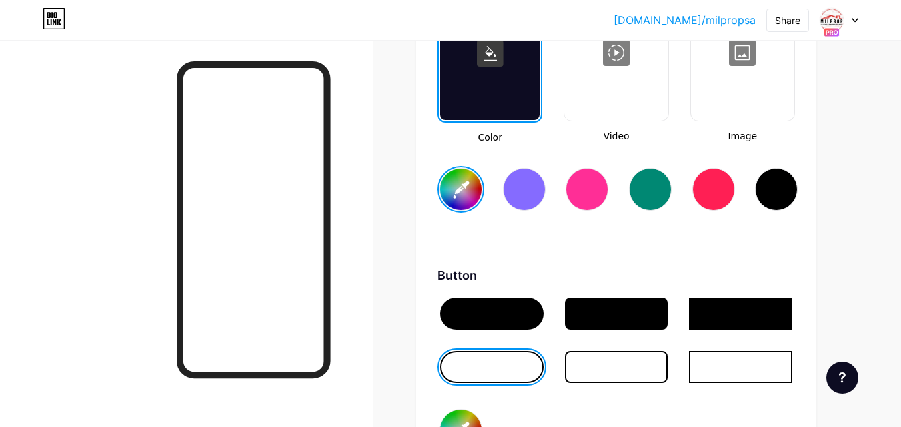
type input "#ff7a7a"
type input "#000000"
type input "#ffffff"
type input "#ff8585"
type input "#000000"
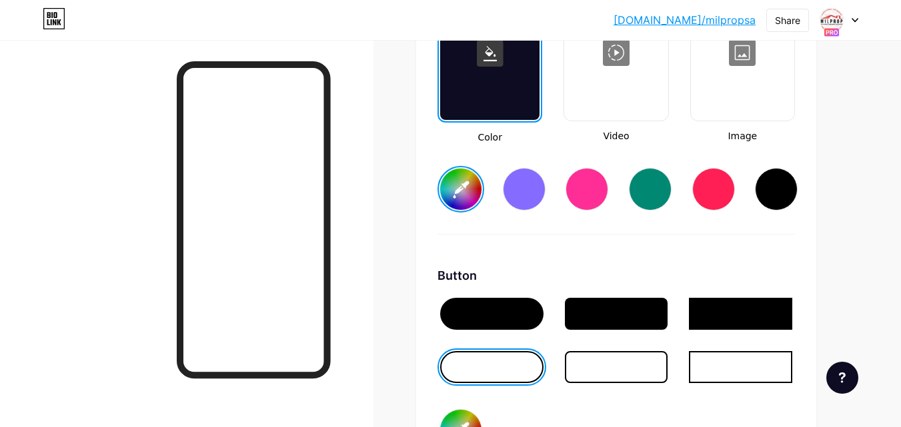
type input "#ffffff"
type input "#ff9494"
type input "#000000"
type input "#ffffff"
type input "#ff9e9e"
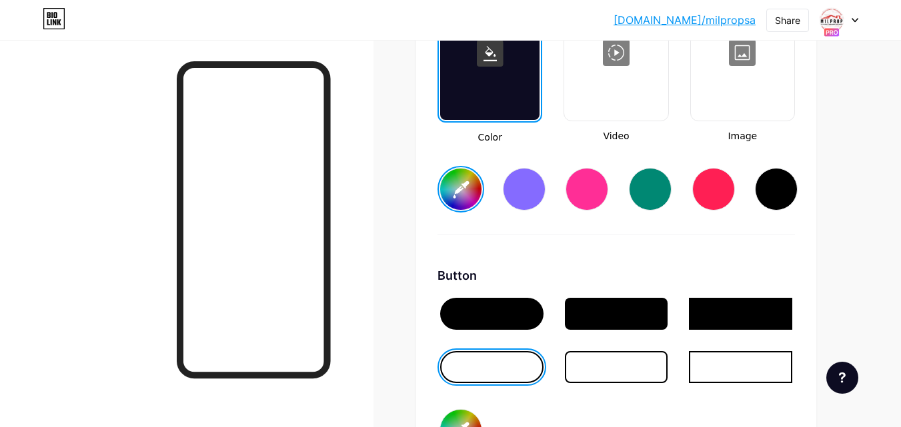
type input "#000000"
type input "#ffffff"
type input "#ffa8a8"
type input "#000000"
type input "#ffffff"
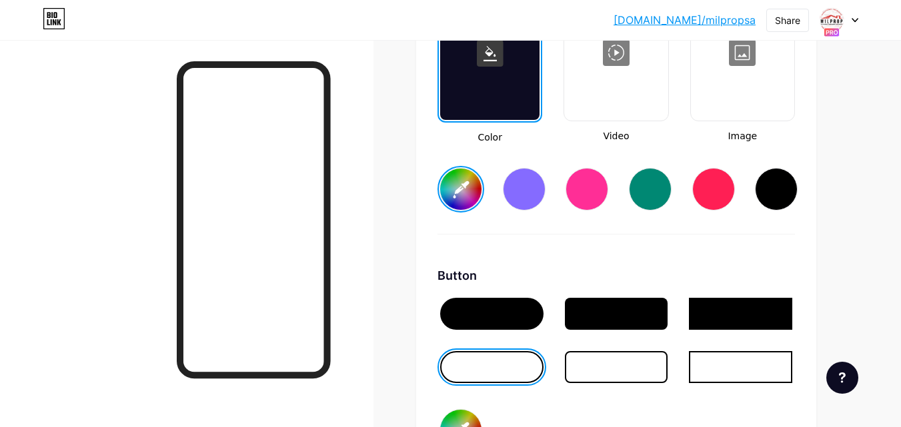
type input "#ffb3b3"
type input "#000000"
type input "#ffffff"
type input "#ffb8b8"
type input "#000000"
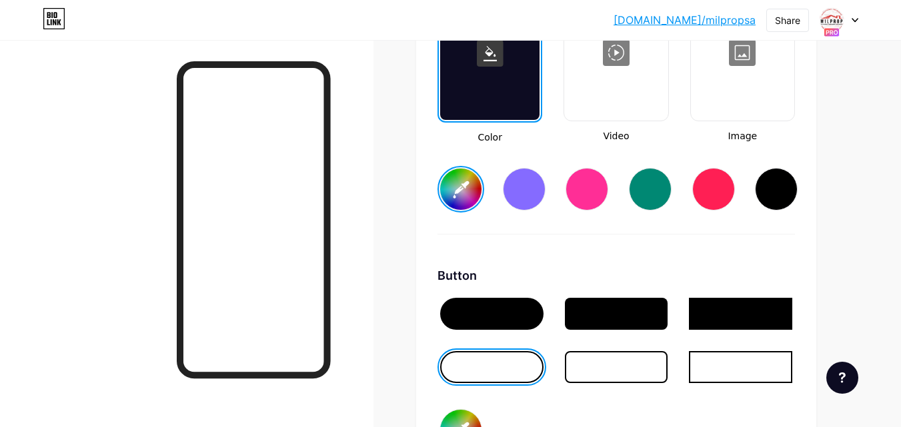
type input "#ffffff"
type input "#ffbdbd"
type input "#000000"
type input "#ffffff"
type input "#ffc2c2"
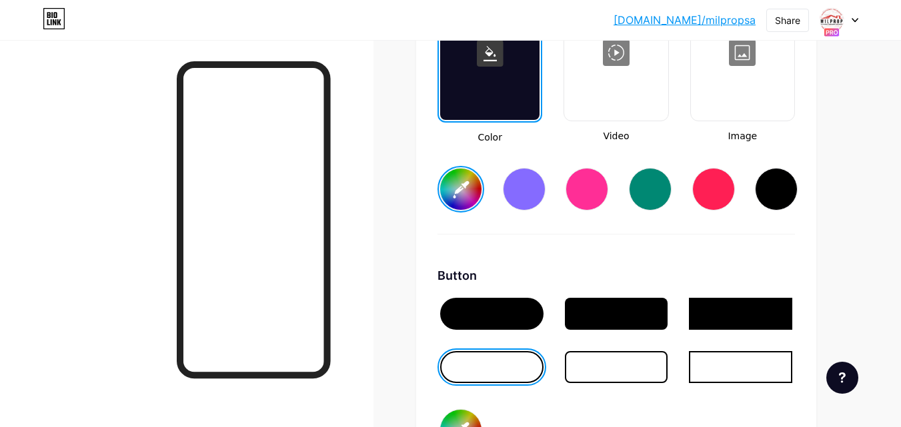
type input "#000000"
type input "#ffffff"
type input "#ffc7c7"
type input "#000000"
type input "#ffffff"
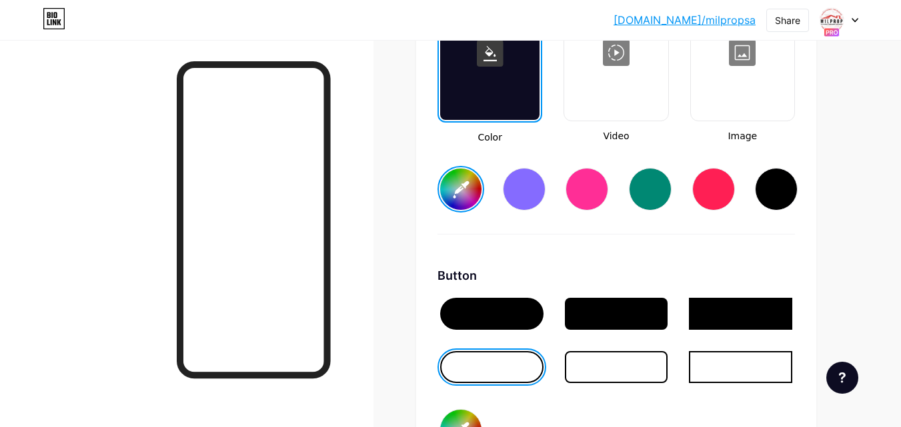
type input "#ffcccc"
type input "#000000"
type input "#ffffff"
type input "#ffd1d1"
type input "#000000"
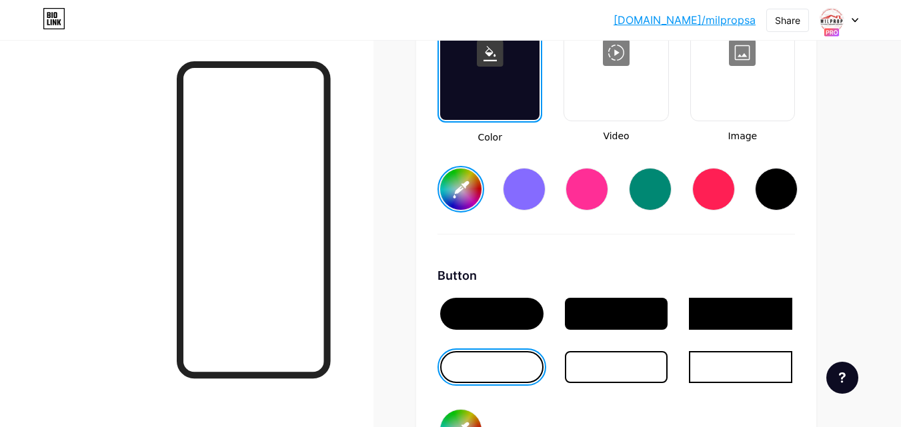
type input "#ffffff"
type input "#ffd6d6"
type input "#000000"
type input "#ffffff"
type input "#ffdbdb"
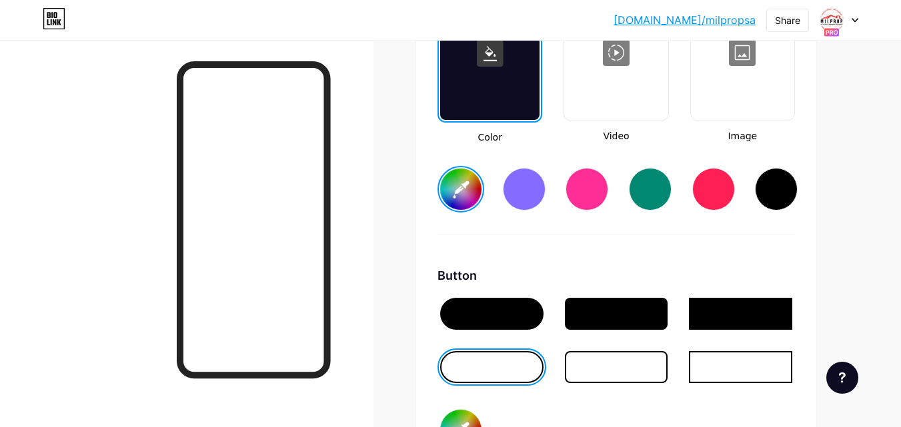
type input "#000000"
type input "#ffffff"
type input "#ffe0e0"
type input "#000000"
type input "#ffffff"
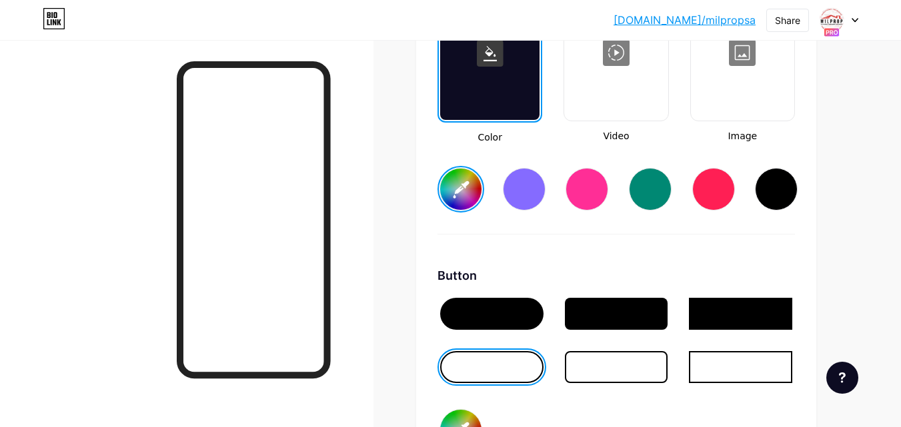
type input "#ffe5e5"
type input "#000000"
type input "#ffffff"
type input "#ffebeb"
type input "#000000"
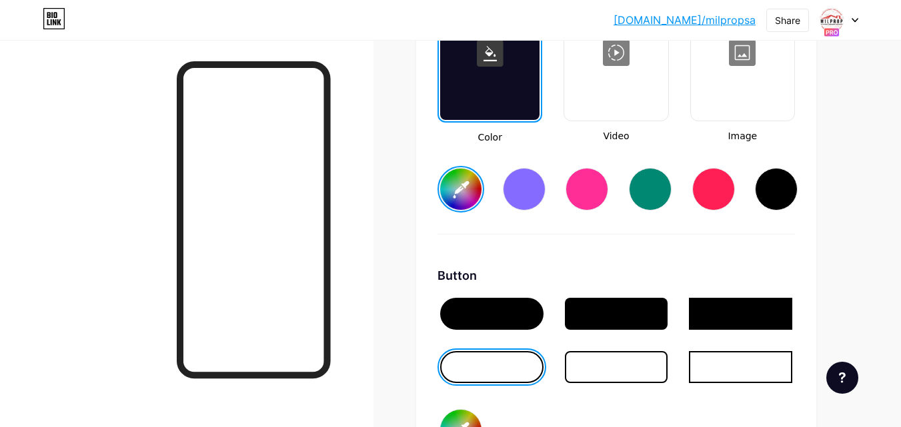
type input "#ffffff"
type input "#fff0f0"
type input "#000000"
type input "#ffffff"
type input "#fff5f5"
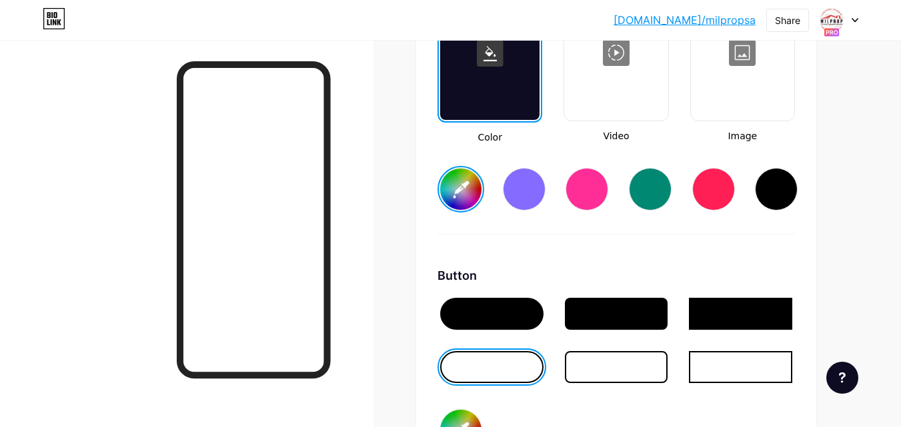
type input "#000000"
type input "#ffffff"
type input "#fffafa"
type input "#000000"
type input "#ffffff"
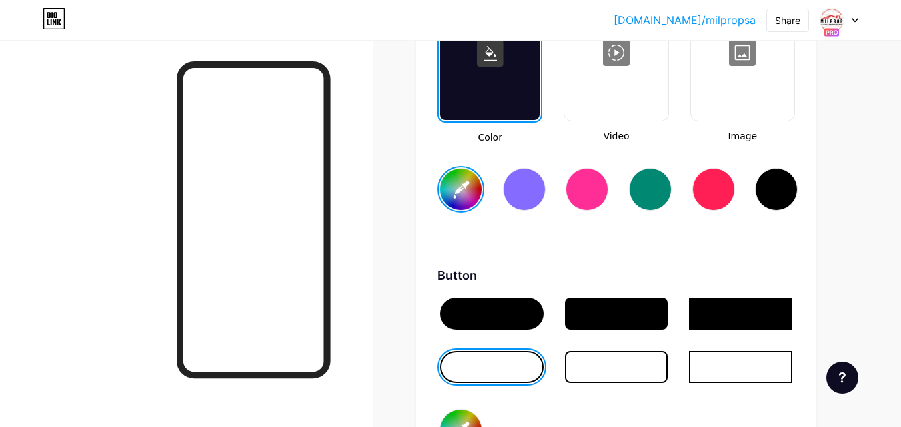
type input "#ffffff"
type input "#000000"
type input "#ffffff"
type input "#000000"
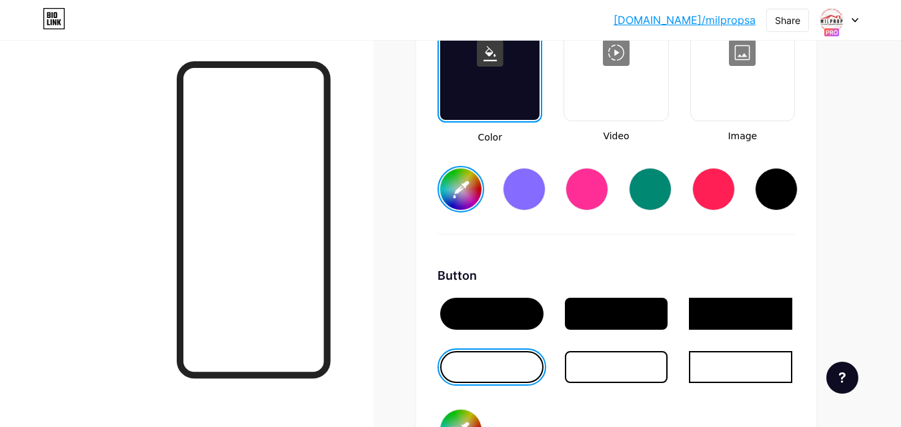
type input "#ffffff"
click at [721, 273] on div "Button" at bounding box center [615, 276] width 357 height 18
type input "#ffffff"
type input "#000000"
type input "#ffffff"
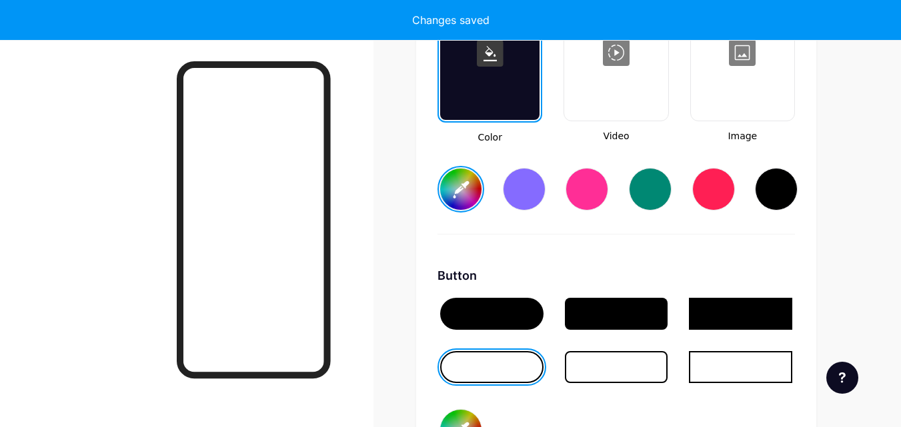
type input "#ffffff"
type input "#000000"
type input "#ffffff"
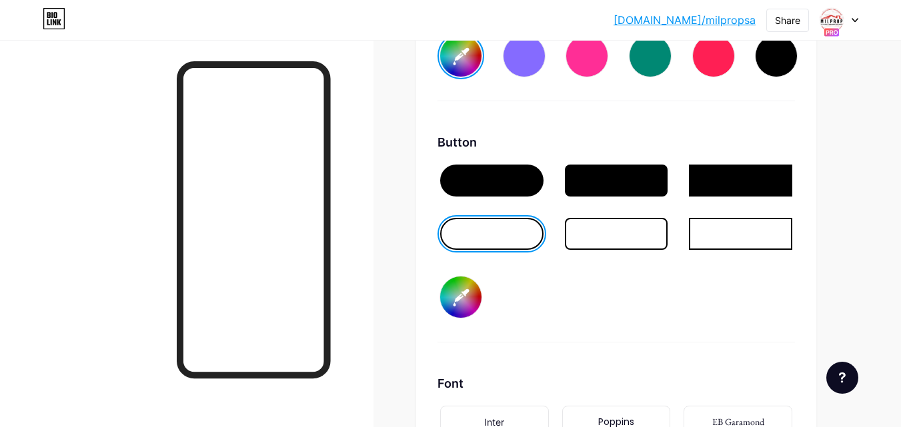
scroll to position [2095, 0]
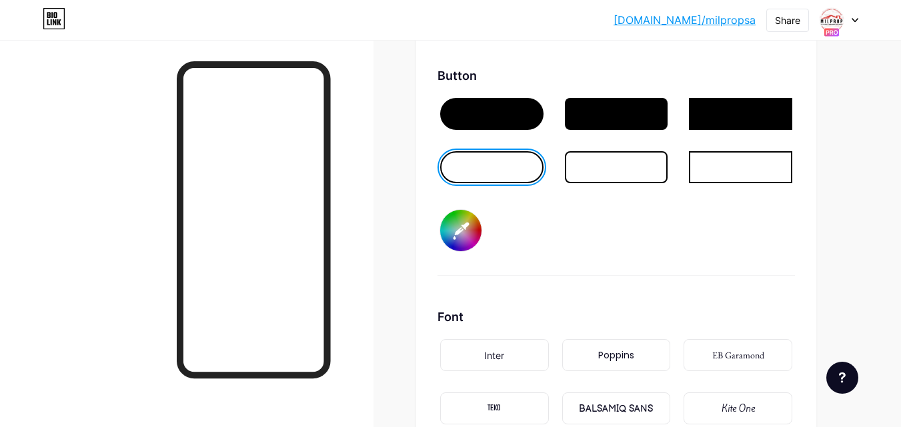
click at [465, 245] on input "#000000" at bounding box center [460, 230] width 41 height 41
type input "#ffffff"
type input "#db6b6b"
type input "#ffffff"
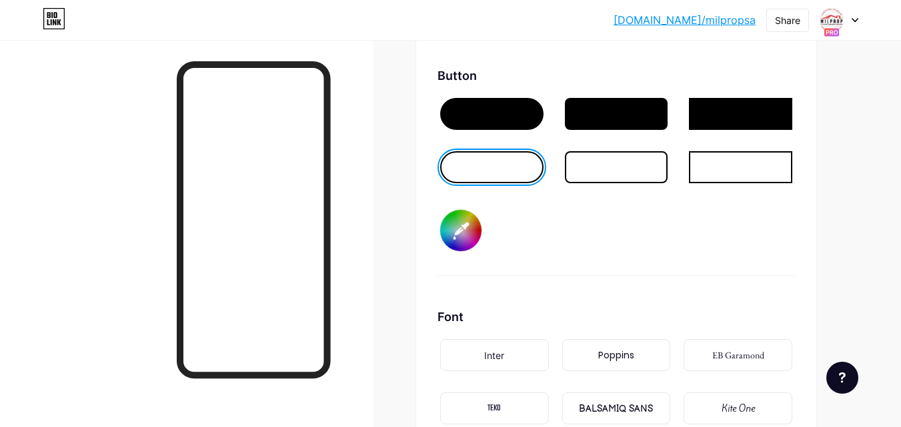
type input "#e53838"
type input "#ffffff"
type input "#ea2e2e"
type input "#ffffff"
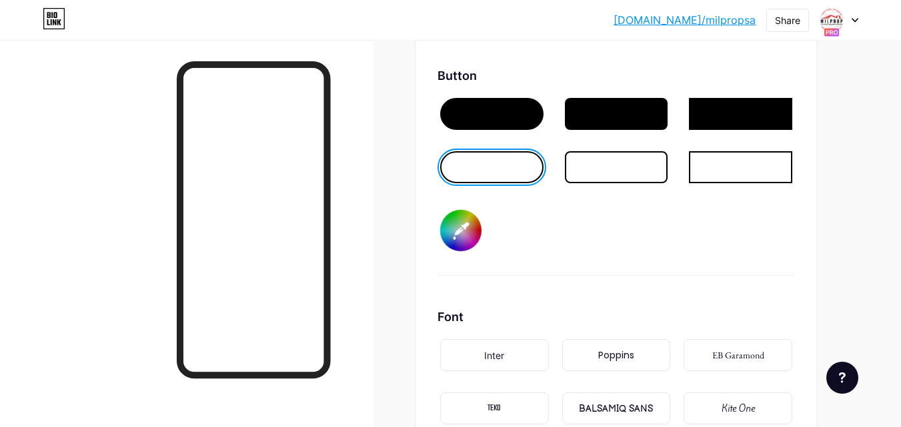
type input "#ffffff"
type input "#f41a1a"
type input "#ffffff"
type input "#ff0505"
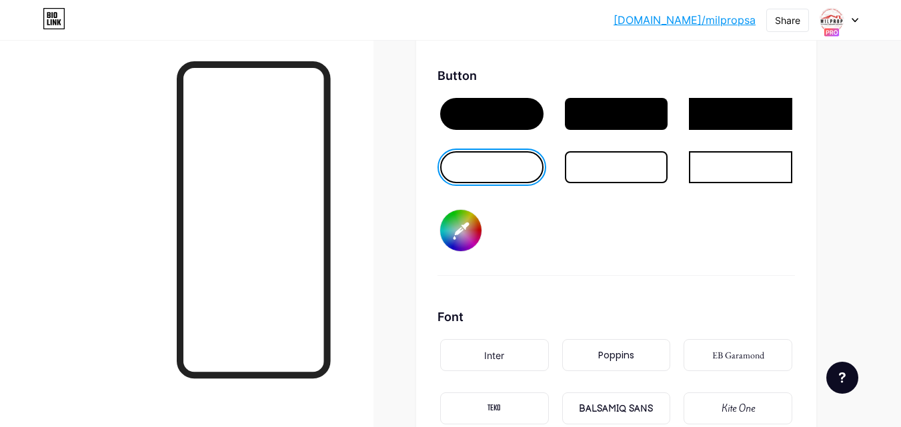
type input "#ffffff"
type input "#ff0000"
type input "#ffffff"
type input "#ff0000"
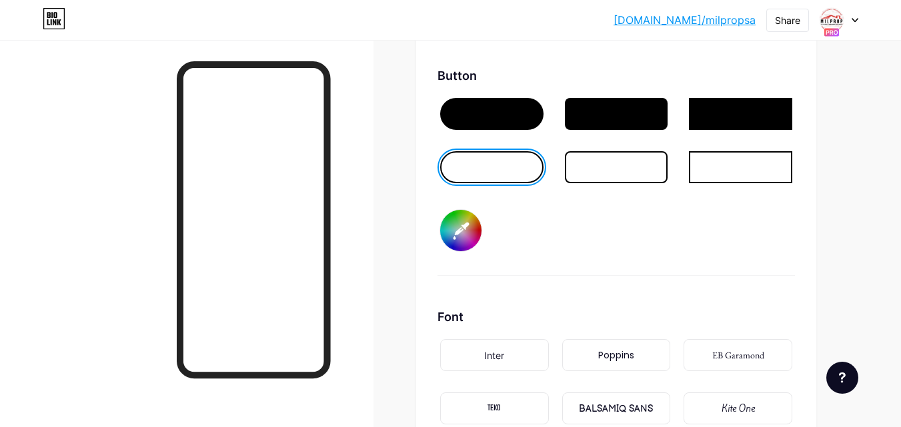
click at [650, 218] on div "Button #ff0000" at bounding box center [615, 171] width 357 height 209
type input "#ffffff"
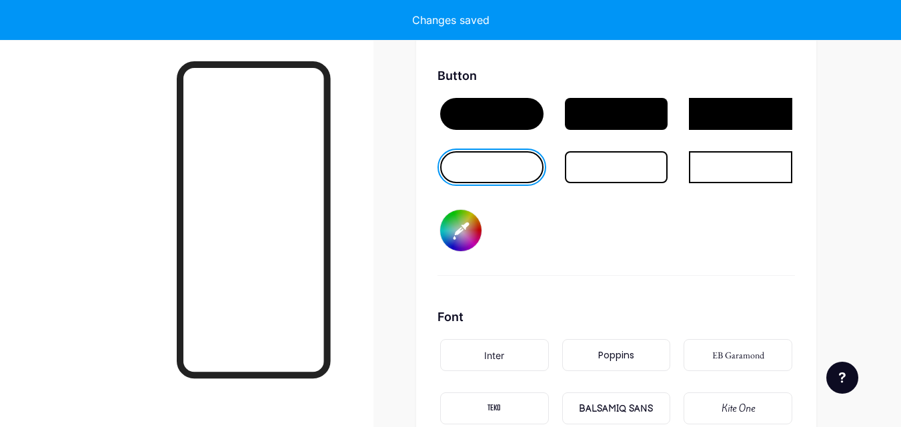
type input "#ffffff"
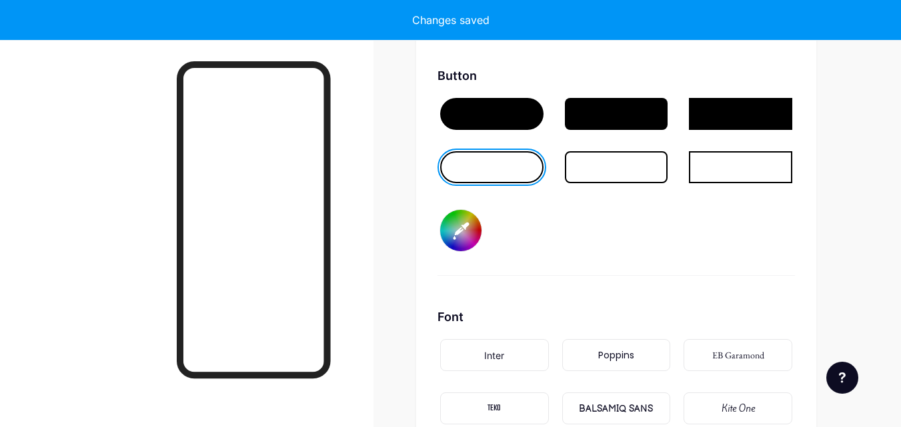
type input "#ffffff"
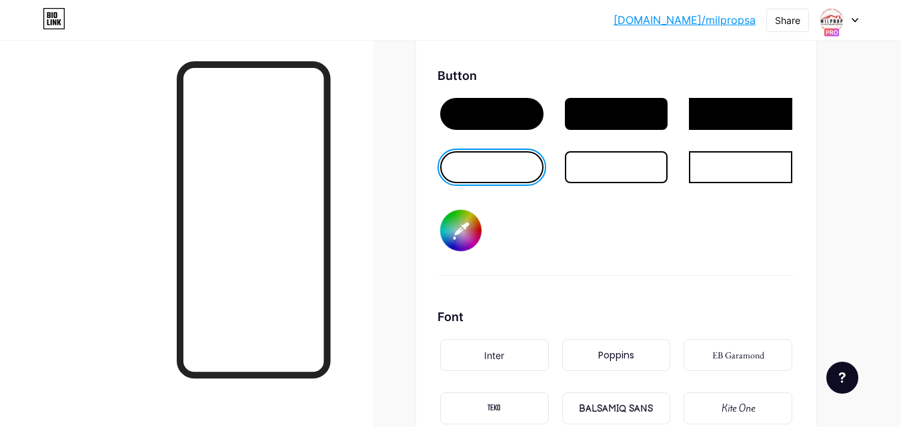
click at [585, 171] on div at bounding box center [616, 167] width 103 height 32
type input "#ffffff"
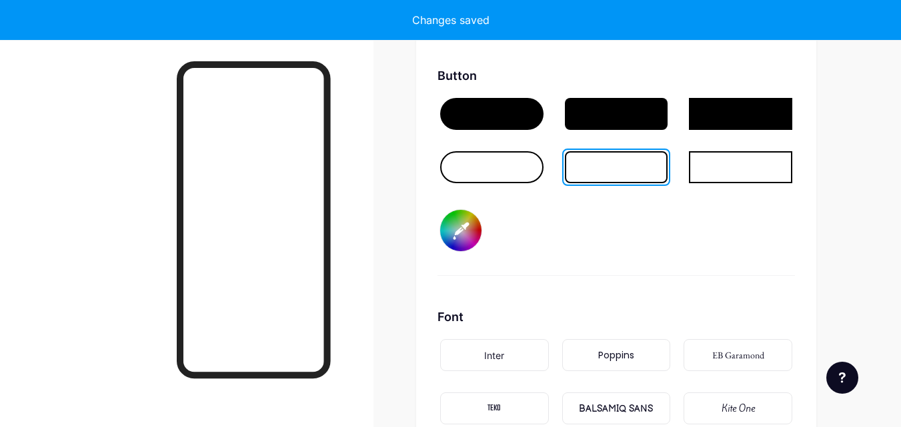
type input "#ffffff"
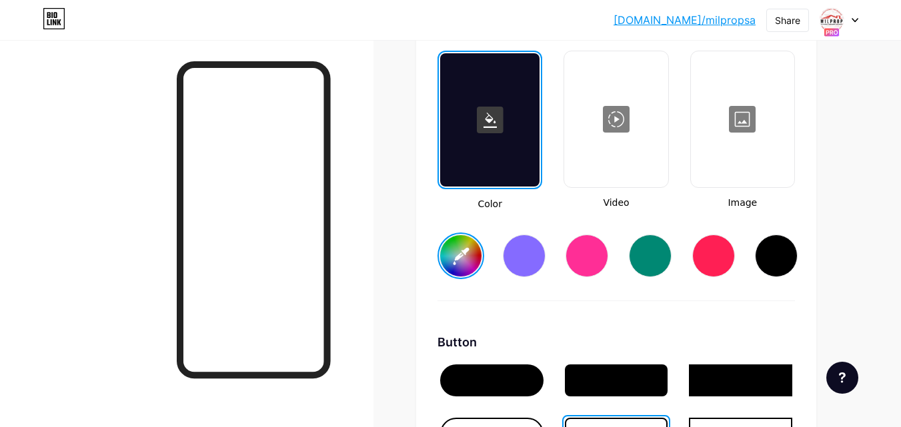
scroll to position [1761, 0]
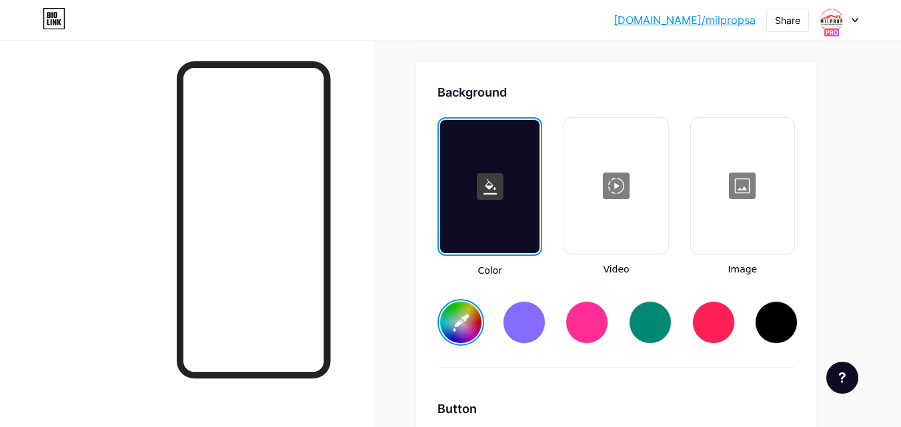
click at [743, 183] on div at bounding box center [742, 185] width 101 height 133
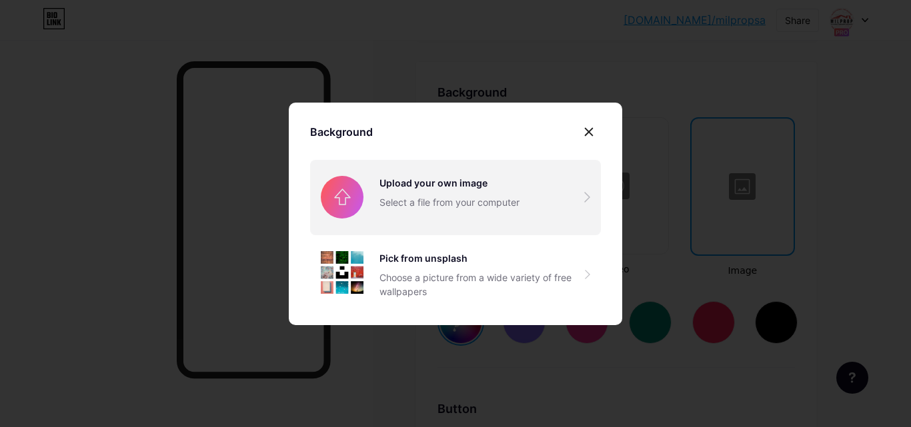
click at [465, 190] on input "file" at bounding box center [455, 197] width 291 height 75
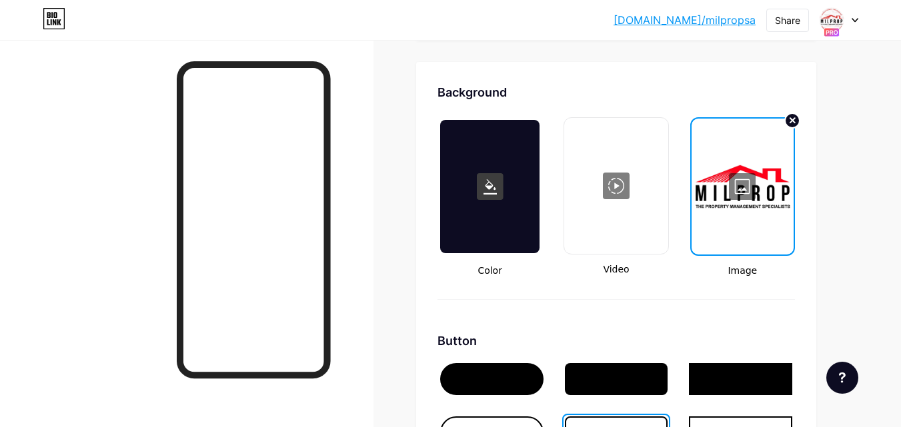
click at [746, 186] on div at bounding box center [742, 186] width 99 height 133
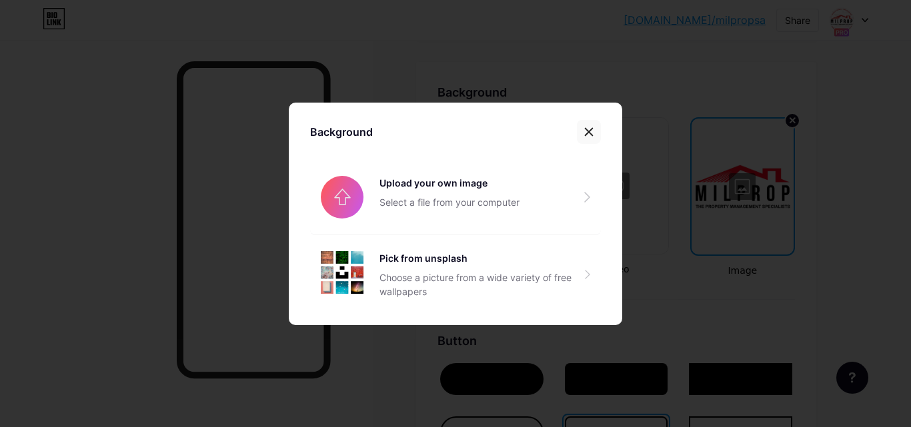
click at [590, 133] on icon at bounding box center [588, 131] width 7 height 7
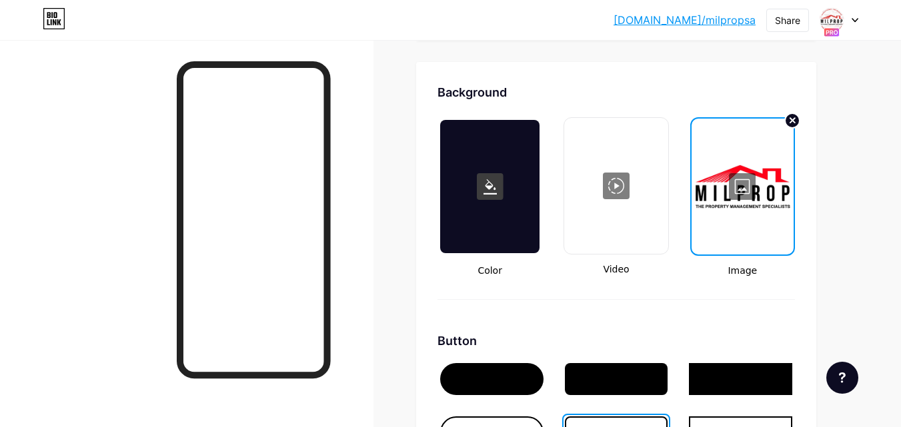
click at [745, 191] on div at bounding box center [742, 186] width 99 height 133
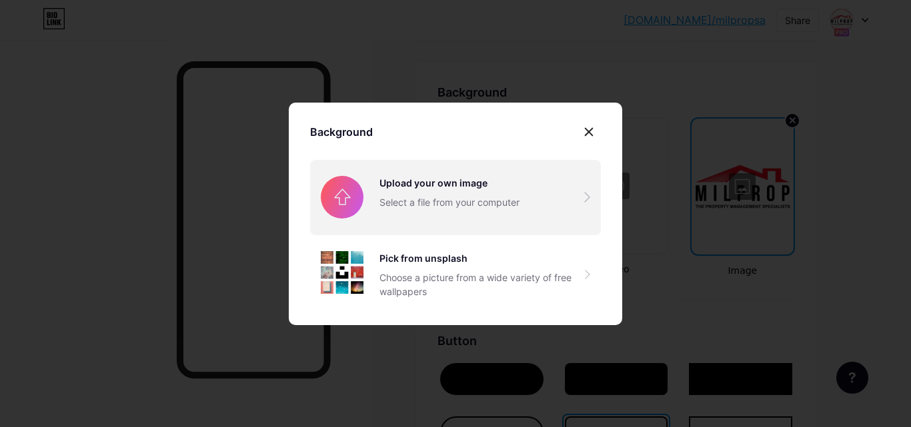
click at [453, 200] on input "file" at bounding box center [455, 197] width 291 height 75
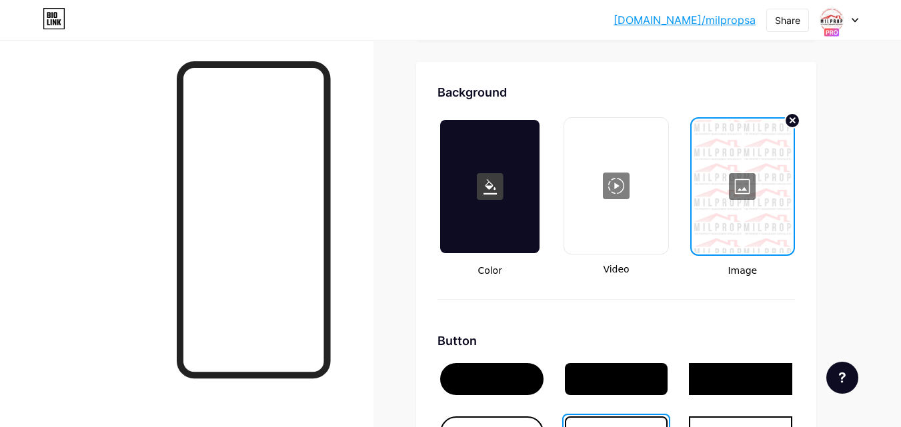
scroll to position [1828, 0]
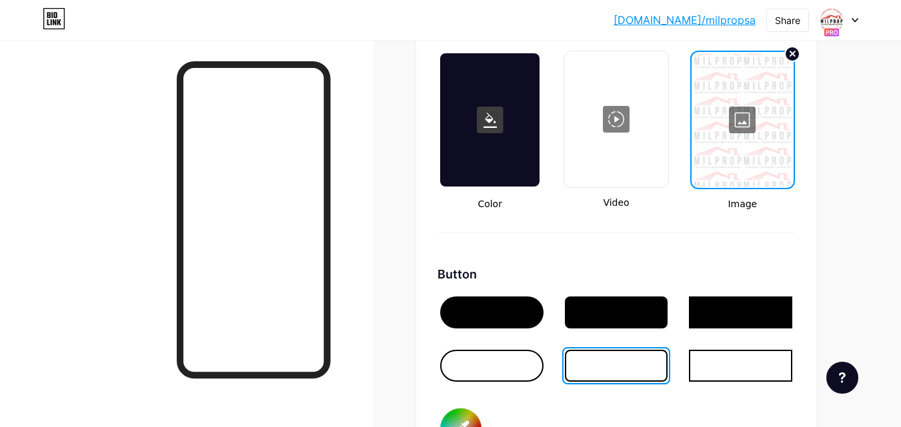
click at [467, 312] on div at bounding box center [491, 313] width 103 height 32
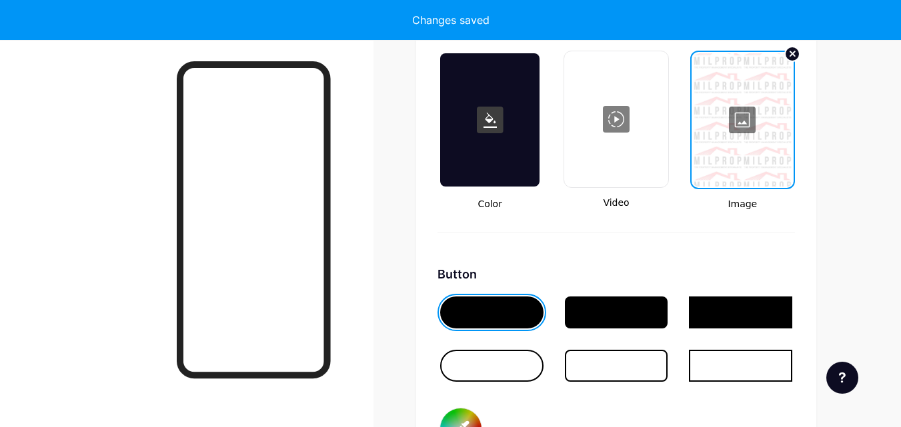
type input "#ffffff"
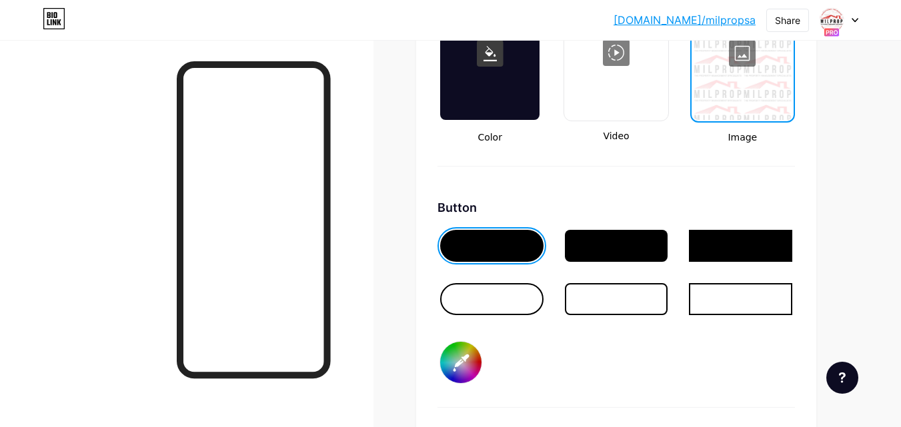
scroll to position [1961, 0]
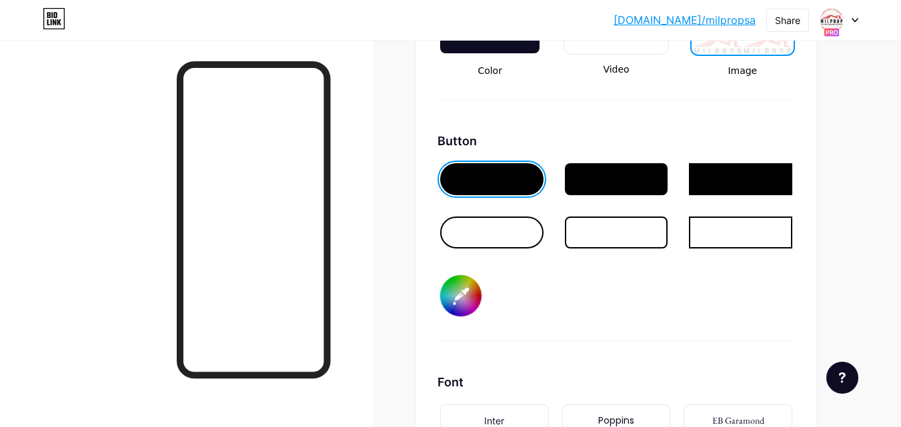
click at [456, 299] on input "#ff0000" at bounding box center [460, 295] width 41 height 41
type input "#9d4848"
type input "#ffffff"
type input "#a04b4b"
type input "#ffffff"
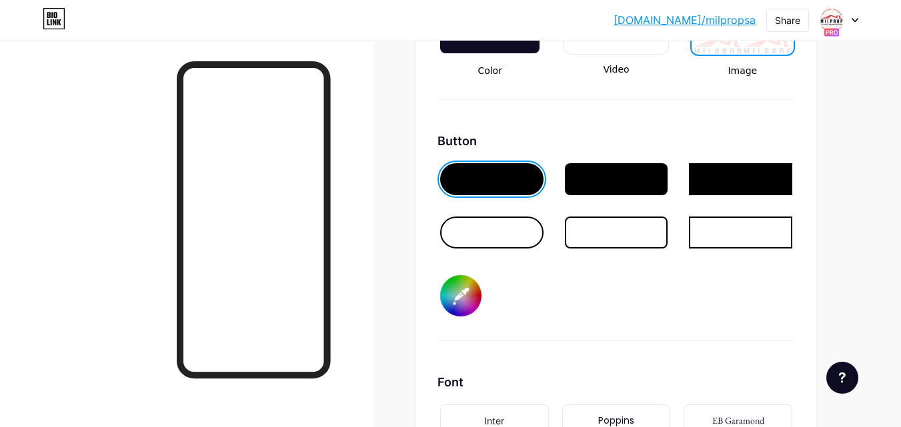
type input "#a34d4d"
type input "#ffffff"
type input "#a24e4e"
type input "#ffffff"
type input "#a55050"
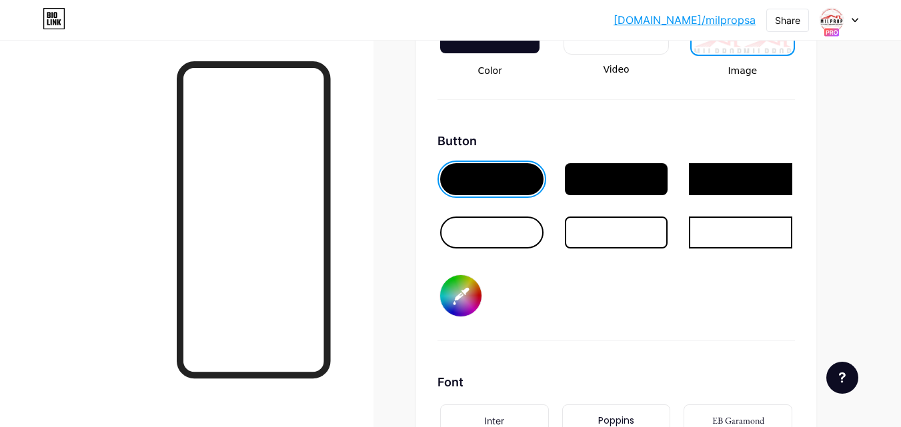
type input "#ffffff"
type input "#a45151"
type input "#ffffff"
type input "#a75252"
type input "#ffffff"
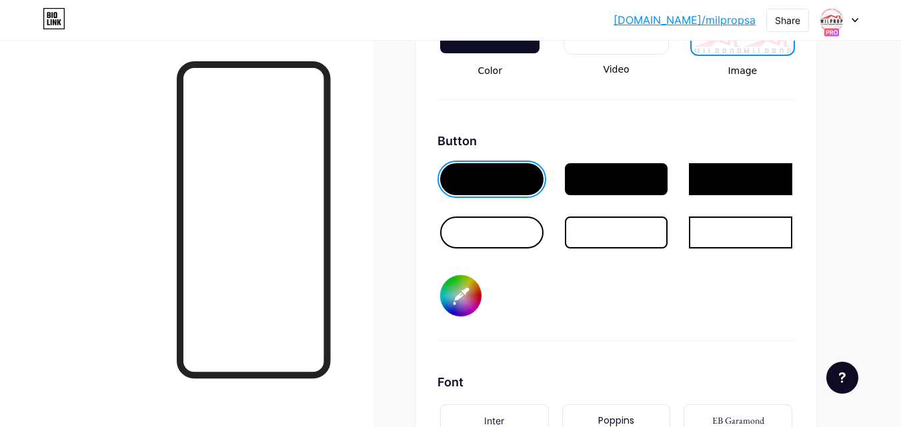
type input "#a85757"
type input "#ffffff"
type input "#ac5d5d"
type input "#ffffff"
type input "#b46a6a"
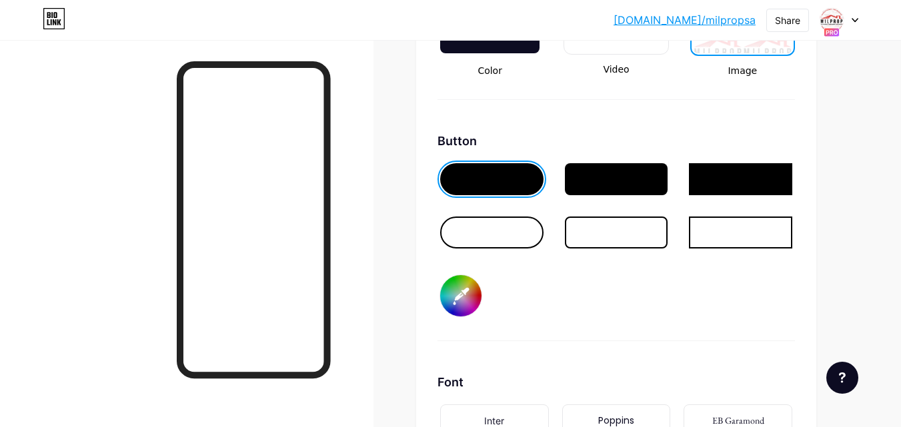
type input "#ffffff"
type input "#c18181"
type input "#ffffff"
type input "#d2a3a3"
type input "#ffffff"
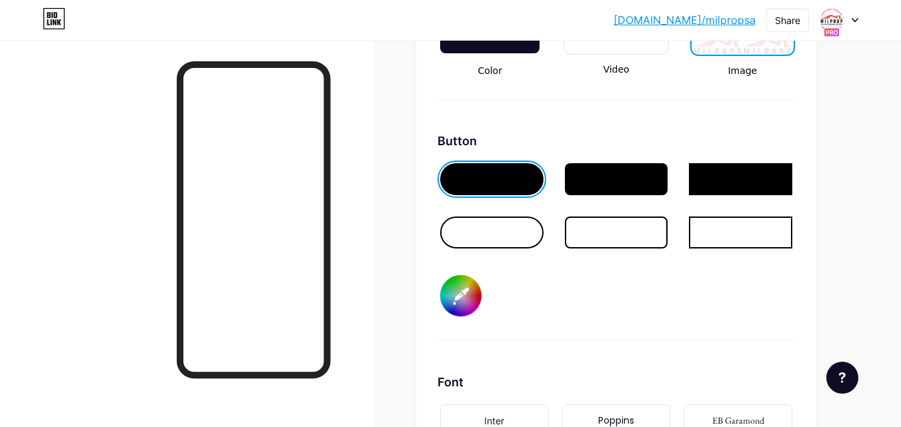
type input "#e9d8d8"
type input "#ffffff"
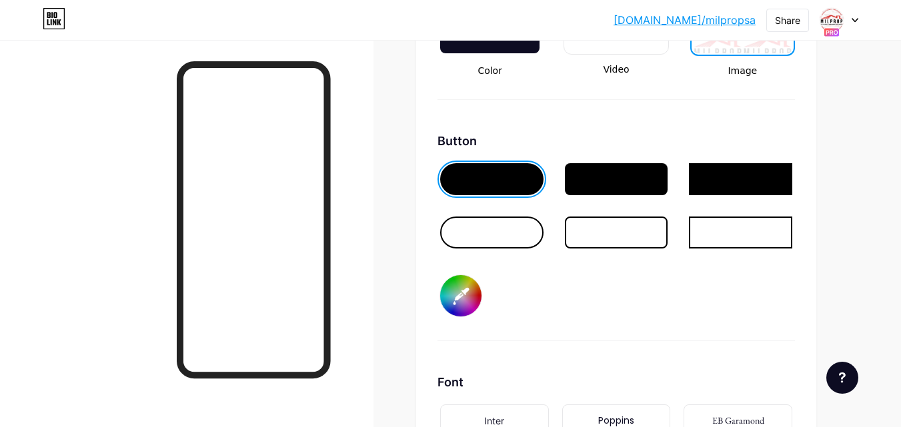
click at [627, 328] on div "Button #ffffff" at bounding box center [615, 236] width 357 height 209
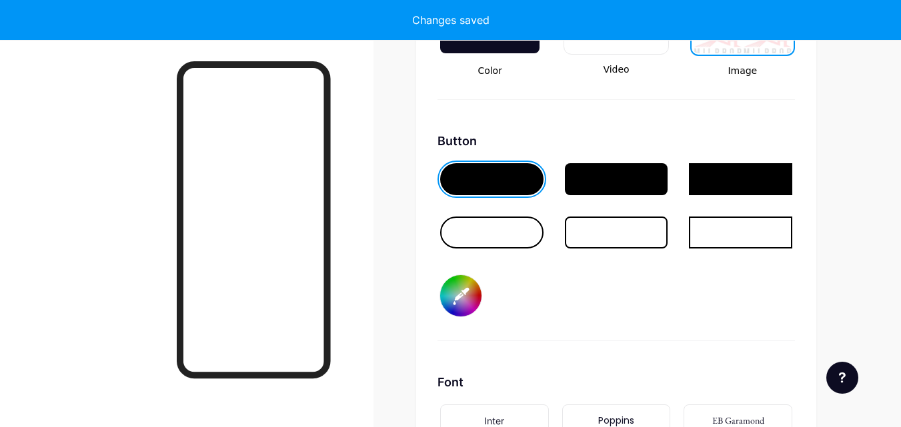
type input "#ffffff"
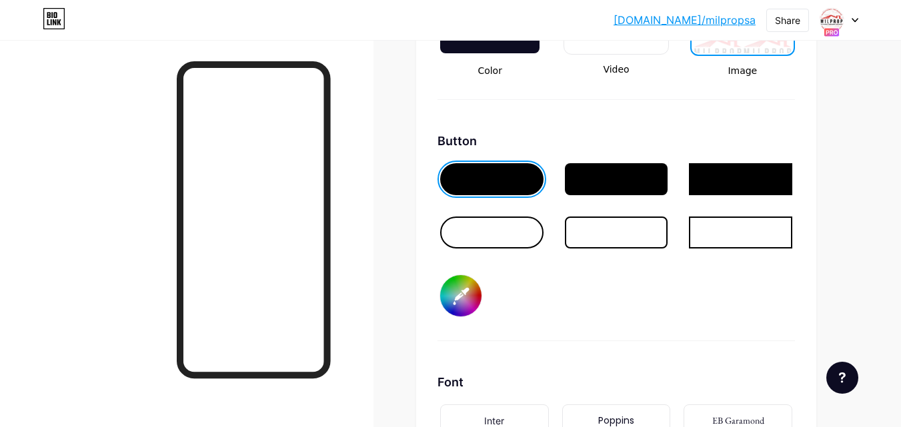
click at [455, 302] on input "#ffffff" at bounding box center [460, 295] width 41 height 41
type input "#9c2b2b"
type input "#ffffff"
type input "#992929"
type input "#ffffff"
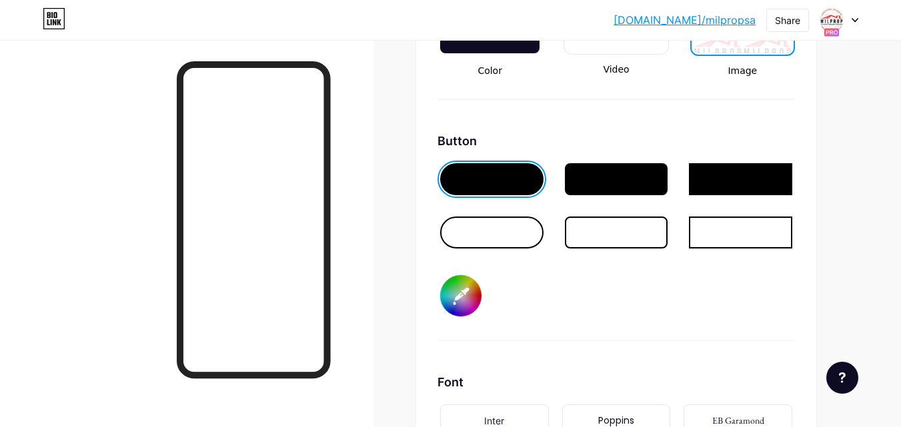
type input "#9d2a2a"
type input "#ffffff"
type input "#9e2929"
type input "#ffffff"
type input "#a22a2a"
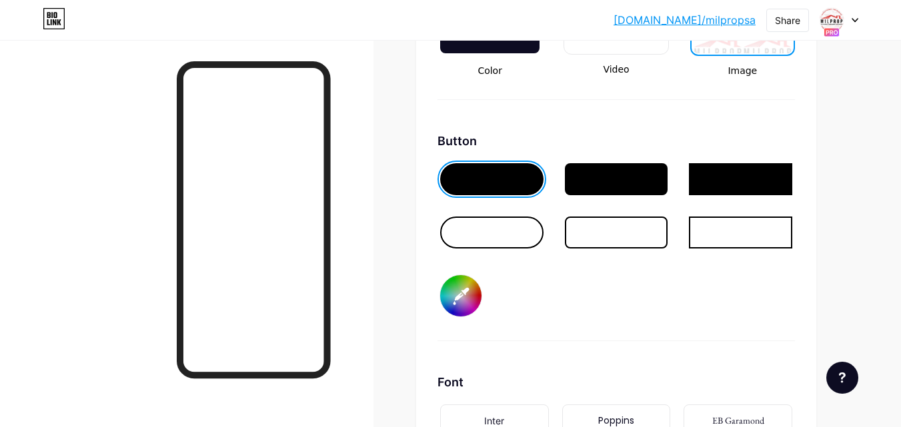
type input "#ffffff"
type input "#a32929"
type input "#ffffff"
type input "#a42828"
type input "#ffffff"
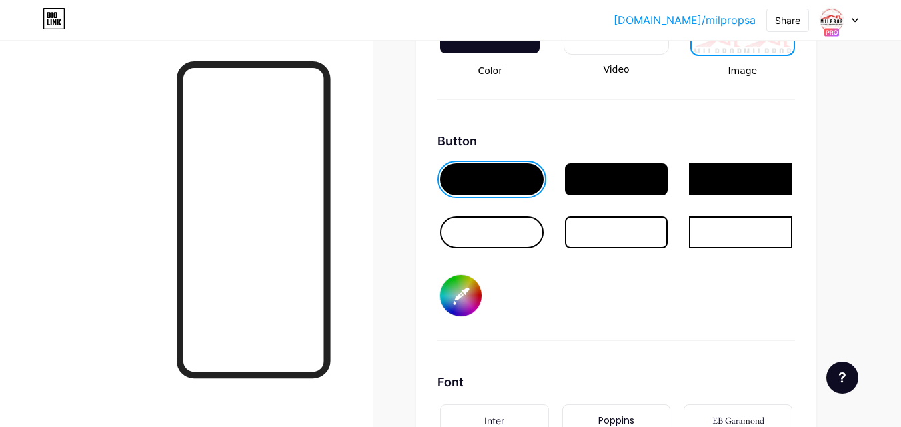
type input "#aa2727"
type input "#ffffff"
type input "#b02727"
type input "#ffffff"
type input "#df1616"
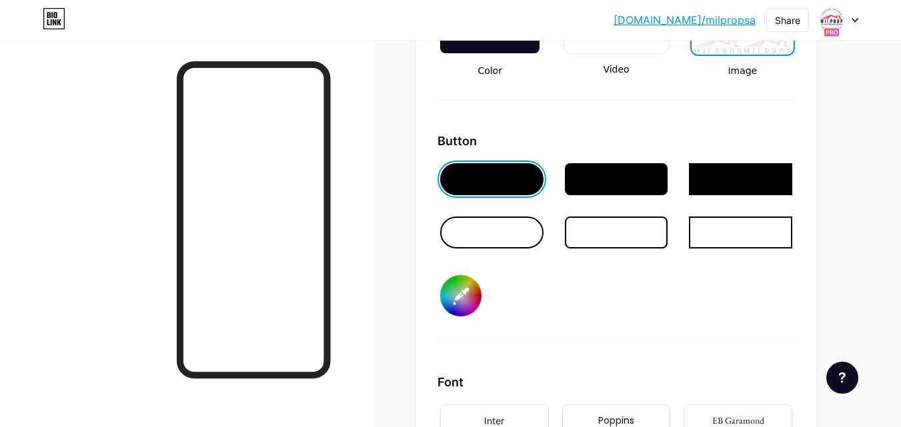
type input "#ffffff"
type input "#db1414"
type input "#ffffff"
type input "#e11414"
type input "#ffffff"
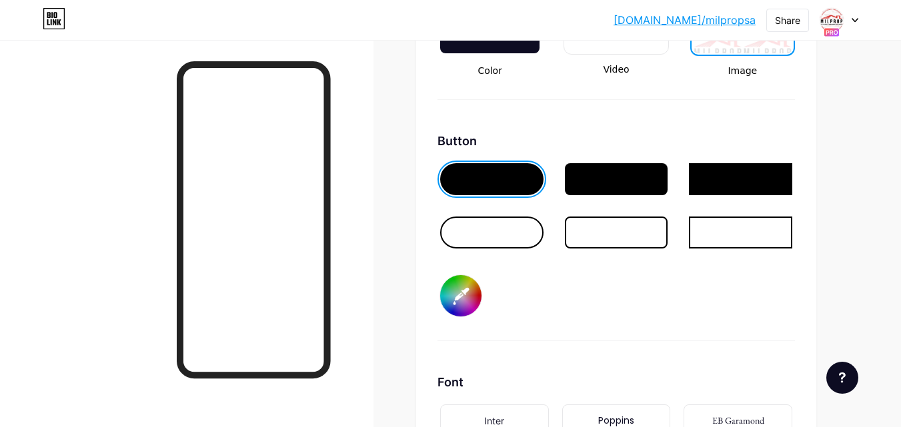
type input "#e81111"
type input "#ffffff"
type input "#f00f0f"
type input "#ffffff"
type input "#f40b0b"
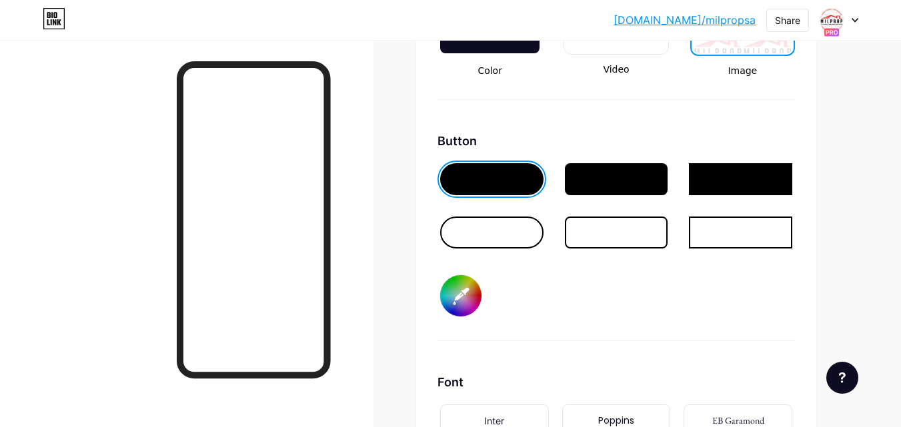
type input "#ffffff"
type input "#fd0808"
type input "#ffffff"
click at [622, 286] on div "Button #ff0000" at bounding box center [615, 236] width 357 height 209
click at [706, 245] on div at bounding box center [740, 233] width 103 height 32
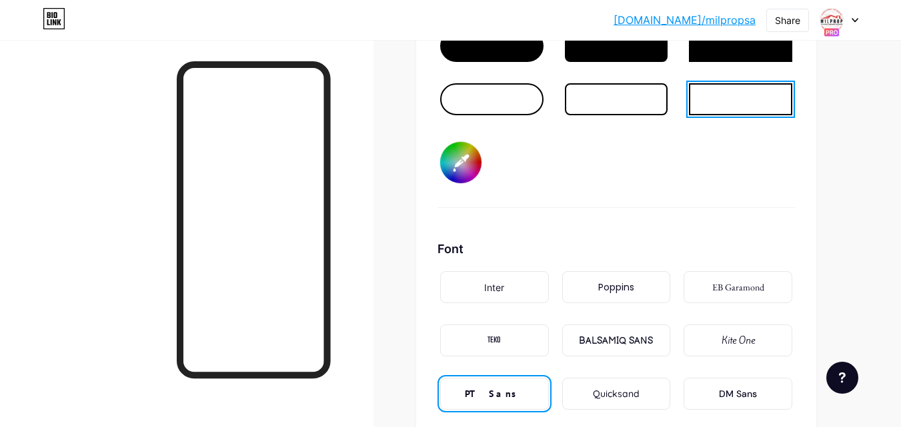
scroll to position [2228, 0]
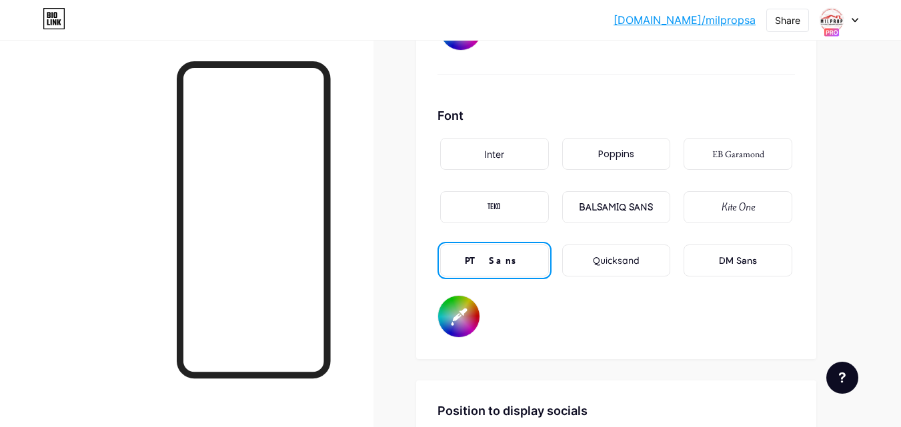
click at [453, 316] on input "#ffffff" at bounding box center [458, 316] width 41 height 41
click at [625, 305] on div "Font Inter Poppins EB Garamond TEKO BALSAMIQ SANS Kite One PT Sans Quicksand DM…" at bounding box center [615, 222] width 357 height 231
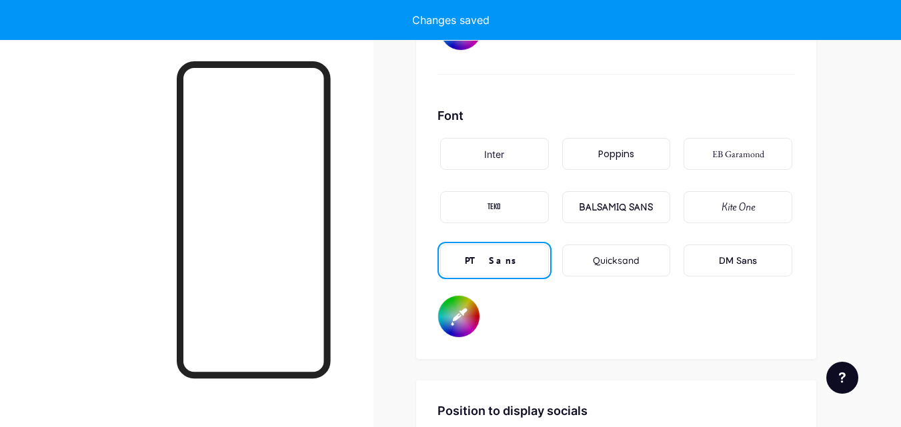
scroll to position [2095, 0]
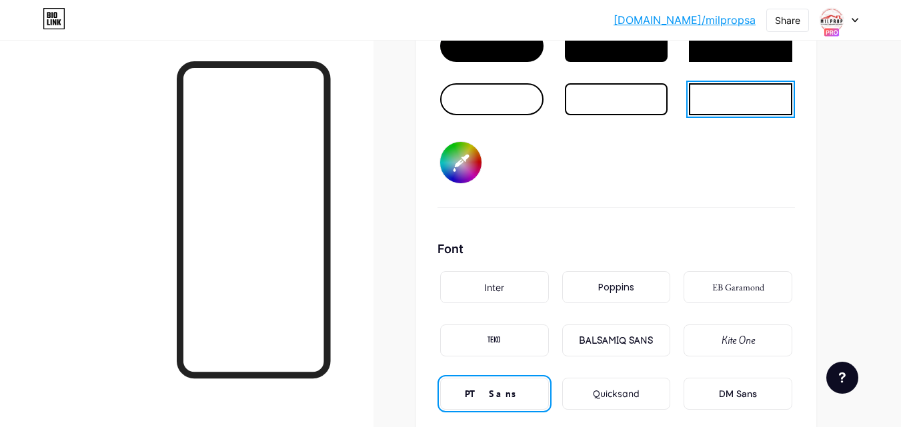
click at [516, 118] on div at bounding box center [615, 80] width 357 height 107
click at [511, 105] on div at bounding box center [491, 99] width 103 height 32
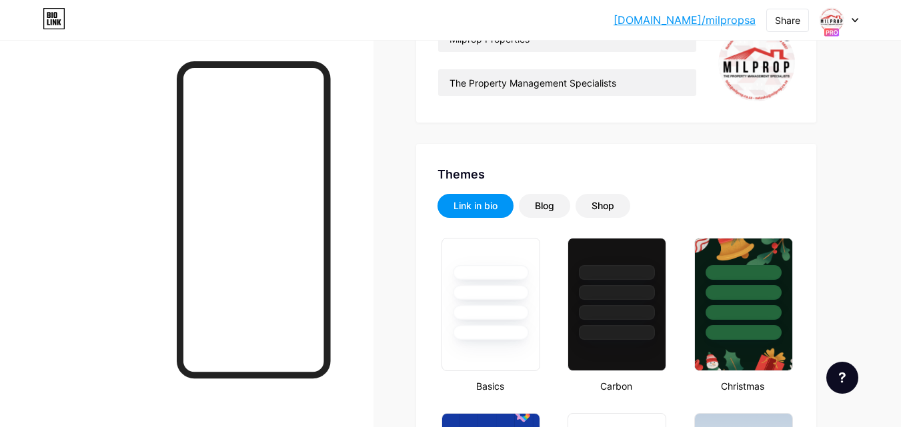
scroll to position [0, 0]
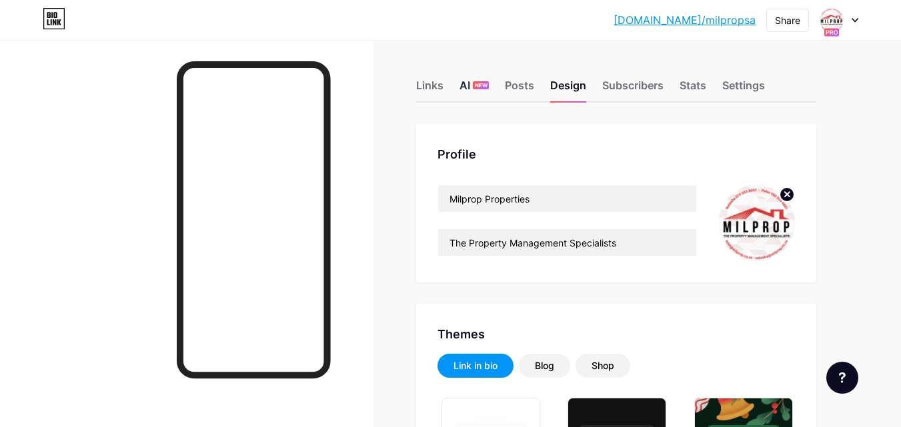
click at [470, 86] on div "AI NEW" at bounding box center [473, 89] width 29 height 24
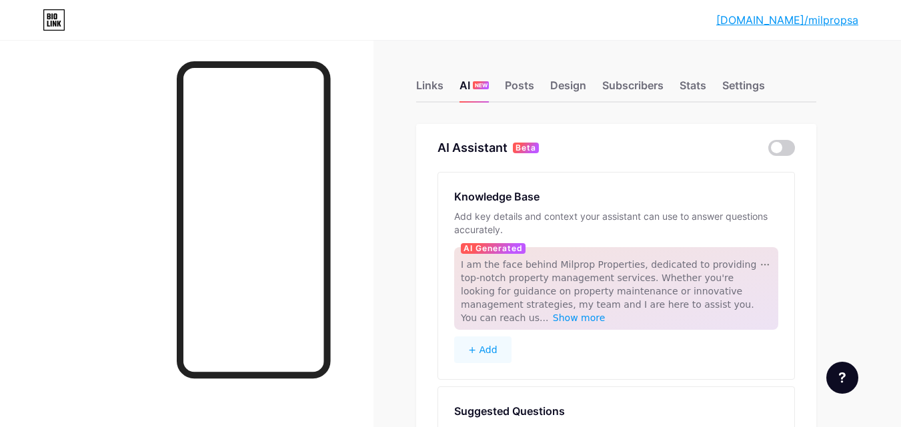
scroll to position [67, 0]
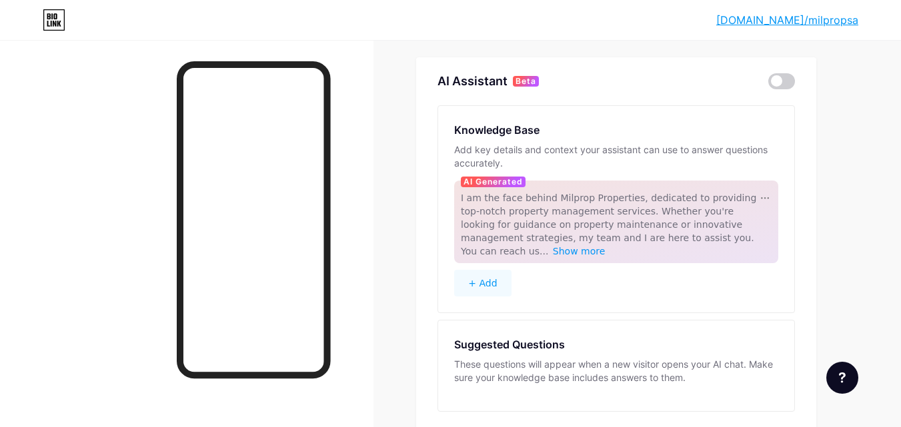
click at [487, 281] on button "+ Add" at bounding box center [482, 283] width 57 height 27
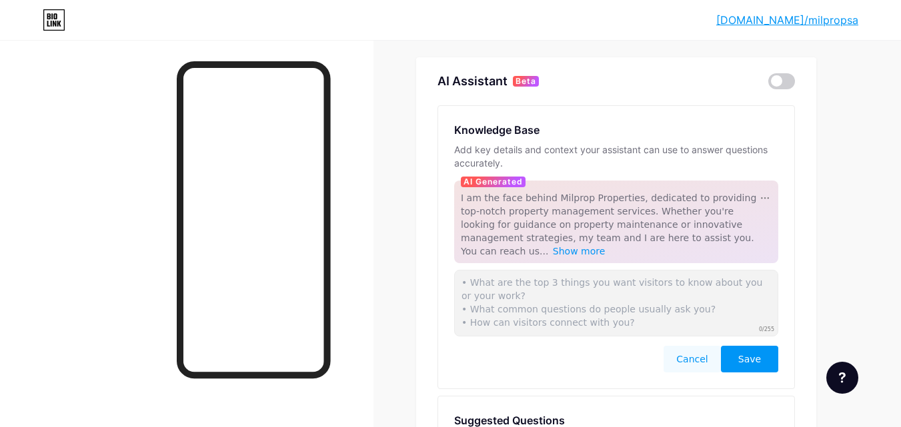
scroll to position [4, 0]
click at [700, 351] on button "Cancel" at bounding box center [691, 359] width 57 height 27
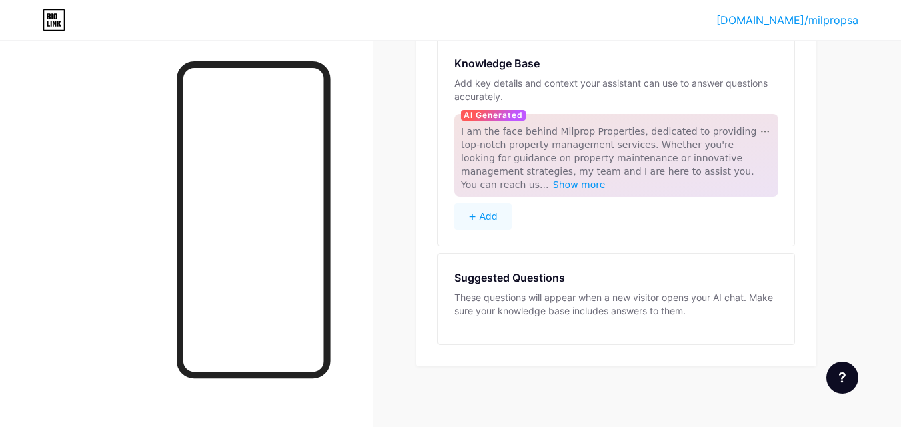
scroll to position [139, 0]
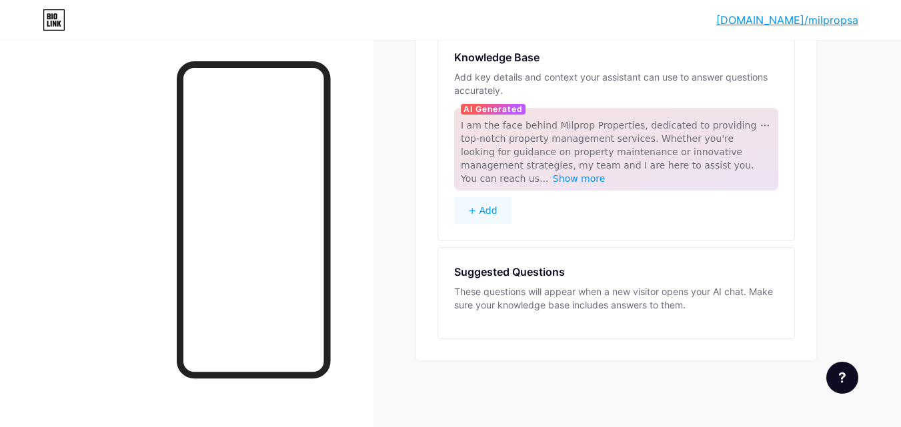
click at [551, 269] on div "Suggested Questions" at bounding box center [509, 272] width 111 height 16
click at [505, 309] on div "These questions will appear when a new visitor opens your AI chat. Make sure yo…" at bounding box center [616, 298] width 324 height 27
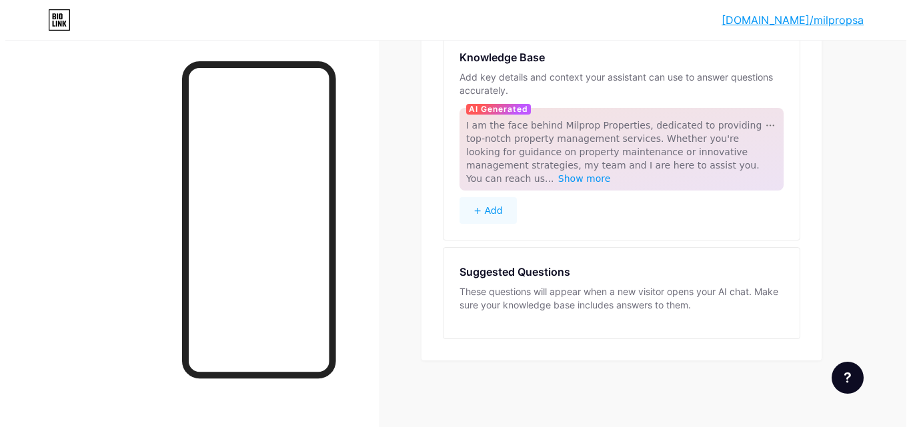
scroll to position [0, 0]
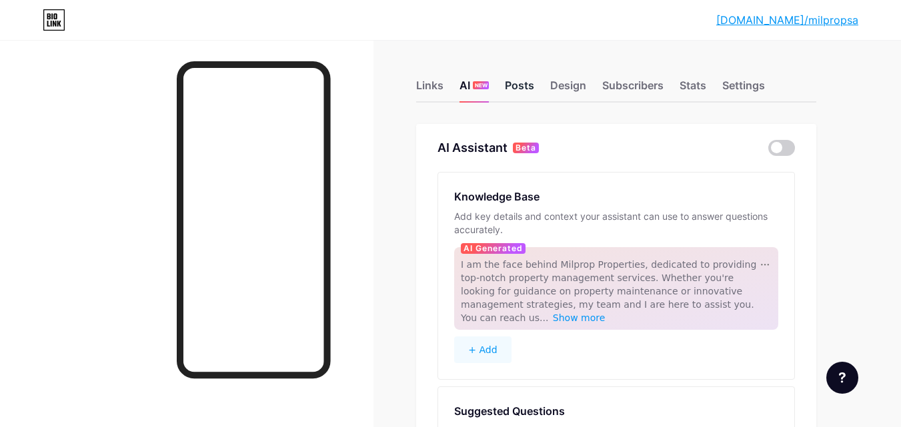
click at [526, 90] on div "Posts" at bounding box center [519, 89] width 29 height 24
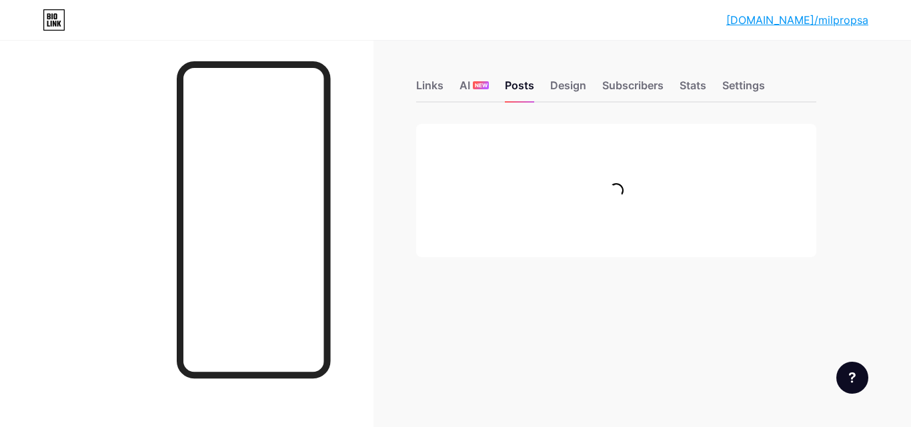
click at [403, 195] on div "Links AI NEW Posts Design Subscribers Stats Settings Feature requests Help cent…" at bounding box center [436, 182] width 872 height 284
click at [385, 82] on div "Links AI NEW Posts Design Subscribers Stats Settings Feature requests Help cent…" at bounding box center [436, 182] width 872 height 284
